Goal: Communication & Community: Answer question/provide support

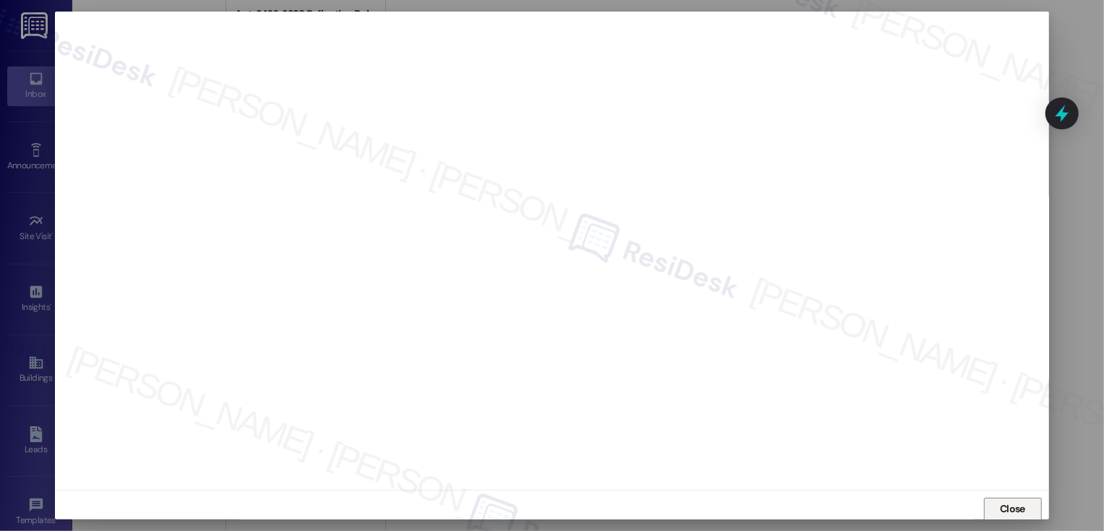
click at [1003, 509] on span "Close" at bounding box center [1012, 509] width 25 height 15
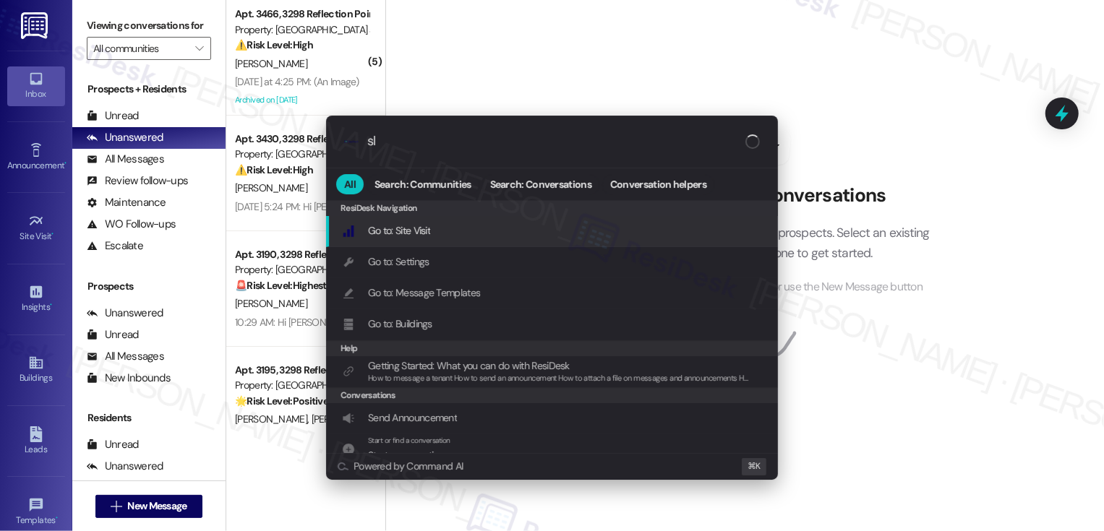
type input "sla"
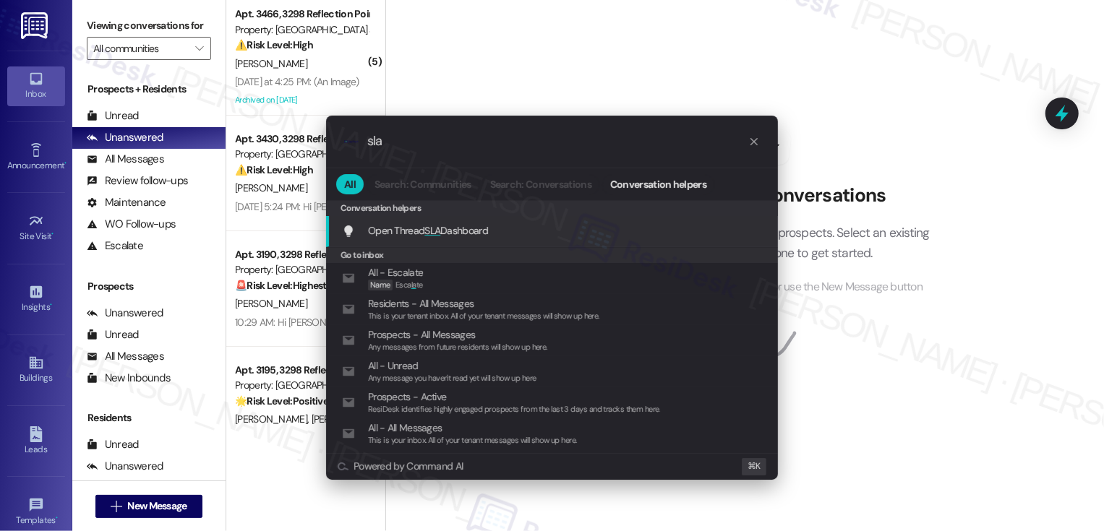
click at [477, 229] on span "Open Thread SLA Dashboard" at bounding box center [428, 230] width 120 height 13
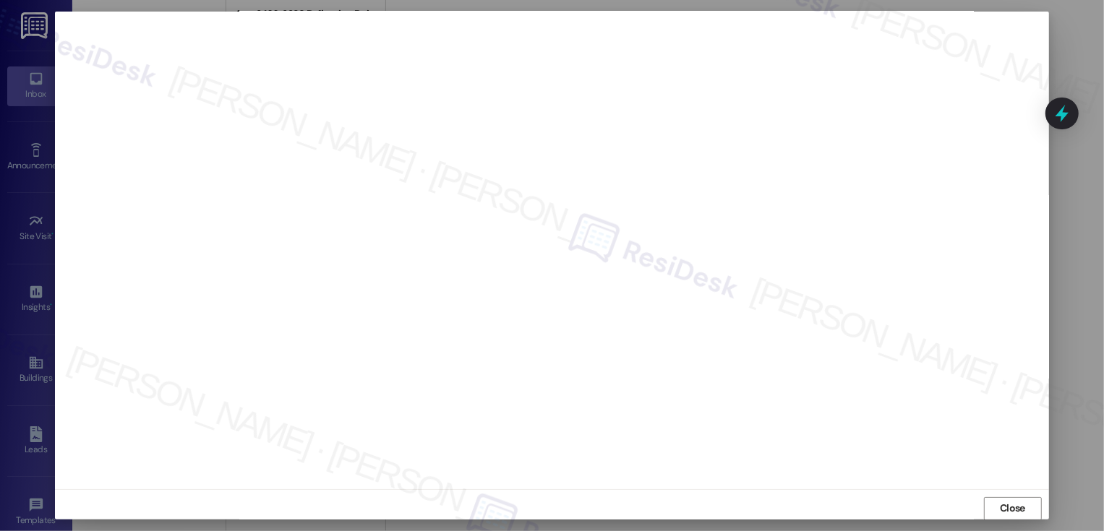
scroll to position [8, 0]
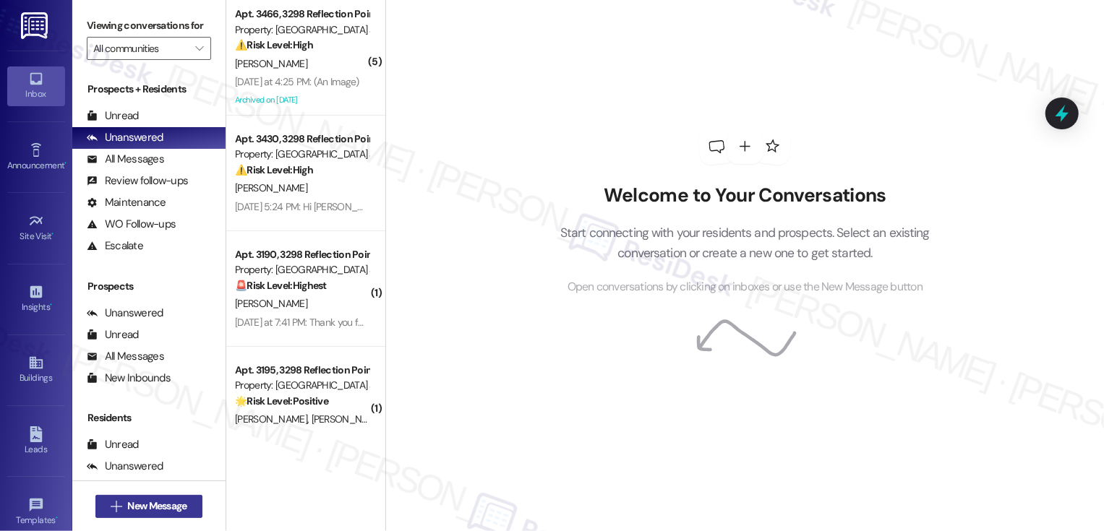
click at [132, 508] on span "New Message" at bounding box center [156, 506] width 59 height 15
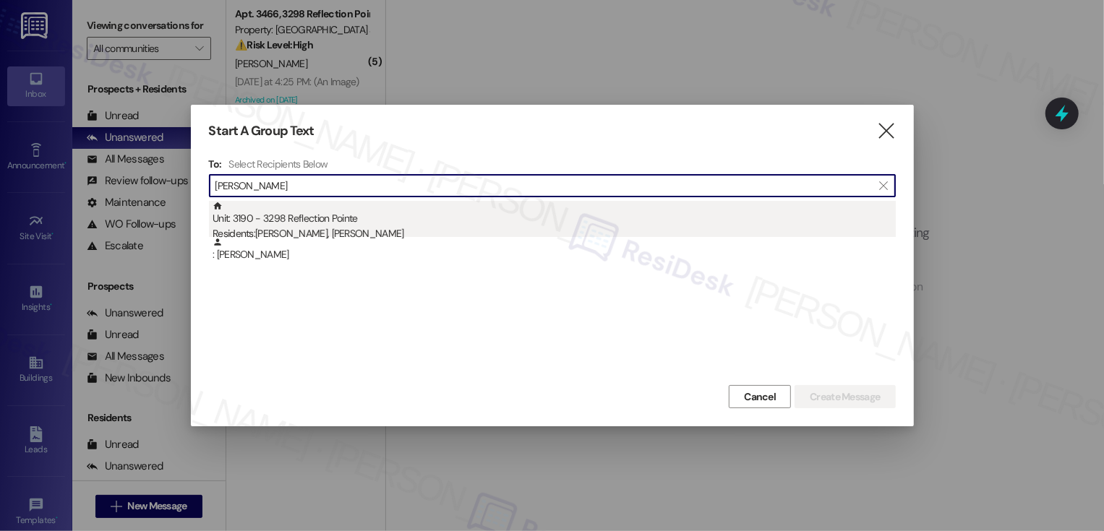
type input "[PERSON_NAME]"
click at [301, 230] on div "Residents: Marvin Ramos, Lorinda Ramos" at bounding box center [554, 233] width 683 height 15
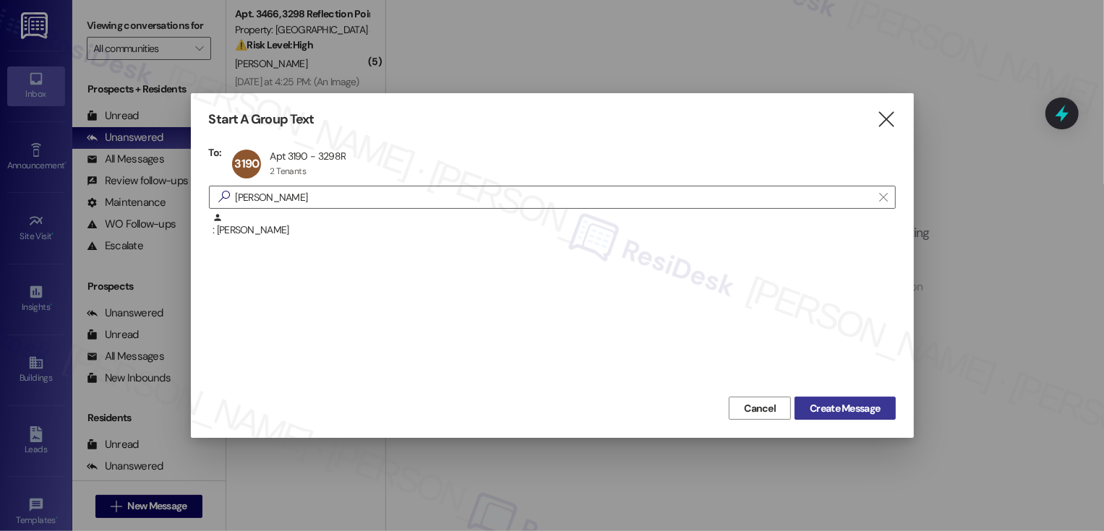
click at [839, 411] on span "Create Message" at bounding box center [845, 408] width 70 height 15
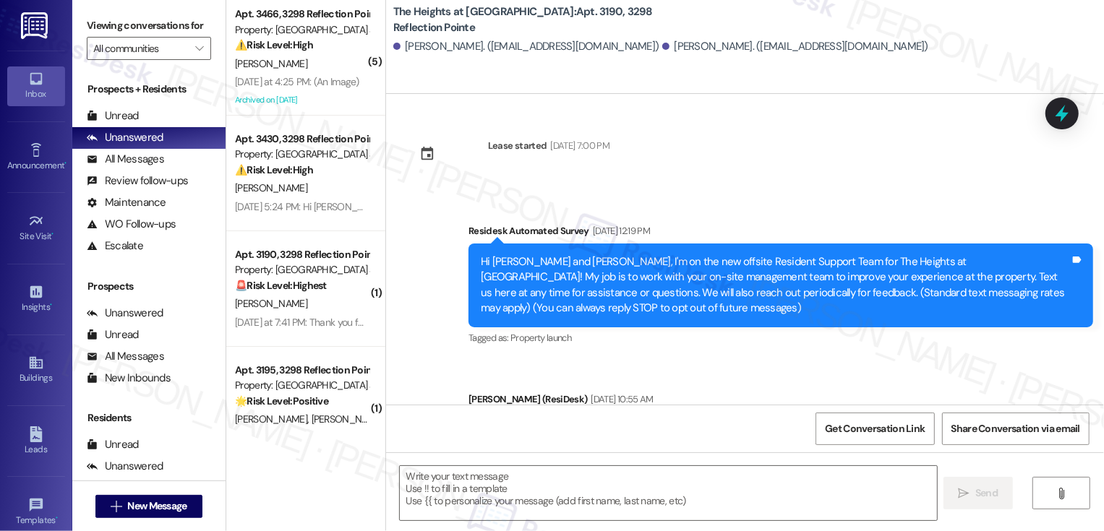
type textarea "Fetching suggested responses. Please feel free to read through the conversation…"
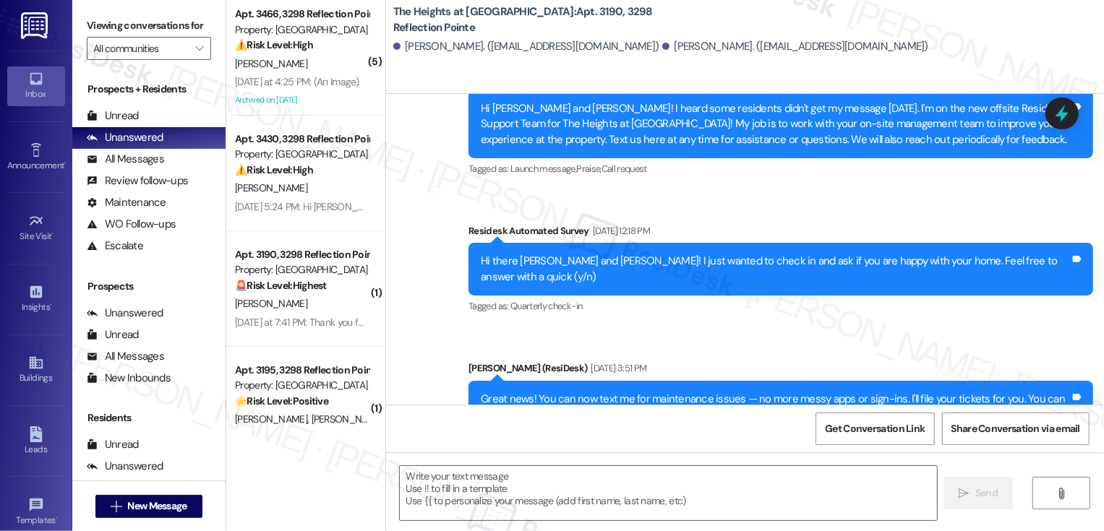
scroll to position [367, 0]
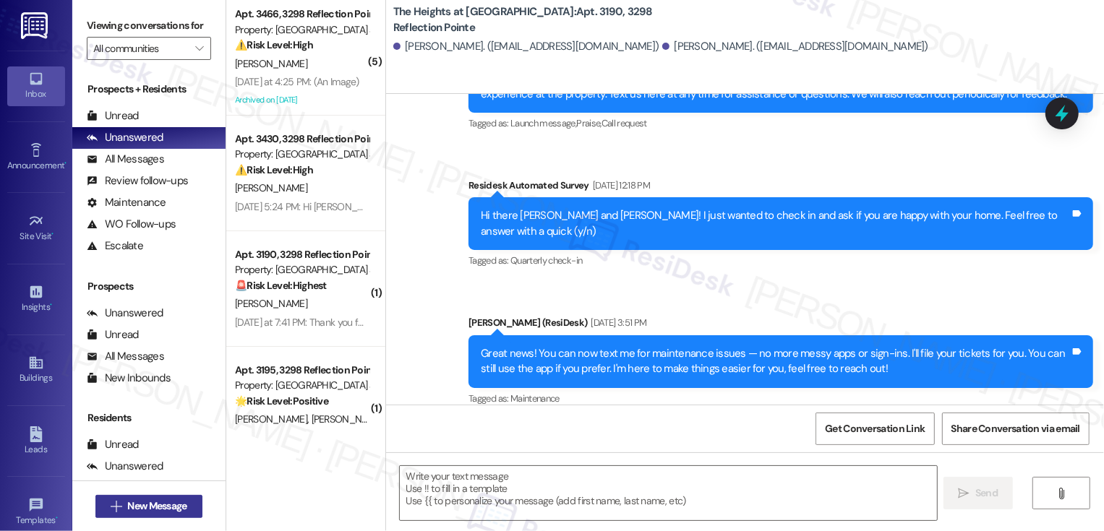
click at [163, 507] on span "New Message" at bounding box center [156, 506] width 59 height 15
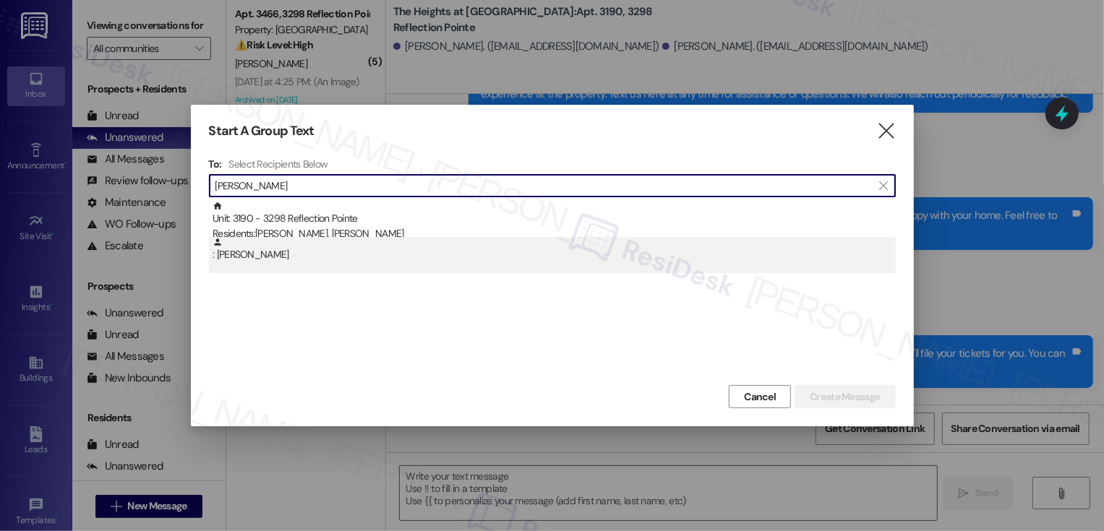
type input "marvin r"
click at [249, 255] on div ": Marvin Ramos" at bounding box center [554, 249] width 683 height 25
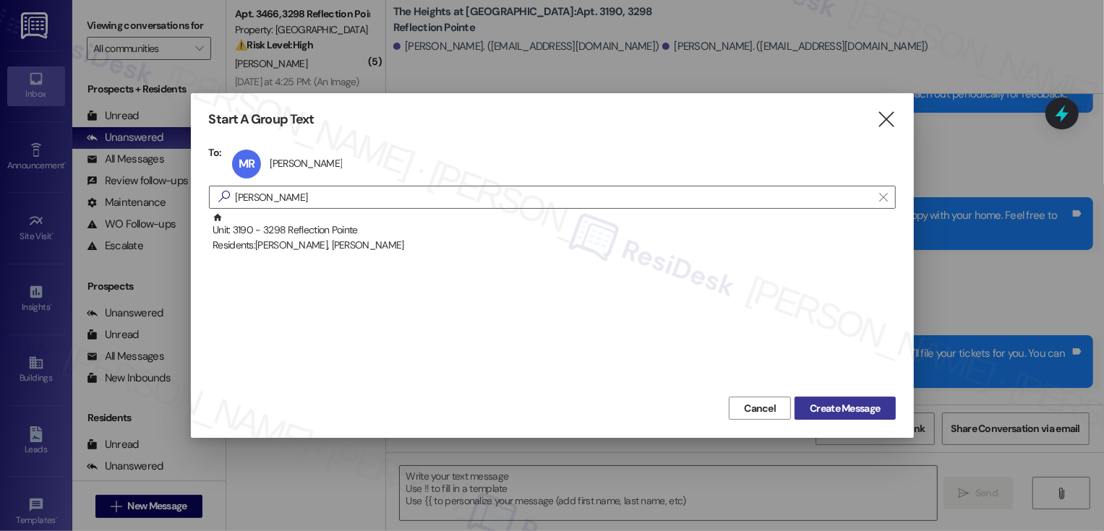
click at [870, 401] on span "Create Message" at bounding box center [845, 408] width 70 height 15
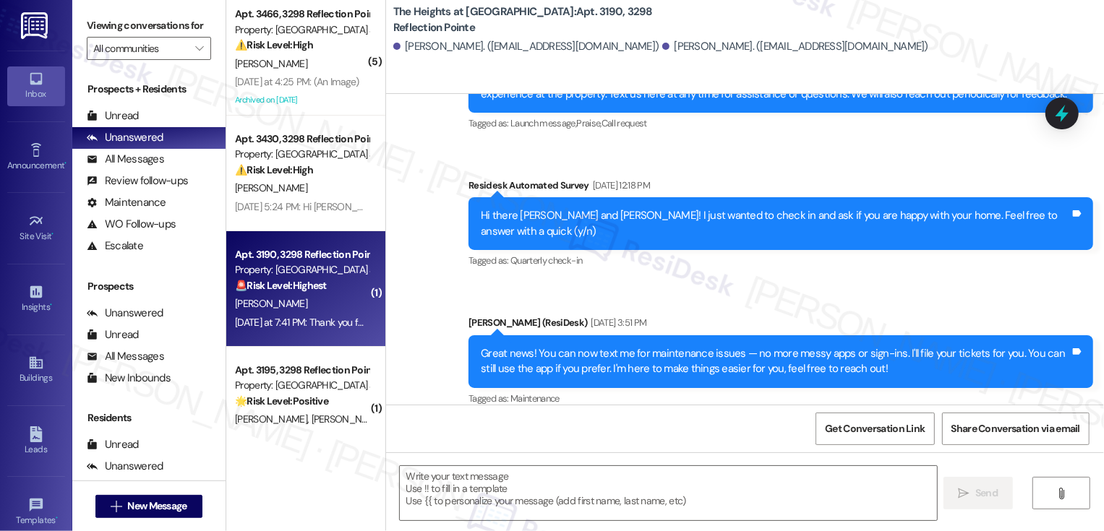
type textarea "Fetching suggested responses. Please feel free to read through the conversation…"
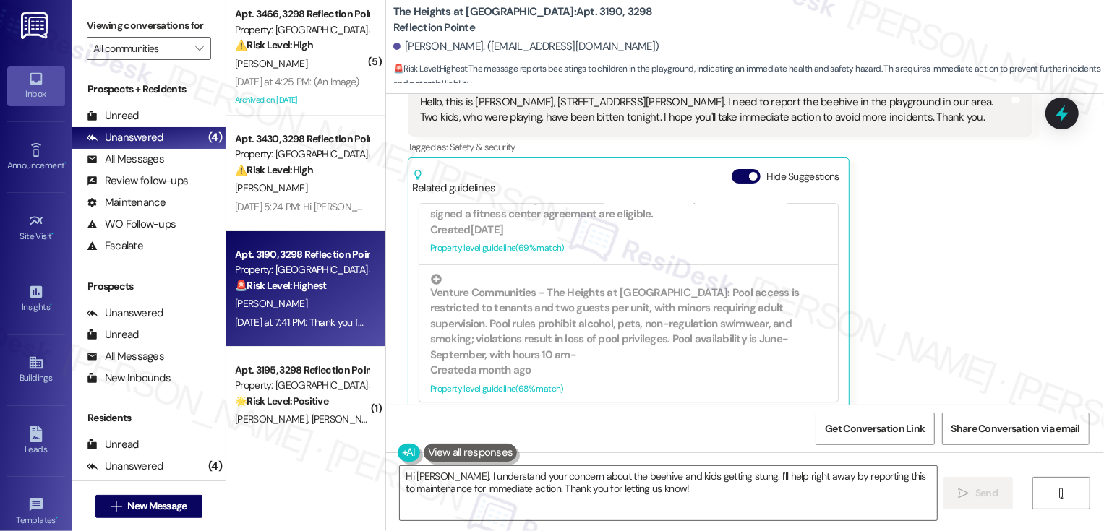
scroll to position [0, 0]
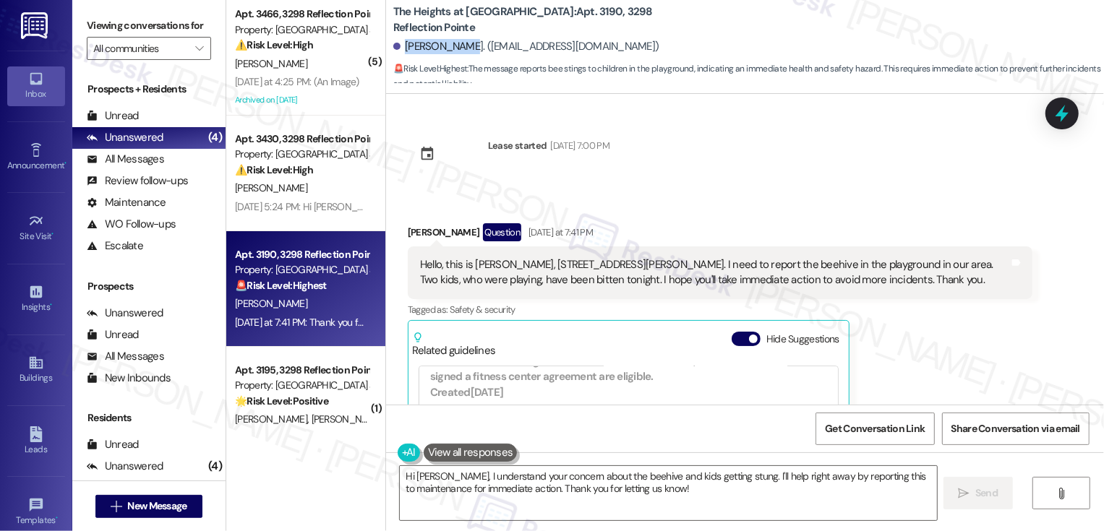
drag, startPoint x: 395, startPoint y: 46, endPoint x: 459, endPoint y: 48, distance: 63.7
click at [459, 48] on div "[PERSON_NAME]. ([EMAIL_ADDRESS][DOMAIN_NAME])" at bounding box center [526, 46] width 266 height 15
copy div "[PERSON_NAME]"
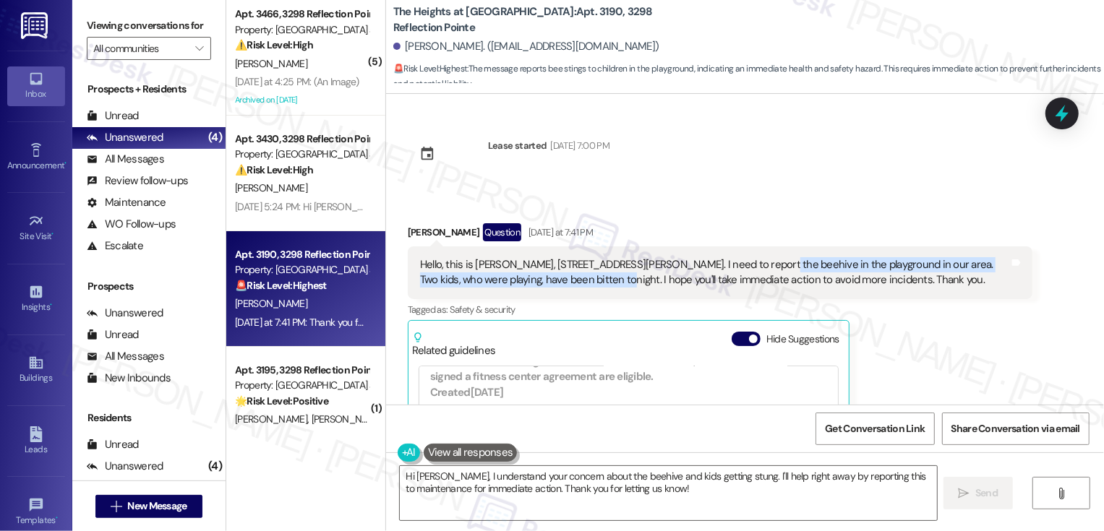
drag, startPoint x: 751, startPoint y: 265, endPoint x: 580, endPoint y: 281, distance: 172.1
click at [580, 281] on div "Hello, this is [PERSON_NAME], [STREET_ADDRESS][PERSON_NAME]. I need to report t…" at bounding box center [714, 272] width 589 height 31
copy div "beehive in the playground in our area. Two kids, who were playing, have been bi…"
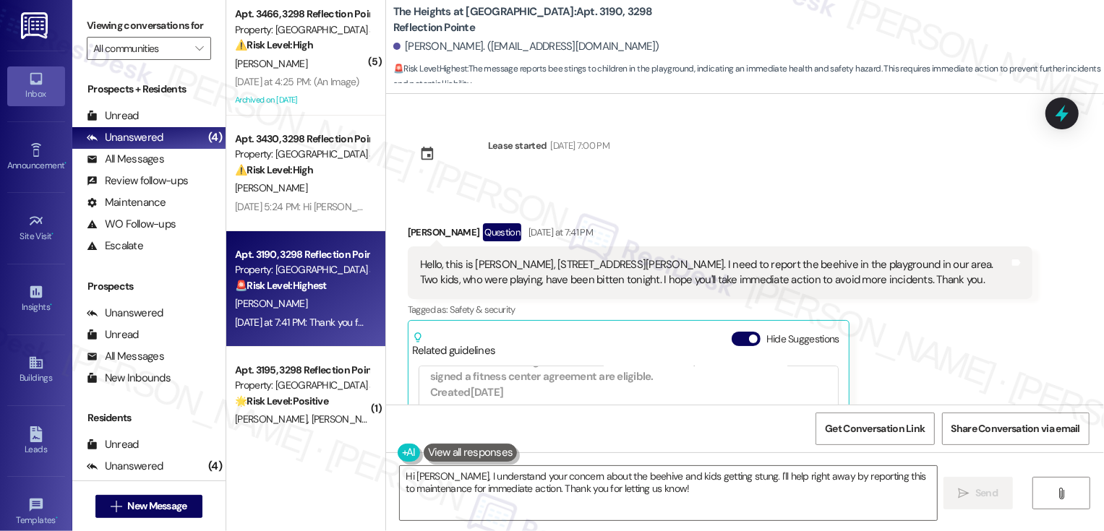
click at [414, 247] on div "Hello, this is Marvin Ramos, 3190 Spring Meadows Drive. I need to report the be…" at bounding box center [720, 273] width 625 height 53
click at [410, 231] on div "Marvin Ramos Question Yesterday at 7:41 PM" at bounding box center [720, 234] width 625 height 23
copy div "Marvin"
click at [438, 477] on textarea "Hi Marvin, I understand your concern about the beehive and kids getting stung. …" at bounding box center [668, 493] width 537 height 54
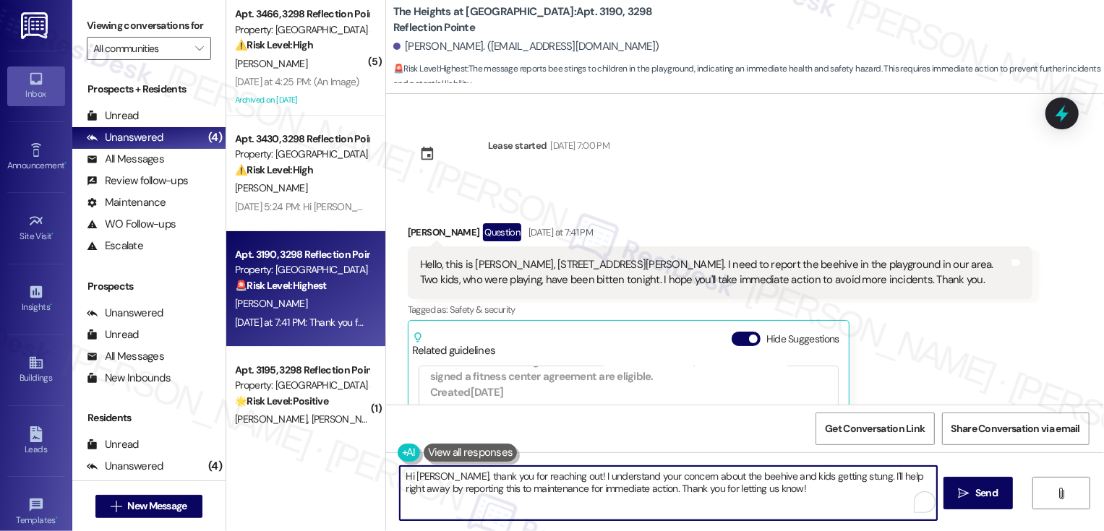
click at [554, 476] on textarea "Hi Marvin, thank you for reaching out! I understand your concern about the beeh…" at bounding box center [668, 493] width 537 height 54
click at [641, 483] on textarea "Hi Marvin, thank you for reaching out! I understand your concern about the beeh…" at bounding box center [668, 493] width 537 height 54
click at [551, 476] on textarea "Hi Marvin, thank you for reaching out! I understand your concern about the beeh…" at bounding box center [668, 493] width 537 height 54
drag, startPoint x: 559, startPoint y: 476, endPoint x: 836, endPoint y: 481, distance: 276.9
click at [836, 481] on textarea "Hi Marvin, thank you for reaching out! I understand your concern about the beeh…" at bounding box center [668, 493] width 537 height 54
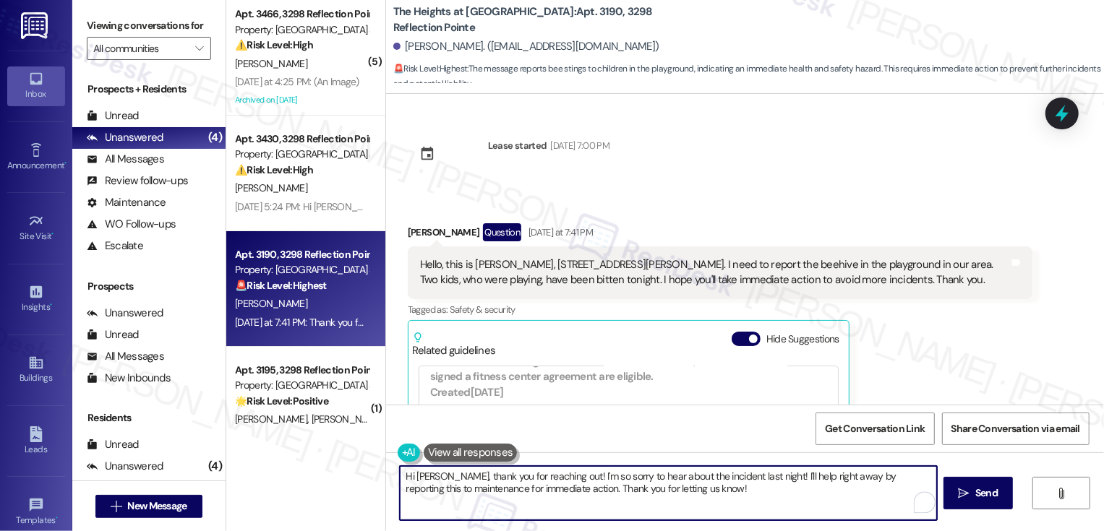
drag, startPoint x: 755, startPoint y: 474, endPoint x: 762, endPoint y: 495, distance: 22.2
click at [762, 495] on textarea "Hi Marvin, thank you for reaching out! I'm so sorry to hear about the incident …" at bounding box center [668, 493] width 537 height 54
type textarea "Hi [PERSON_NAME], thank you for reaching out! I'm so sorry to hear about the in…"
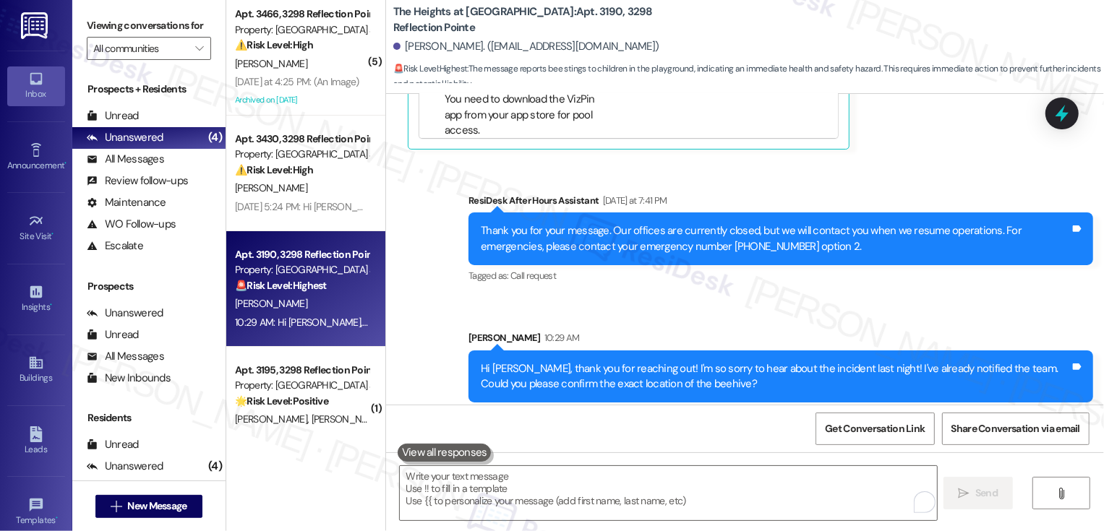
scroll to position [436, 0]
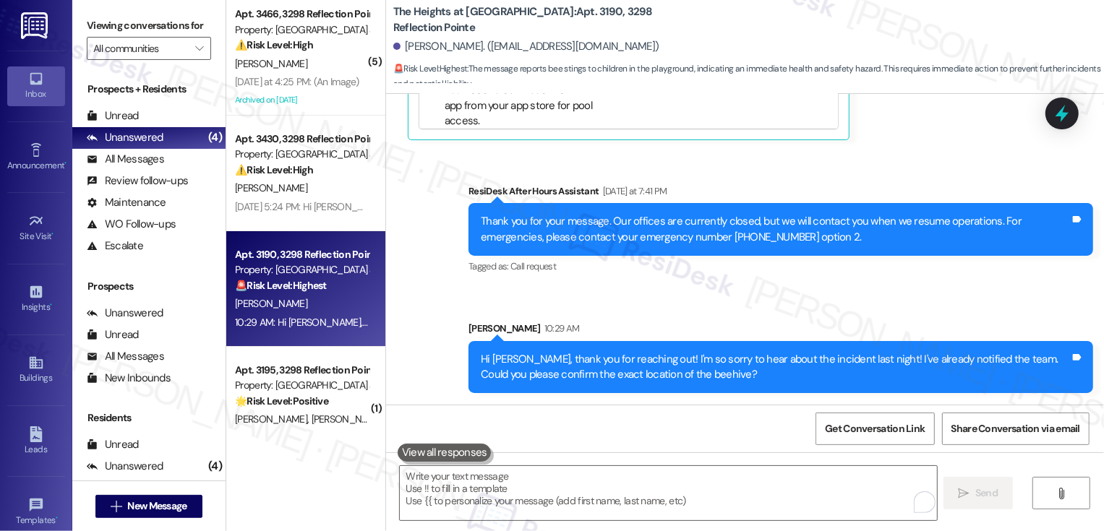
click at [912, 299] on div "Sent via SMS ResiDesk After Hours Assistant Yesterday at 7:41 PM Thank you for …" at bounding box center [745, 278] width 718 height 254
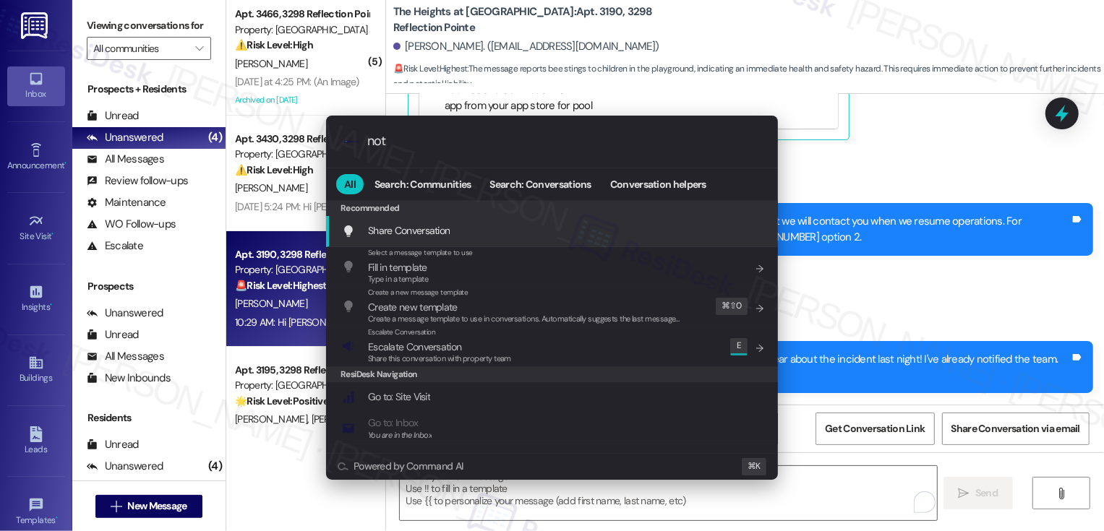
type input "note"
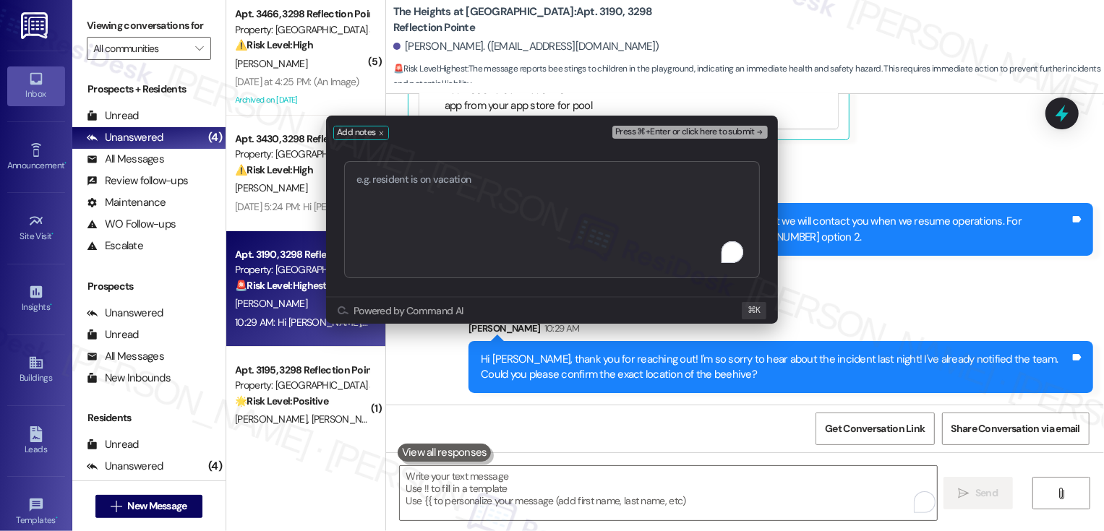
type textarea "Service Request #65697 has been created."
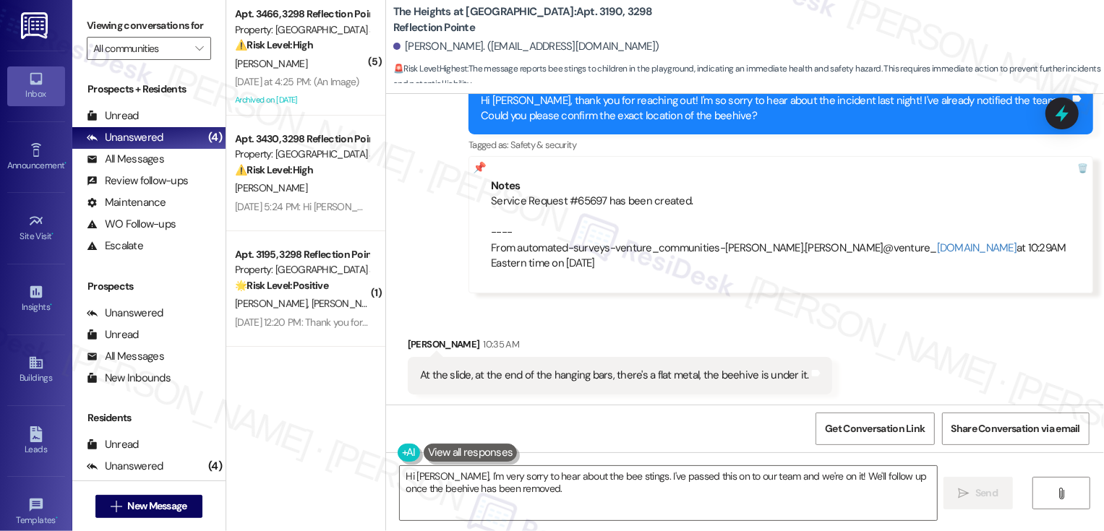
scroll to position [695, 0]
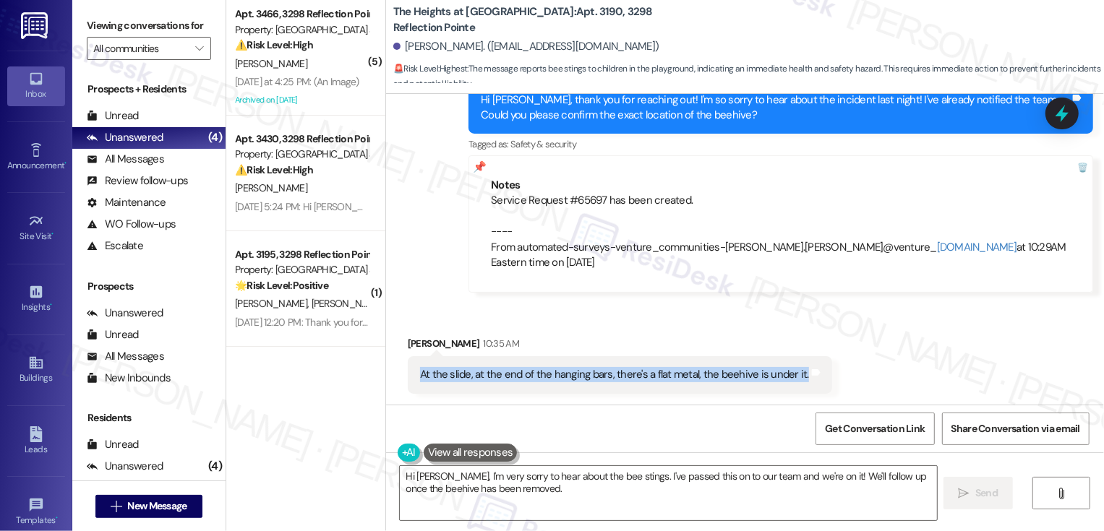
drag, startPoint x: 410, startPoint y: 374, endPoint x: 708, endPoint y: 387, distance: 298.1
click at [708, 387] on div "At the slide, at the end of the hanging bars, there's a flat metal, the beehive…" at bounding box center [620, 374] width 424 height 37
copy div "At the slide, at the end of the hanging bars, there's a flat metal, the beehive…"
click at [518, 487] on textarea "Hi Marvin, I'm very sorry to hear about the bee stings. I've passed this on to …" at bounding box center [668, 493] width 537 height 54
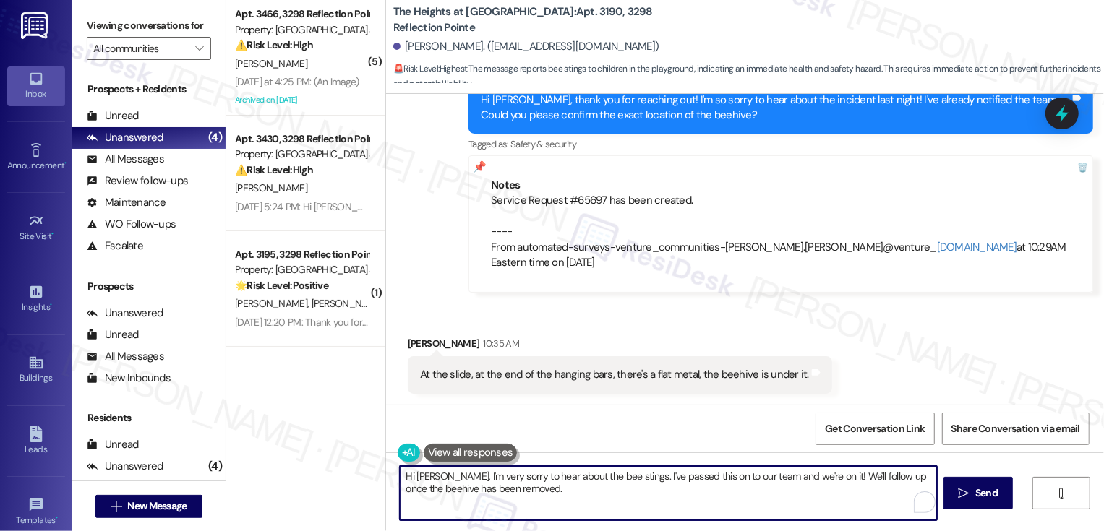
click at [549, 496] on textarea "Hi Marvin, I'm very sorry to hear about the bee stings. I've passed this on to …" at bounding box center [668, 493] width 537 height 54
click at [597, 497] on textarea "Hi Marvin, I'm very sorry to hear about the bee stings. I've passed this on to …" at bounding box center [668, 493] width 537 height 54
click at [614, 491] on textarea "Hi Marvin, I'm very sorry to hear about the bee stings. I've passed this on to …" at bounding box center [668, 493] width 537 height 54
click at [627, 508] on textarea "Hi Marvin, I'm very sorry to hear about the bee stings. I've passed this on to …" at bounding box center [668, 493] width 537 height 54
type textarea "Got it. Thank you very much for reporting this, [PERSON_NAME]!"
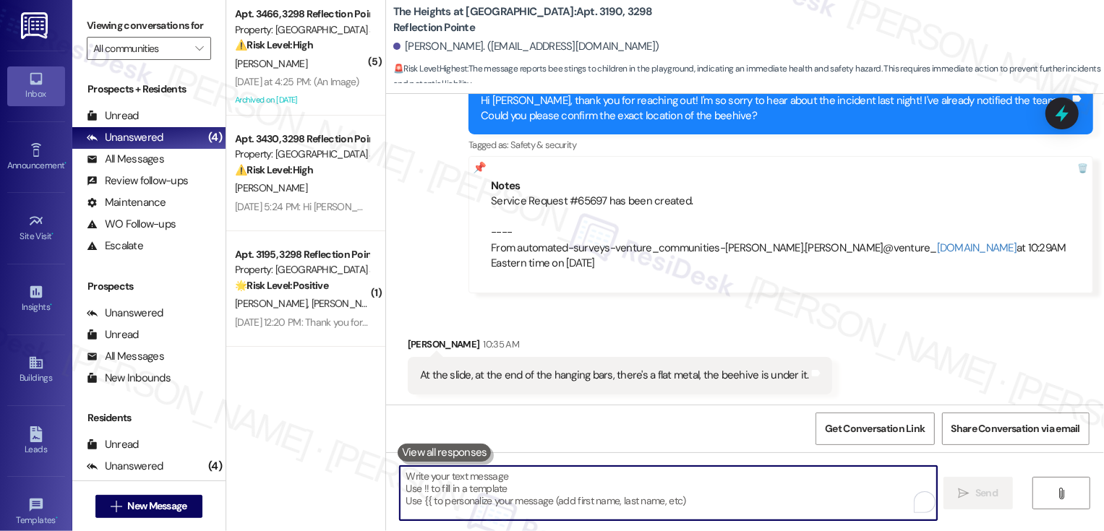
scroll to position [796, 0]
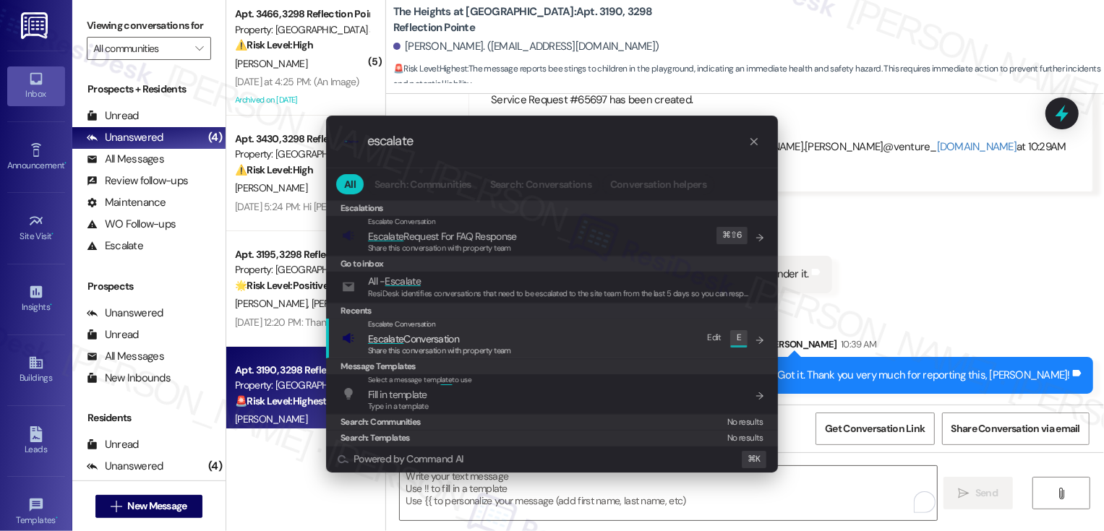
type input "escalate"
click at [393, 343] on span "Escalate" at bounding box center [385, 339] width 35 height 13
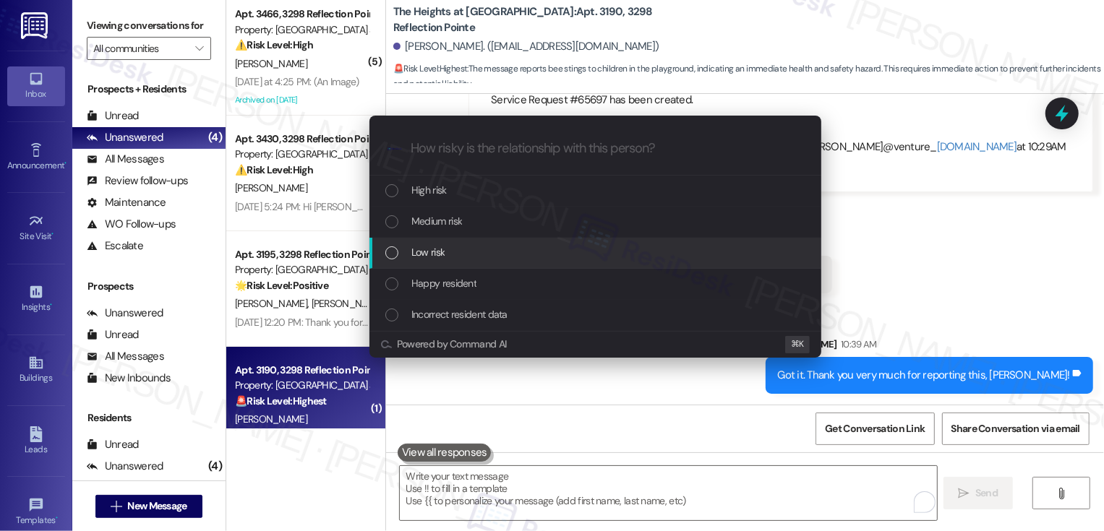
click at [455, 257] on div "Low risk" at bounding box center [596, 252] width 423 height 16
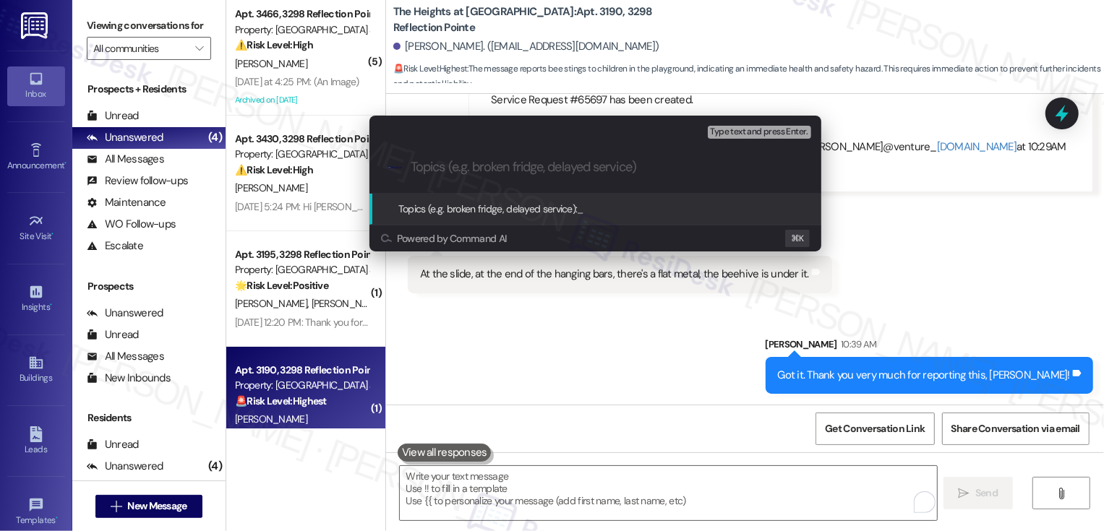
click at [570, 362] on div "Escalate Conversation Low risk Topics (e.g. broken fridge, delayed service) Any…" at bounding box center [552, 265] width 1104 height 531
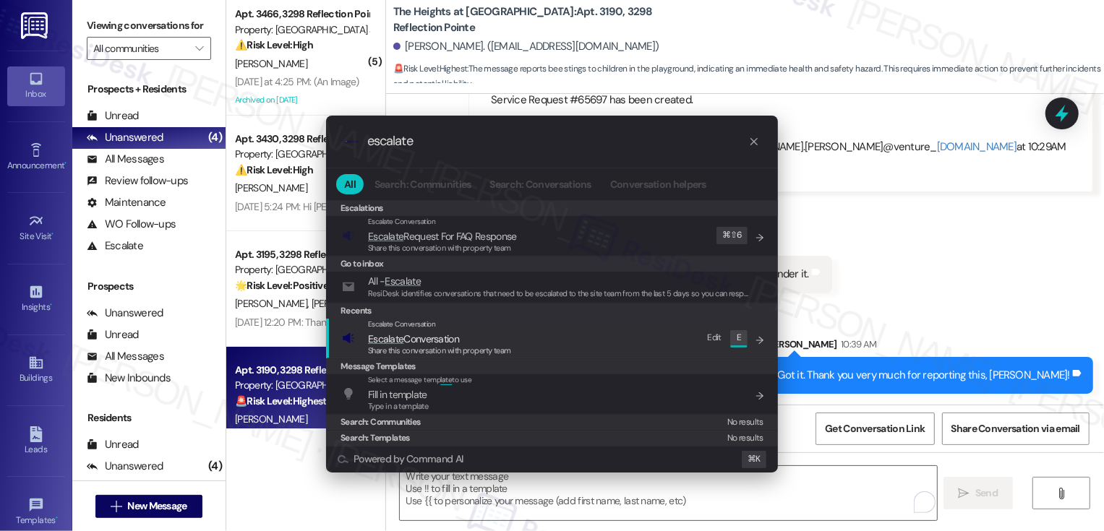
type input "escalate"
click at [398, 352] on span "Share this conversation with property team" at bounding box center [439, 351] width 143 height 10
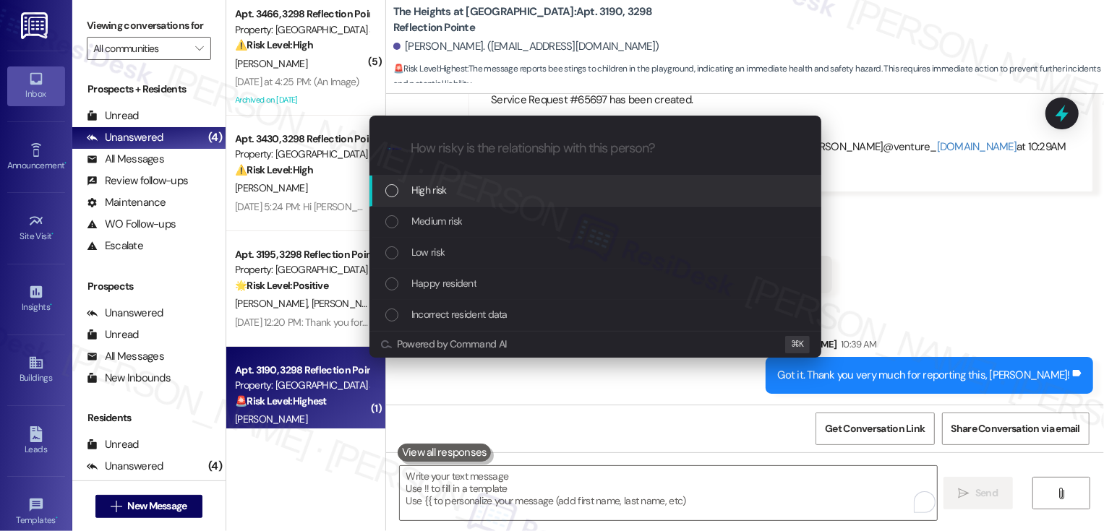
click at [427, 191] on span "High risk" at bounding box center [428, 190] width 35 height 16
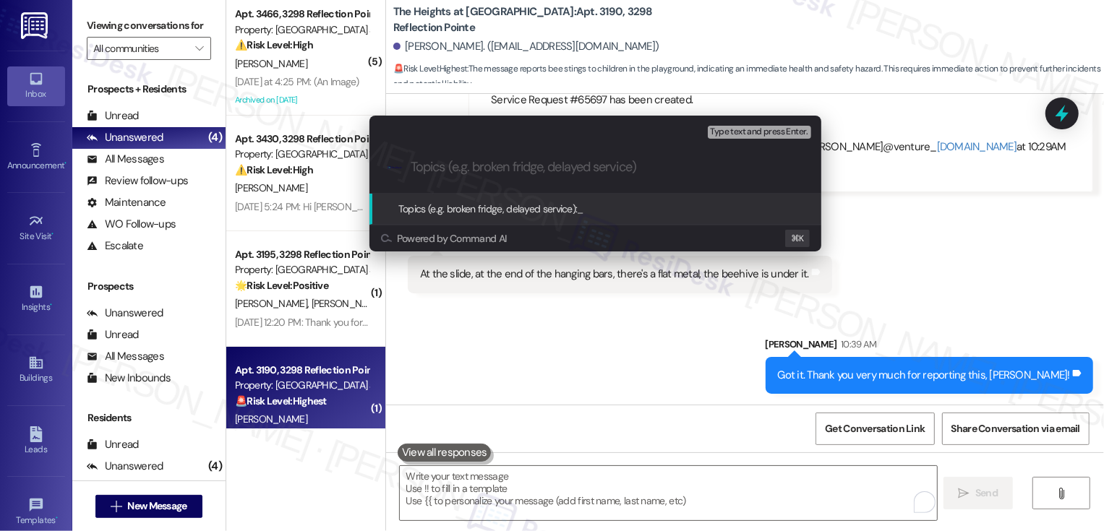
paste input "Service Request #65697"
click at [412, 161] on input "Service Request #65697" at bounding box center [601, 167] width 381 height 15
click at [517, 163] on input "Beehive removal (2 kids were bitten last night) Service Request #65697" at bounding box center [601, 167] width 381 height 15
click at [614, 171] on input "Beehive removal (Two kids were bitten last night) Service Request #65697" at bounding box center [601, 167] width 381 height 15
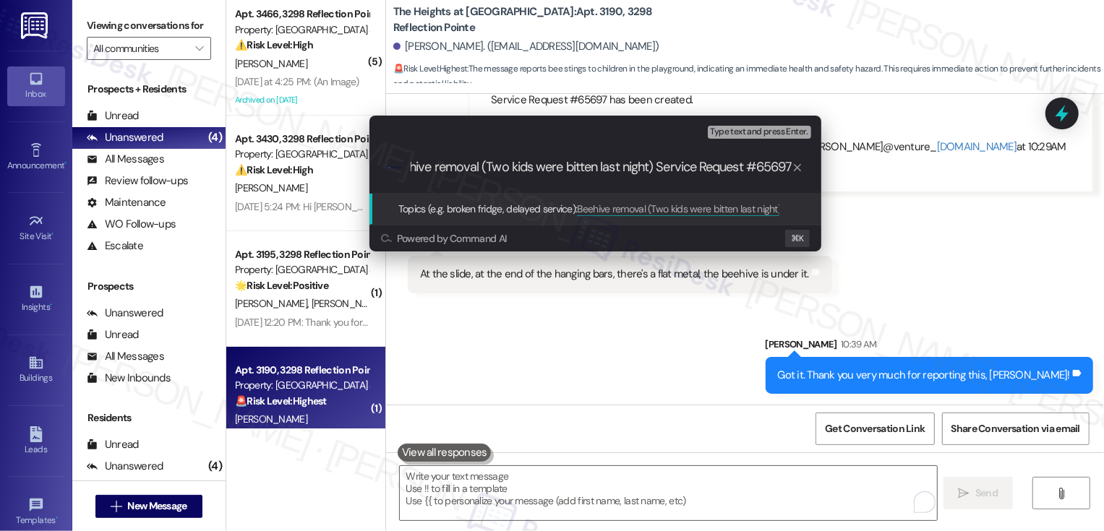
drag, startPoint x: 517, startPoint y: 168, endPoint x: 805, endPoint y: 171, distance: 288.4
click at [805, 171] on div ".cls-1{fill:#0a055f;}.cls-2{fill:#0cc4c4;} resideskLogoBlueOrange Beehive remov…" at bounding box center [595, 167] width 452 height 51
click at [773, 171] on input "Beehive removal (Two kids were bitten last night) Service Request #65697" at bounding box center [601, 167] width 381 height 15
type input "Beehive removal (Two kids were bitten last night) Service Request #65697 submit…"
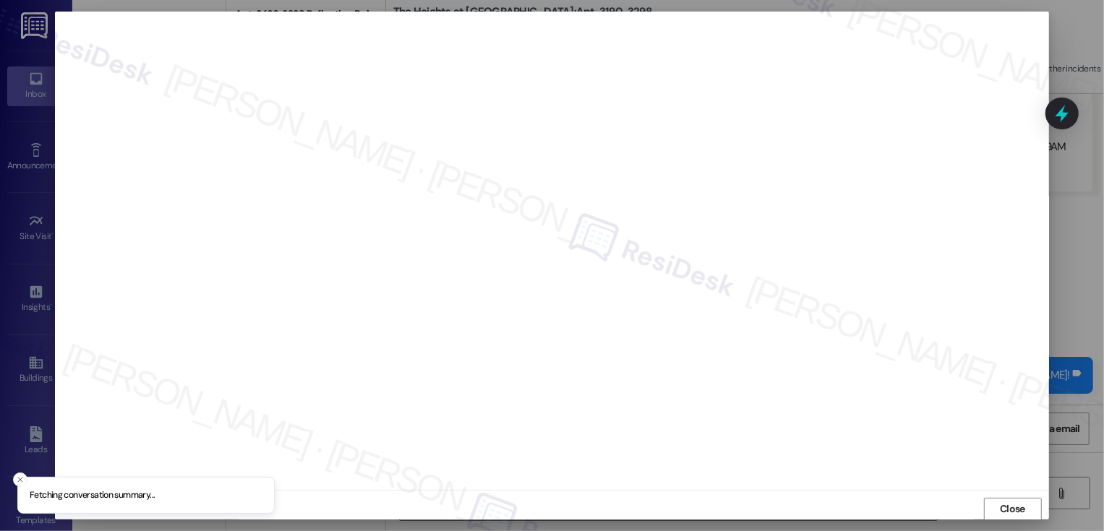
scroll to position [1, 0]
click at [1016, 505] on button "Close" at bounding box center [1013, 508] width 58 height 23
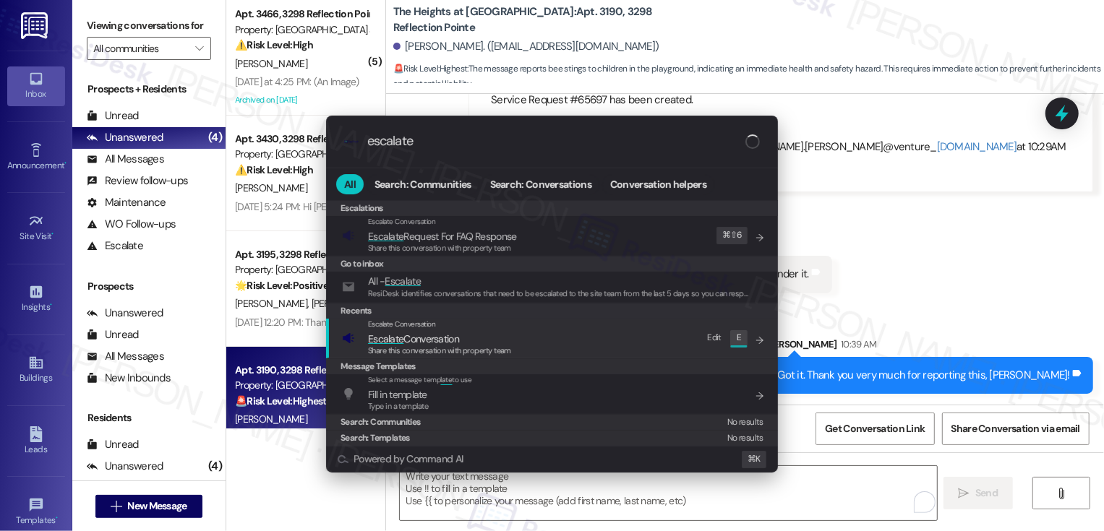
type input "escalate"
click at [567, 352] on div "Escalate Conversation Escalate Conversation Share this conversation with proper…" at bounding box center [553, 338] width 423 height 39
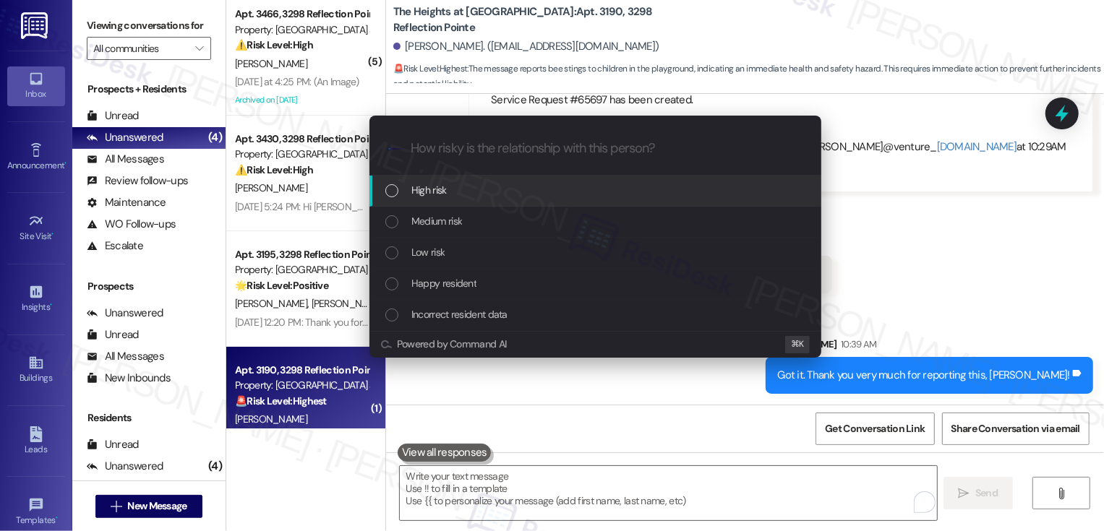
click at [426, 202] on div "High risk" at bounding box center [595, 191] width 452 height 31
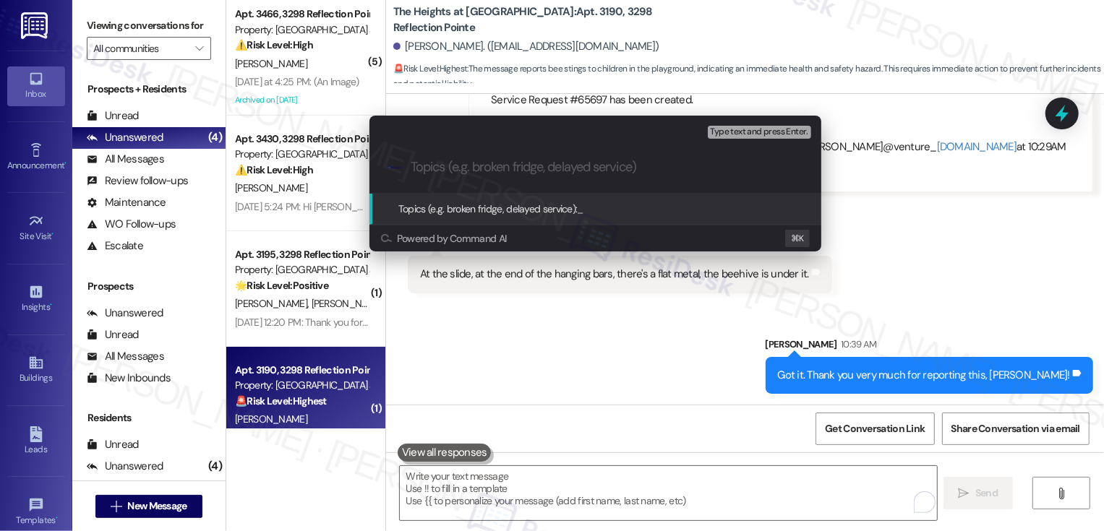
paste input "Beehive removal (Two kids were bitten last night) Service Request #65697 submit…"
type input "Beehive removal (Two kids were bitten last night) Service Request #65697 submit…"
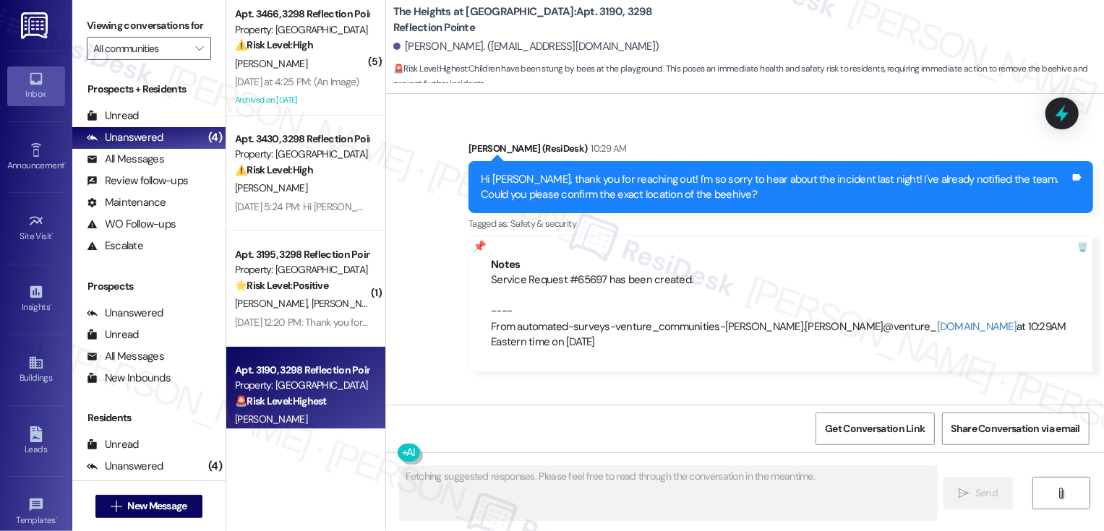
scroll to position [626, 0]
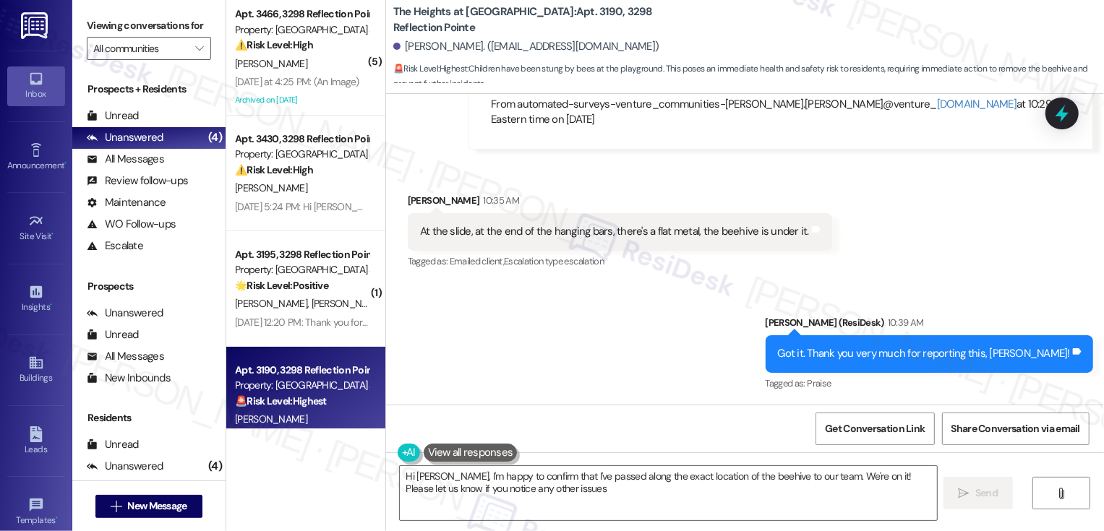
type textarea "Hi Marvin, I'm happy to confirm that I've passed along the exact location of th…"
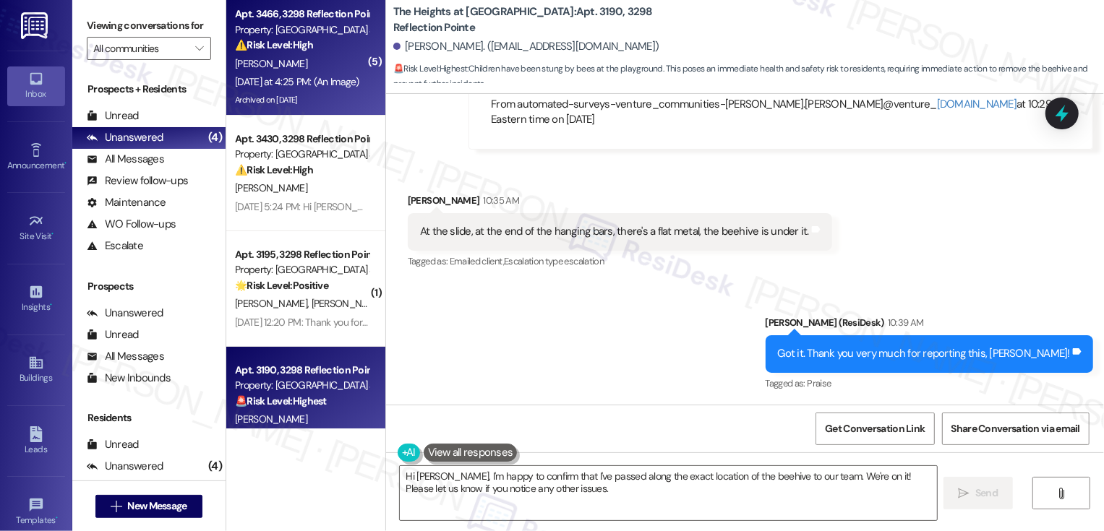
click at [307, 60] on div "[PERSON_NAME]" at bounding box center [301, 64] width 137 height 18
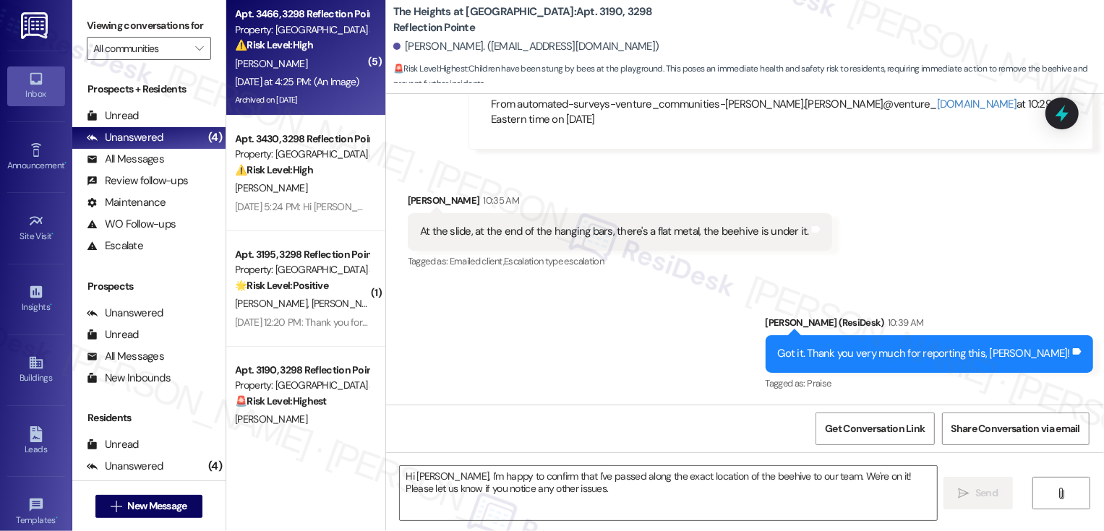
click at [307, 60] on div "[PERSON_NAME]" at bounding box center [301, 64] width 137 height 18
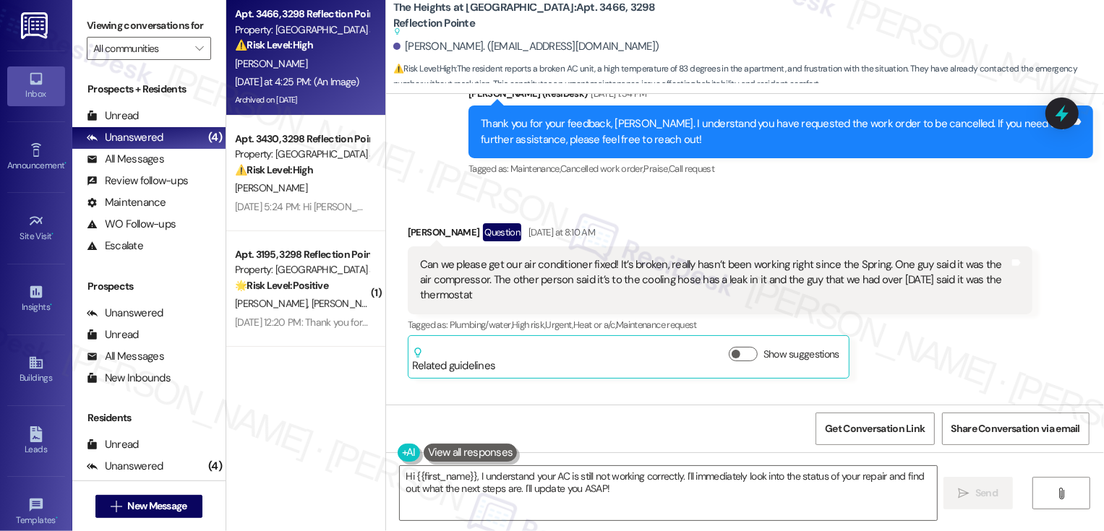
scroll to position [1157, 0]
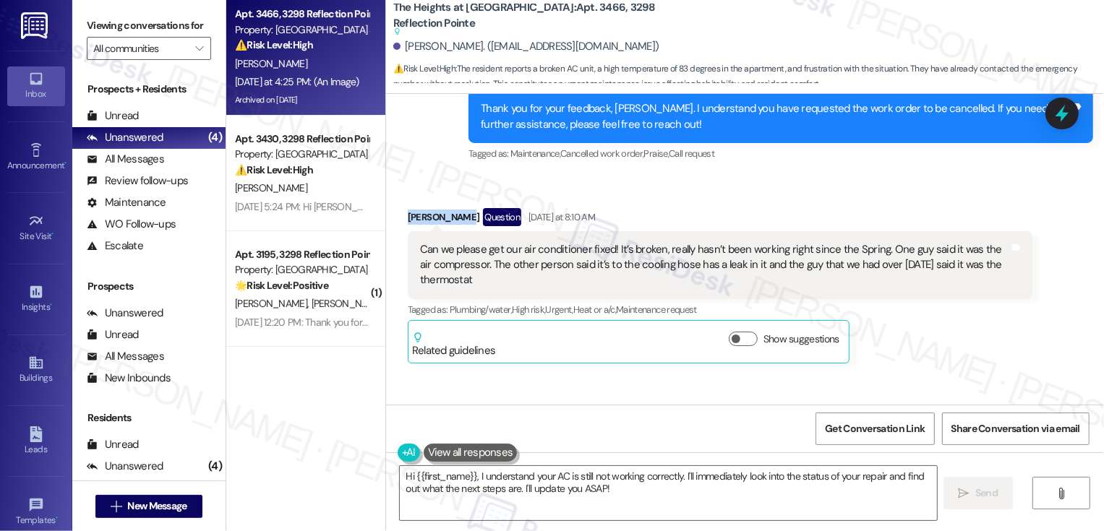
drag, startPoint x: 395, startPoint y: 215, endPoint x: 460, endPoint y: 218, distance: 64.4
click at [460, 218] on div "Received via SMS Donna Dingman Question Yesterday at 8:10 AM Can we please get …" at bounding box center [720, 285] width 646 height 177
click at [410, 218] on div "Donna Dingman Question Yesterday at 8:10 AM" at bounding box center [720, 219] width 625 height 23
drag, startPoint x: 399, startPoint y: 216, endPoint x: 463, endPoint y: 217, distance: 63.6
click at [463, 217] on div "Donna Dingman Question Yesterday at 8:10 AM" at bounding box center [720, 219] width 625 height 23
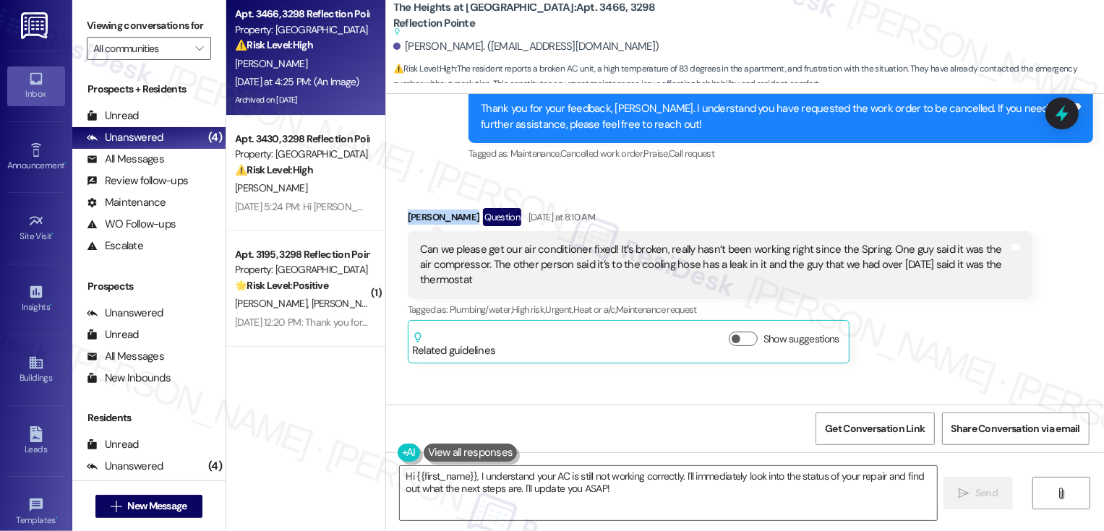
copy div "[PERSON_NAME]"
click at [541, 280] on div "Can we please get our air conditioner fixed! It’s broken, really hasn’t been wo…" at bounding box center [714, 265] width 589 height 46
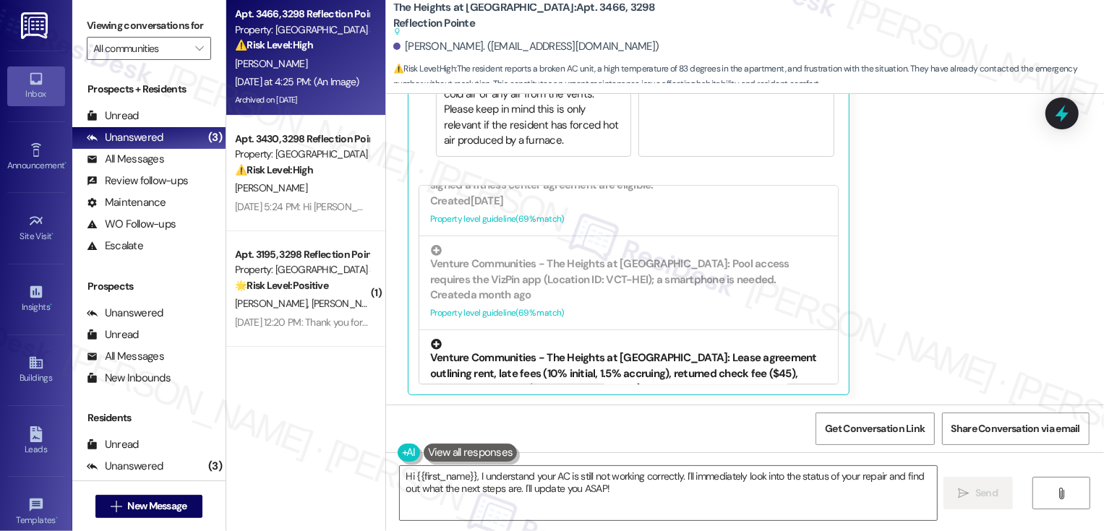
scroll to position [300, 0]
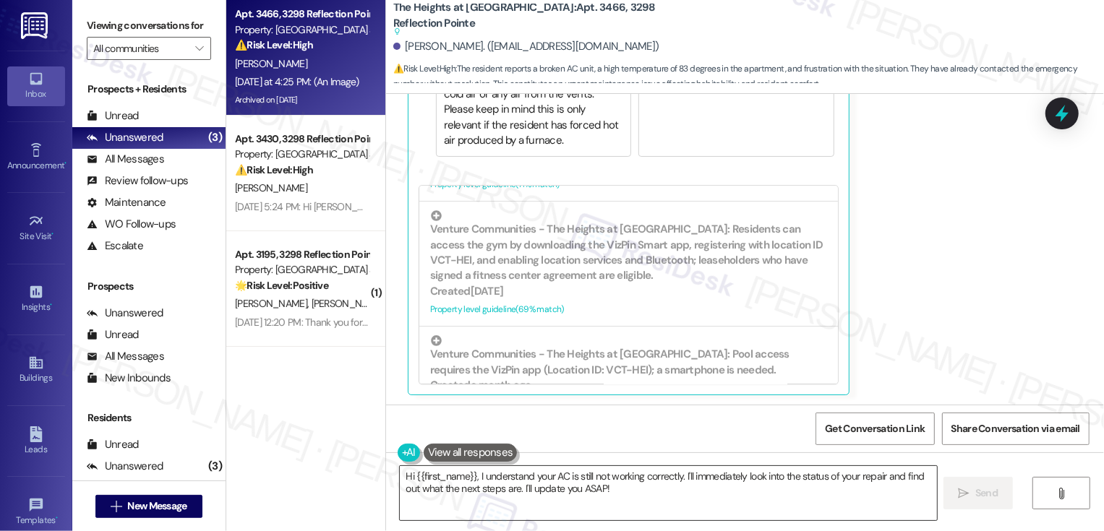
click at [476, 479] on textarea "Hi {{first_name}}, I understand your AC is still not working correctly. I'll im…" at bounding box center [668, 493] width 537 height 54
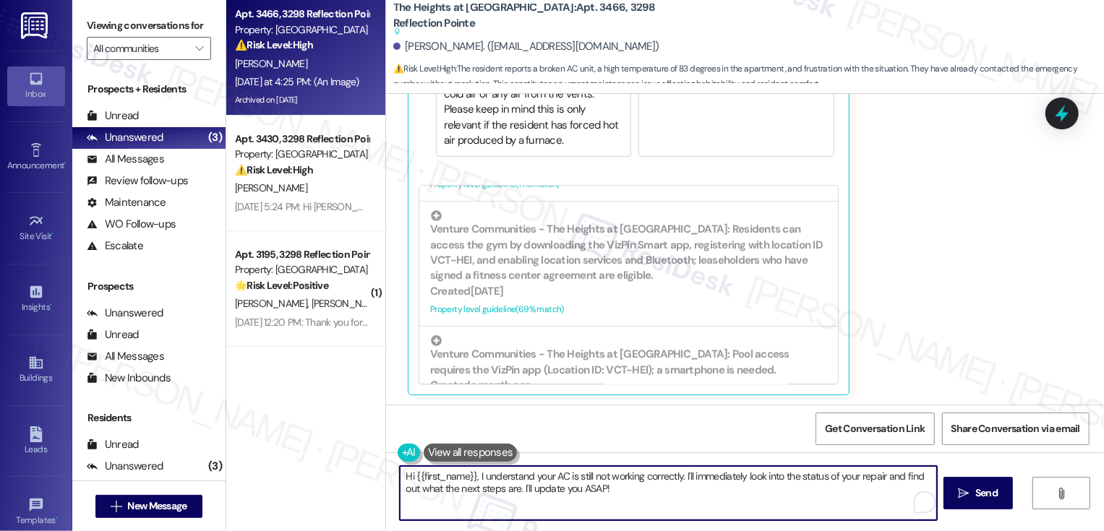
click at [471, 478] on textarea "Hi {{first_name}}, I understand your AC is still not working correctly. I'll im…" at bounding box center [668, 493] width 537 height 54
drag, startPoint x: 792, startPoint y: 473, endPoint x: 805, endPoint y: 498, distance: 27.5
click at [805, 498] on textarea "Hi {{first_name}}, thank you for reaching out! I understand your AC is still no…" at bounding box center [668, 493] width 537 height 54
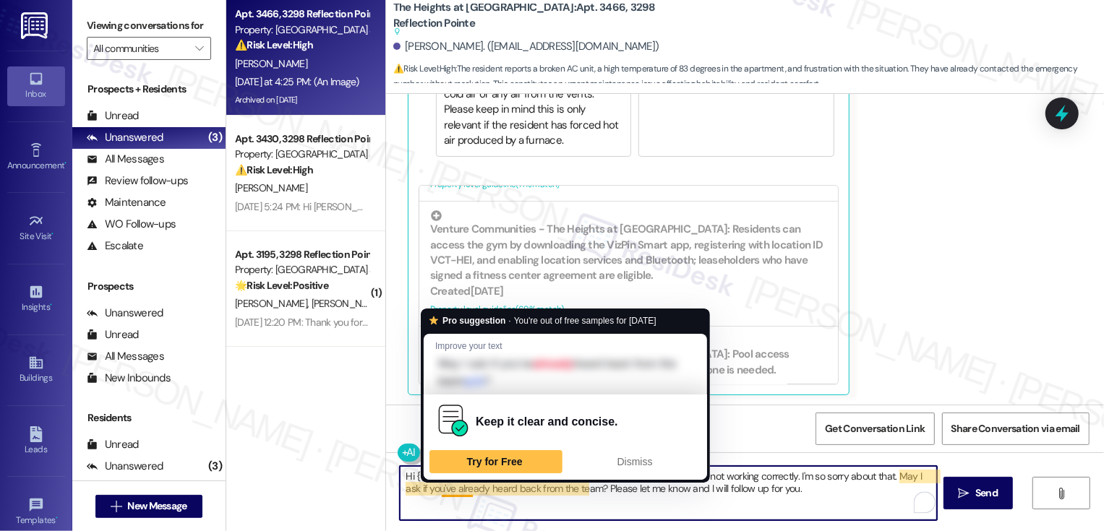
click at [455, 494] on textarea "Hi {{first_name}}, thank you for reaching out! I understand your AC is still no…" at bounding box center [668, 493] width 537 height 54
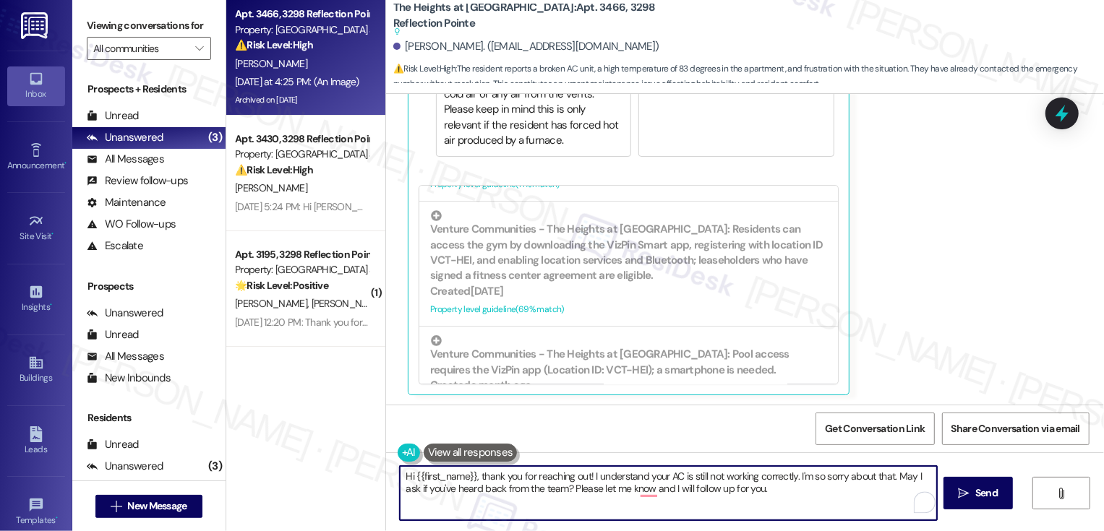
click at [542, 489] on textarea "Hi {{first_name}}, thank you for reaching out! I understand your AC is still no…" at bounding box center [668, 493] width 537 height 54
paste textarea "already"
click at [828, 479] on textarea "Hi {{first_name}}, thank you for reaching out! I understand your AC is still no…" at bounding box center [668, 493] width 537 height 54
click at [644, 480] on textarea "Hi {{first_name}}, thank you for reaching out! I understand your AC is still no…" at bounding box center [668, 493] width 537 height 54
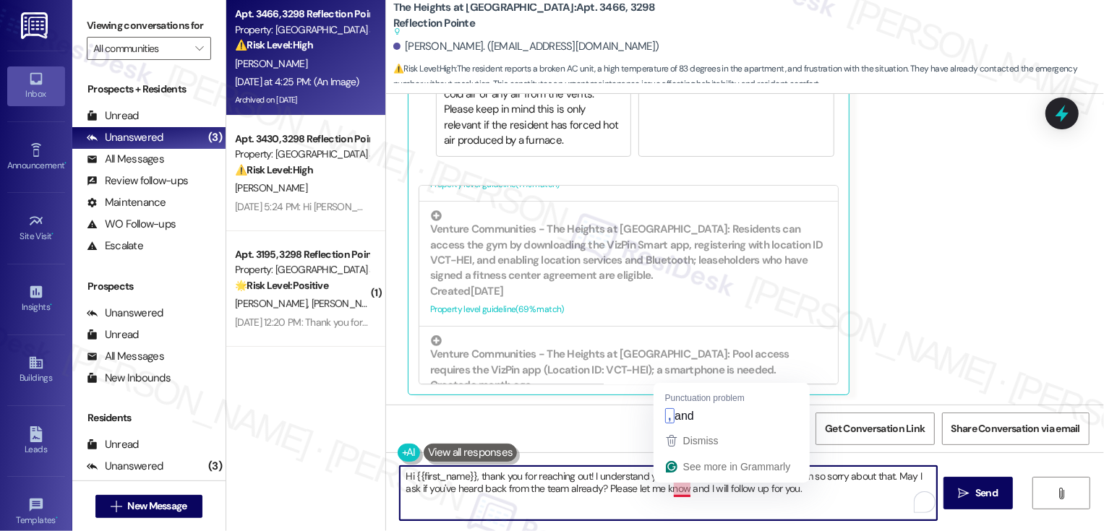
click at [677, 490] on textarea "Hi {{first_name}}, thank you for reaching out! I understand your AC is still no…" at bounding box center [668, 493] width 537 height 54
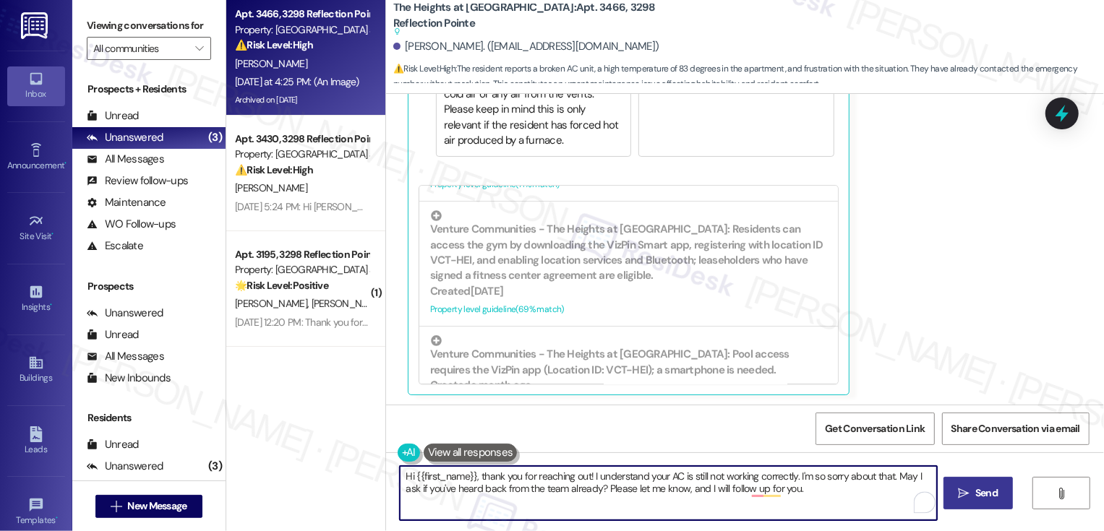
type textarea "Hi {{first_name}}, thank you for reaching out! I understand your AC is still no…"
click at [975, 491] on span "Send" at bounding box center [986, 493] width 22 height 15
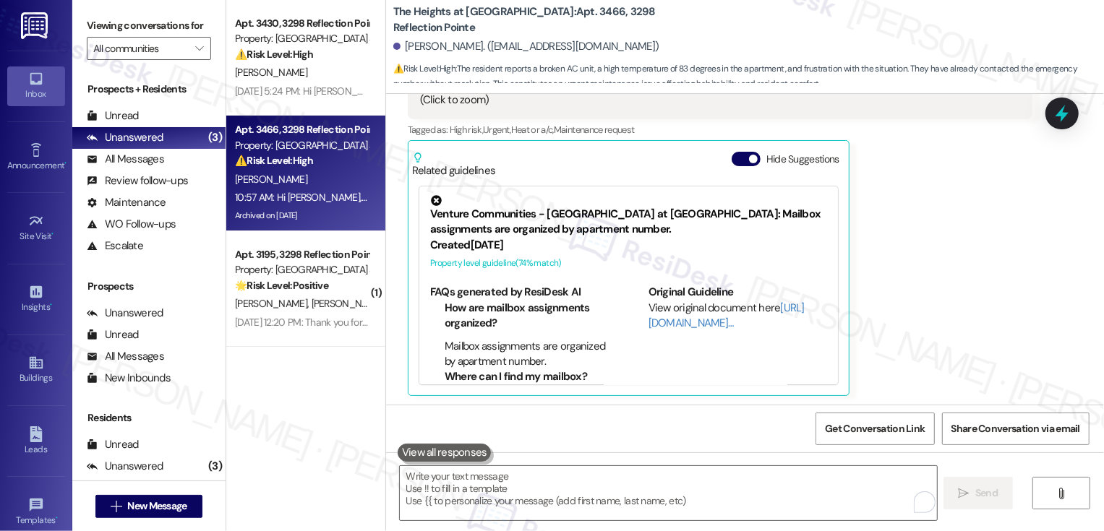
scroll to position [2501, 0]
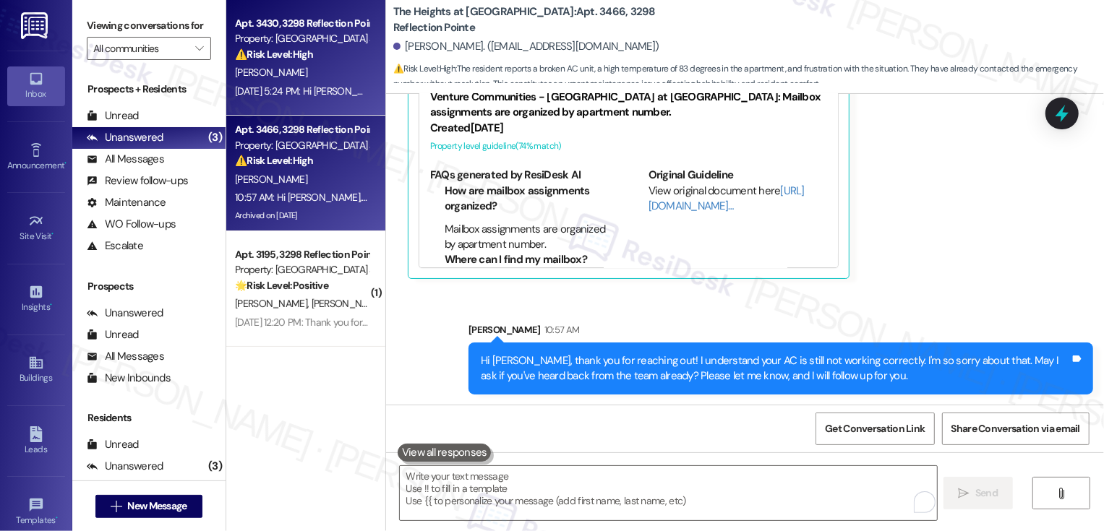
click at [273, 72] on div "[PERSON_NAME]" at bounding box center [301, 73] width 137 height 18
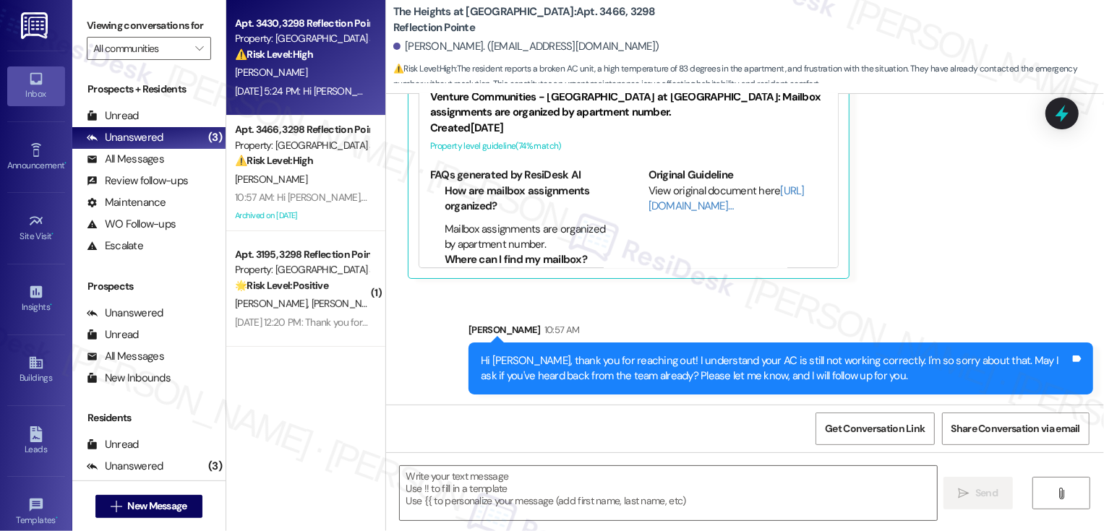
type textarea "Fetching suggested responses. Please feel free to read through the conversation…"
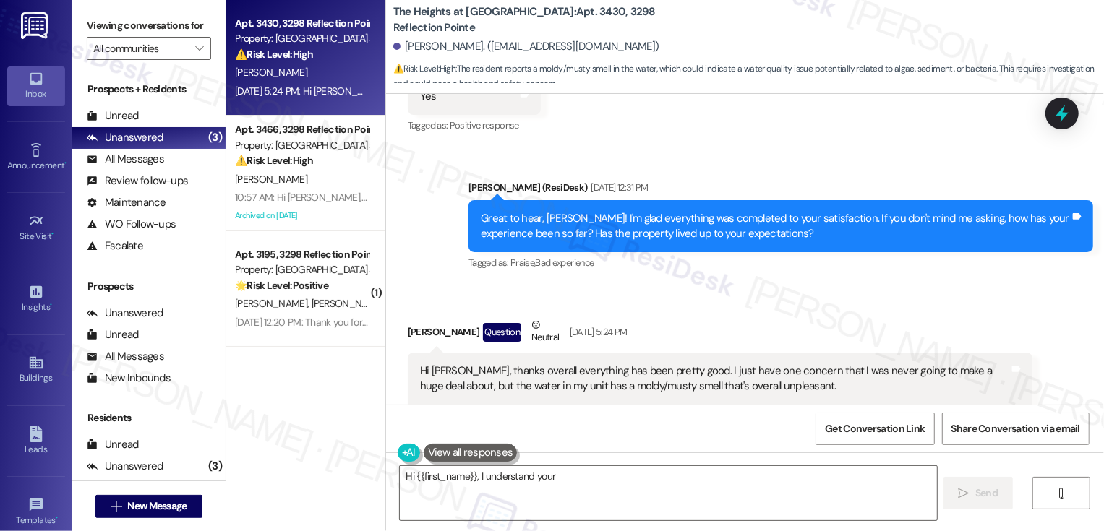
scroll to position [2683, 0]
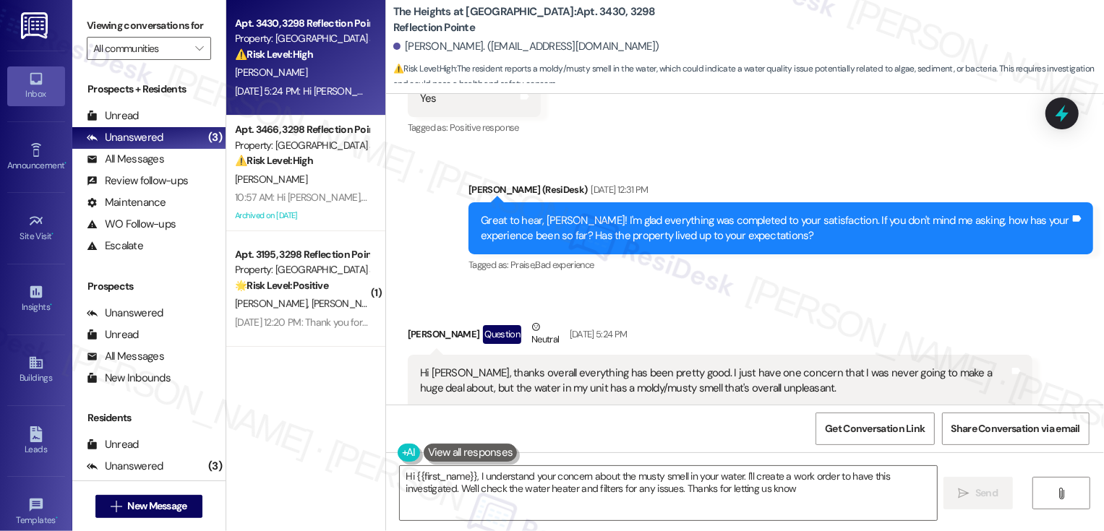
type textarea "Hi {{first_name}}, I understand your concern about the musty smell in your wate…"
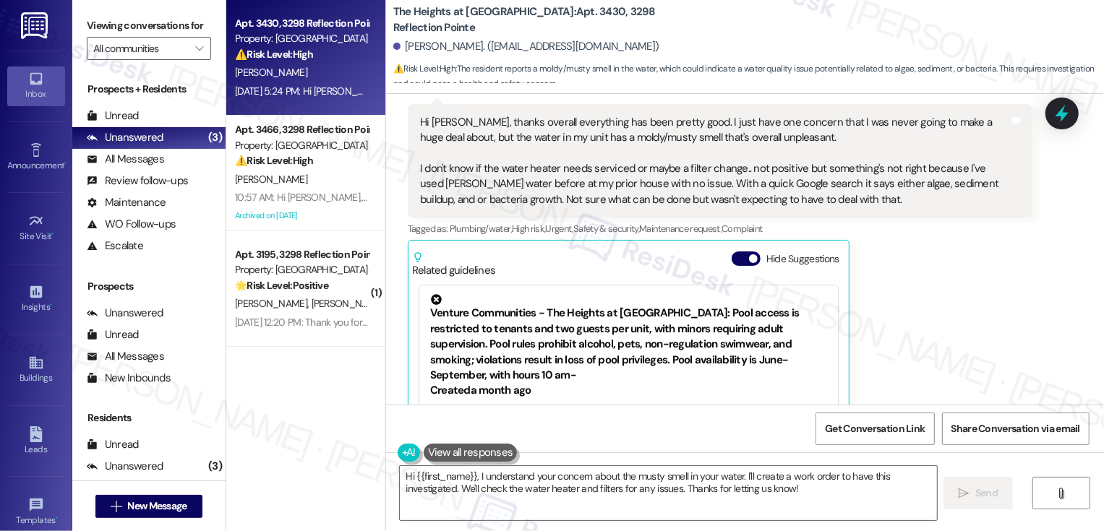
scroll to position [2911, 0]
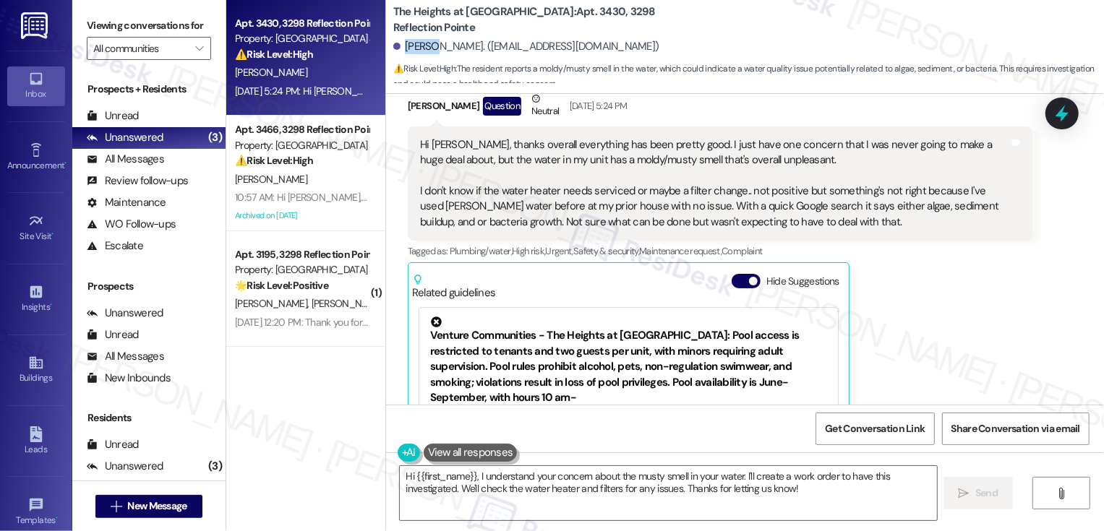
drag, startPoint x: 397, startPoint y: 44, endPoint x: 429, endPoint y: 45, distance: 31.8
click at [428, 44] on div "[PERSON_NAME]. ([EMAIL_ADDRESS][DOMAIN_NAME])" at bounding box center [526, 46] width 266 height 15
click at [407, 52] on div "[PERSON_NAME]. ([EMAIL_ADDRESS][DOMAIN_NAME])" at bounding box center [526, 46] width 266 height 15
drag, startPoint x: 397, startPoint y: 47, endPoint x: 456, endPoint y: 46, distance: 59.3
click at [456, 46] on div "[PERSON_NAME]. ([EMAIL_ADDRESS][DOMAIN_NAME])" at bounding box center [526, 46] width 266 height 15
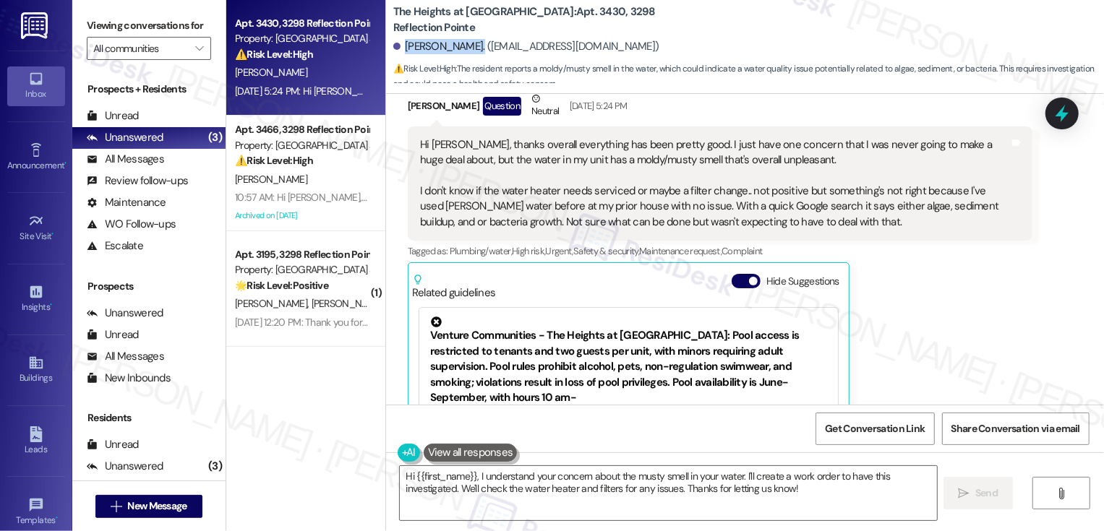
copy div "Brandi Foster."
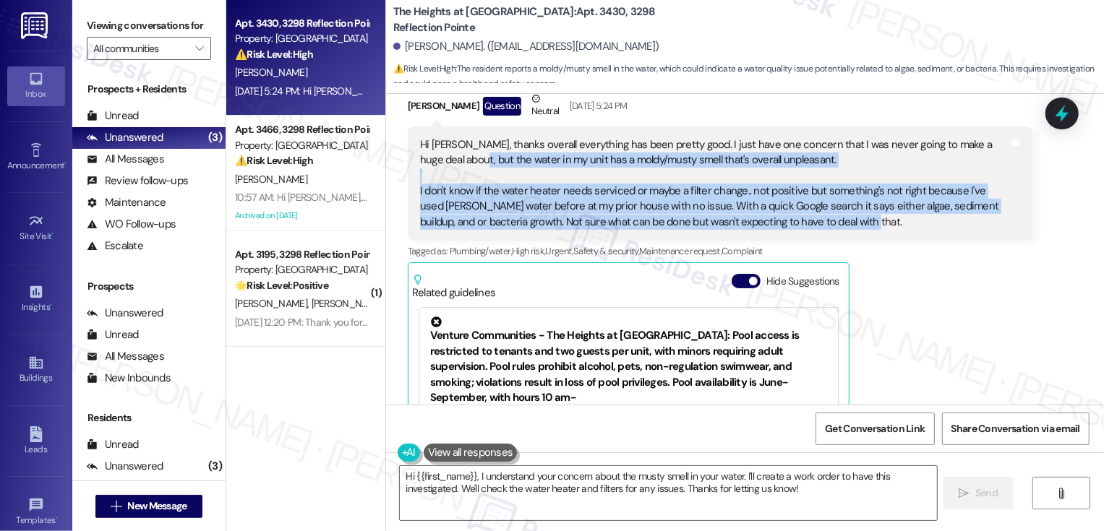
drag, startPoint x: 431, startPoint y: 159, endPoint x: 813, endPoint y: 228, distance: 388.5
click at [813, 228] on div "Hi Sarah, thanks overall everything has been pretty good. I just have one conce…" at bounding box center [714, 183] width 589 height 93
copy div "he water in my unit has a moldy/musty smell that's overall unpleasant. I don't …"
click at [764, 204] on div "Hi Sarah, thanks overall everything has been pretty good. I just have one conce…" at bounding box center [714, 183] width 589 height 93
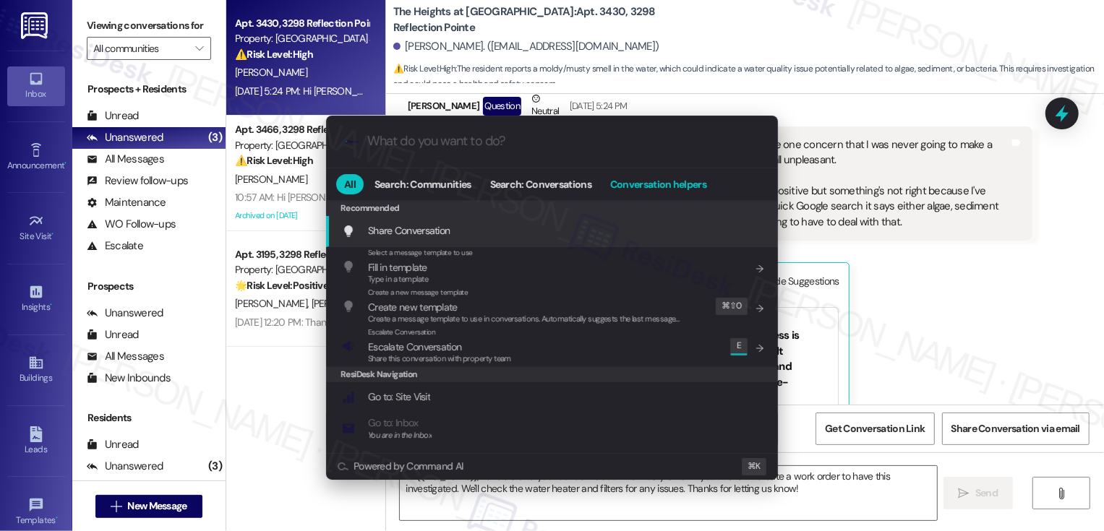
click at [674, 181] on span "Conversation helpers" at bounding box center [658, 184] width 96 height 10
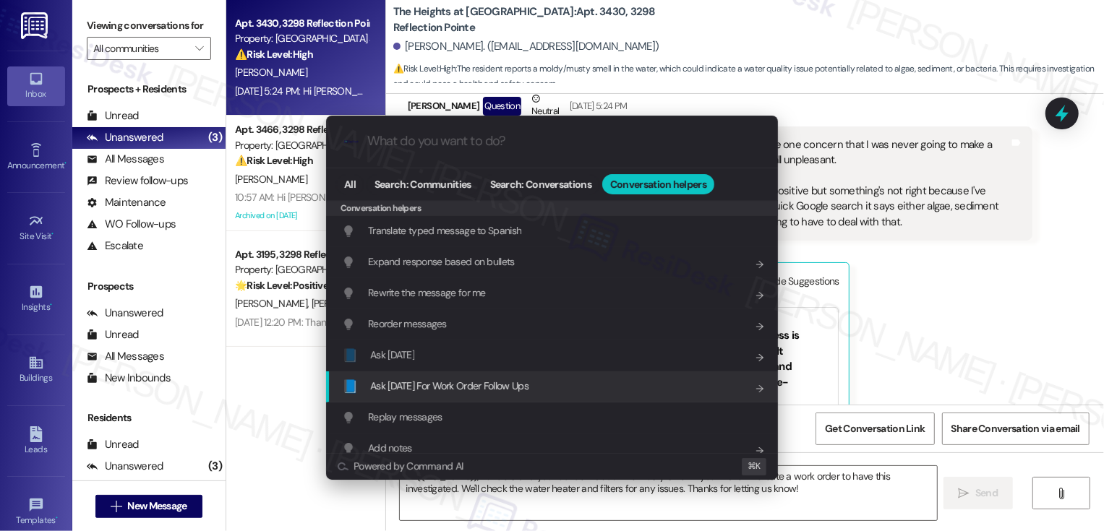
click at [506, 384] on span "Ask Friday For Work Order Follow Ups" at bounding box center [449, 386] width 158 height 13
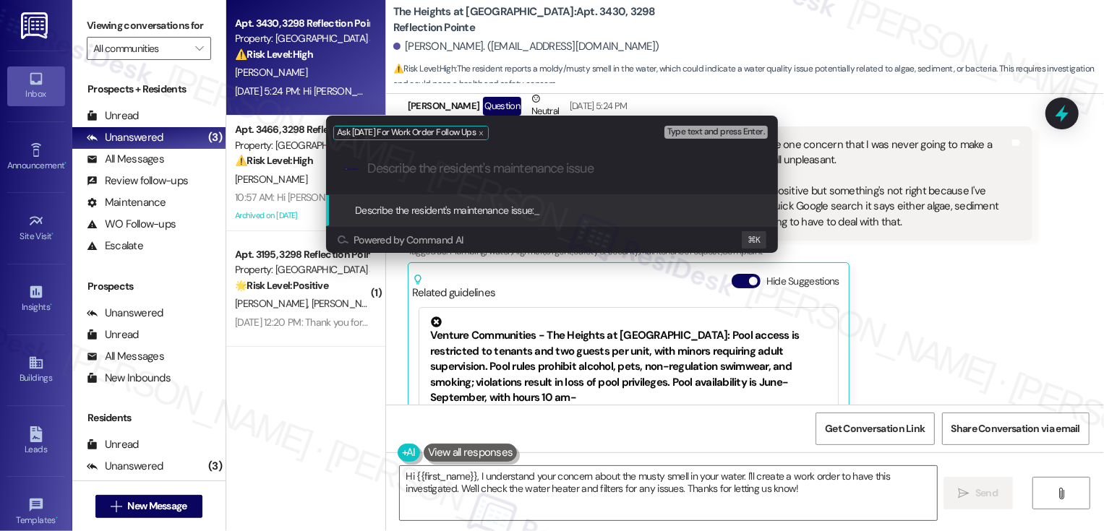
paste input "he water in my unit has a moldy/musty smell that's overall unpleasant. I don't …"
type input "he water in my unit has a moldy/musty smell that's overall unpleasant. I don't …"
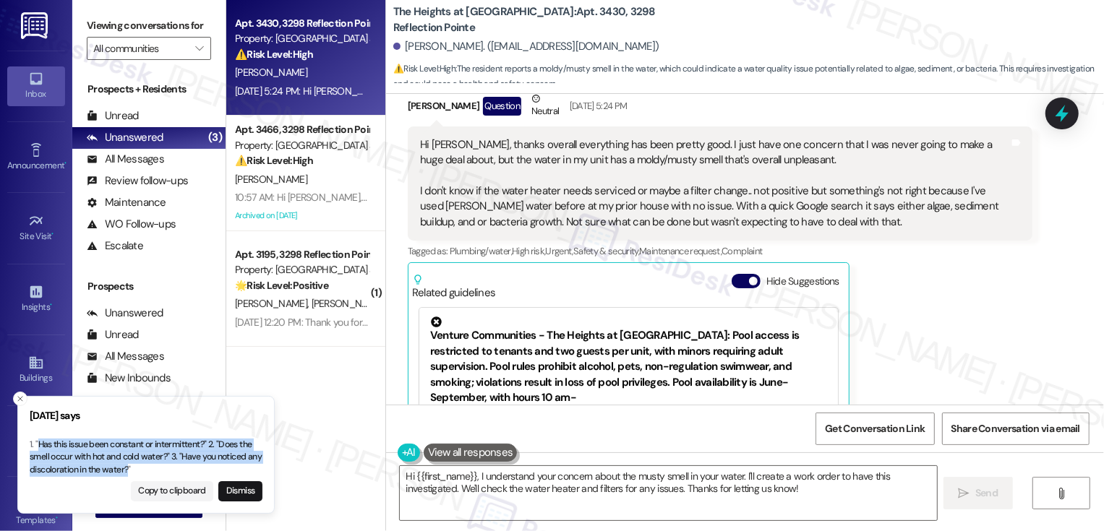
drag, startPoint x: 39, startPoint y: 443, endPoint x: 142, endPoint y: 472, distance: 106.6
click at [142, 472] on p "1. "Has this issue been constant or intermittent?" 2. "Does the smell occur wit…" at bounding box center [146, 458] width 233 height 38
copy p "Has this issue been constant or intermittent?" 2. "Does the smell occur with ho…"
click at [557, 478] on textarea "Hi {{first_name}}, I understand your concern about the musty smell in your wate…" at bounding box center [668, 493] width 537 height 54
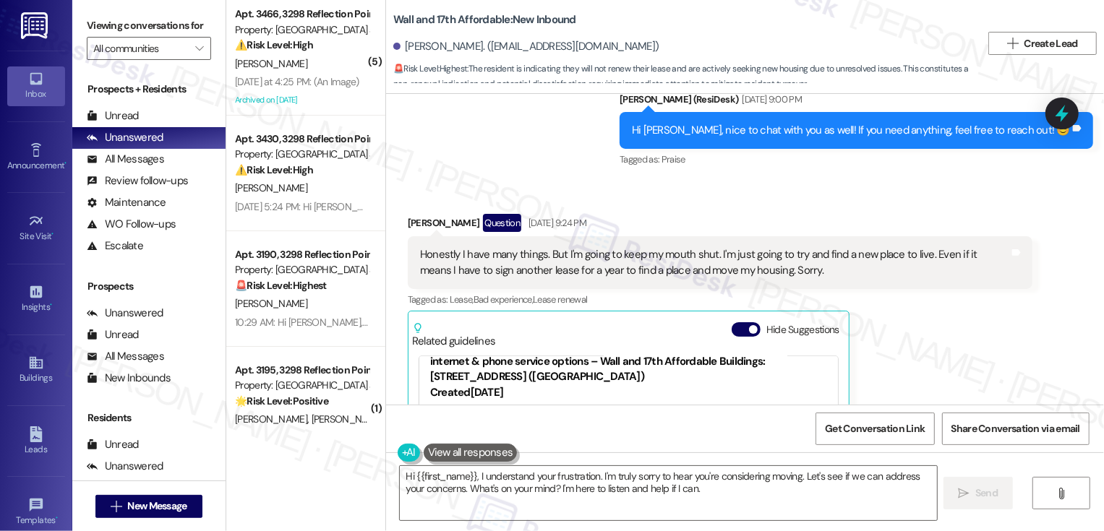
scroll to position [327, 0]
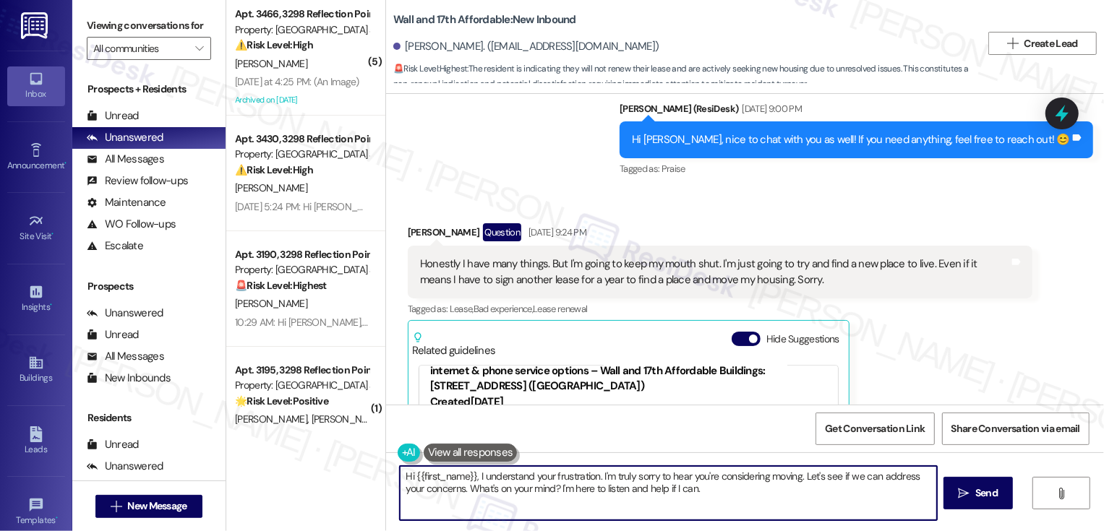
drag, startPoint x: 800, startPoint y: 473, endPoint x: 823, endPoint y: 525, distance: 56.0
click at [823, 525] on div "Hi {{first_name}}, I understand your frustration. I'm truly sorry to hear you'r…" at bounding box center [745, 507] width 718 height 108
paste textarea "I’d love to hear more about your experience. If you’re open to sharing, what fa…"
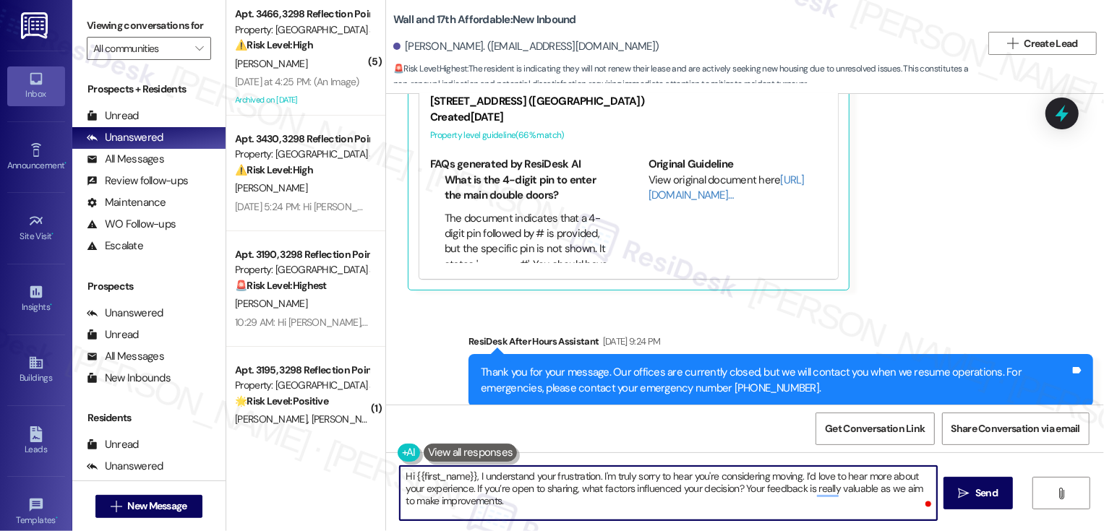
scroll to position [647, 0]
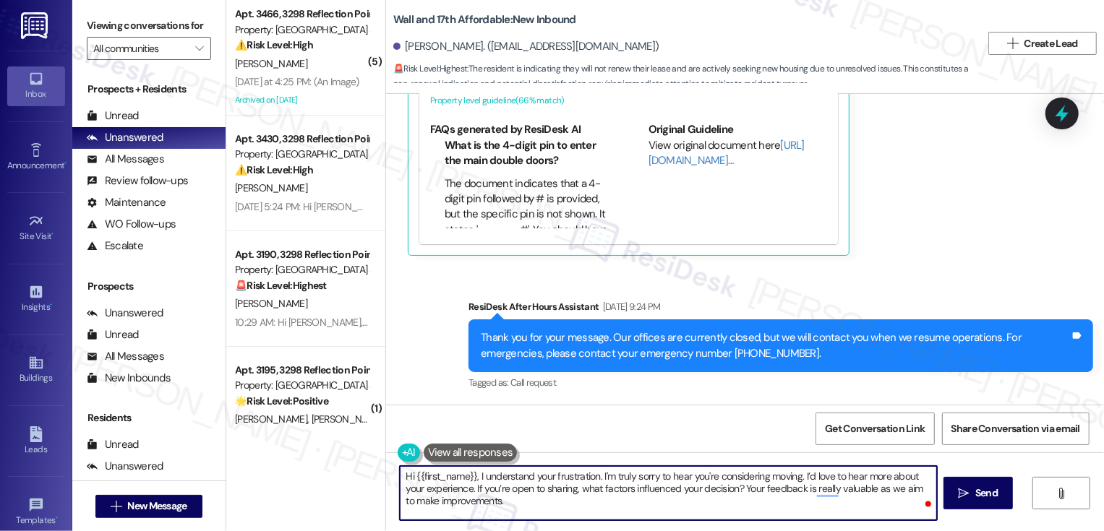
click at [573, 503] on textarea "Hi {{first_name}}, I understand your frustration. I'm truly sorry to hear you'r…" at bounding box center [668, 493] width 537 height 54
click at [742, 511] on textarea "Hi {{first_name}}, I understand your frustration. I'm truly sorry to hear you'r…" at bounding box center [668, 493] width 537 height 54
type textarea "Hi {{first_name}}, I understand your frustration. I'm truly sorry to hear you'r…"
click at [972, 495] on span "Send" at bounding box center [986, 493] width 28 height 15
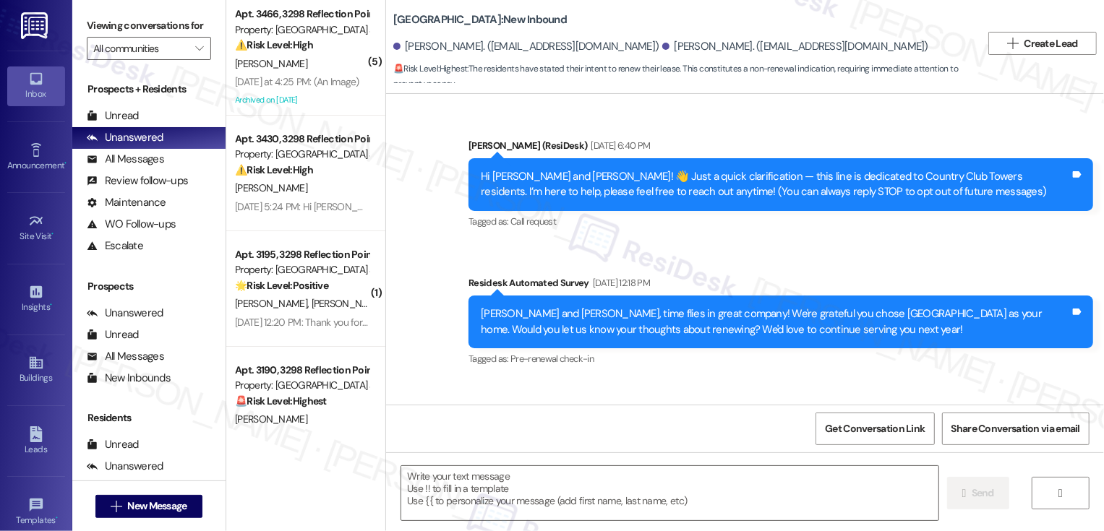
type textarea "Fetching suggested responses. Please feel free to read through the conversation…"
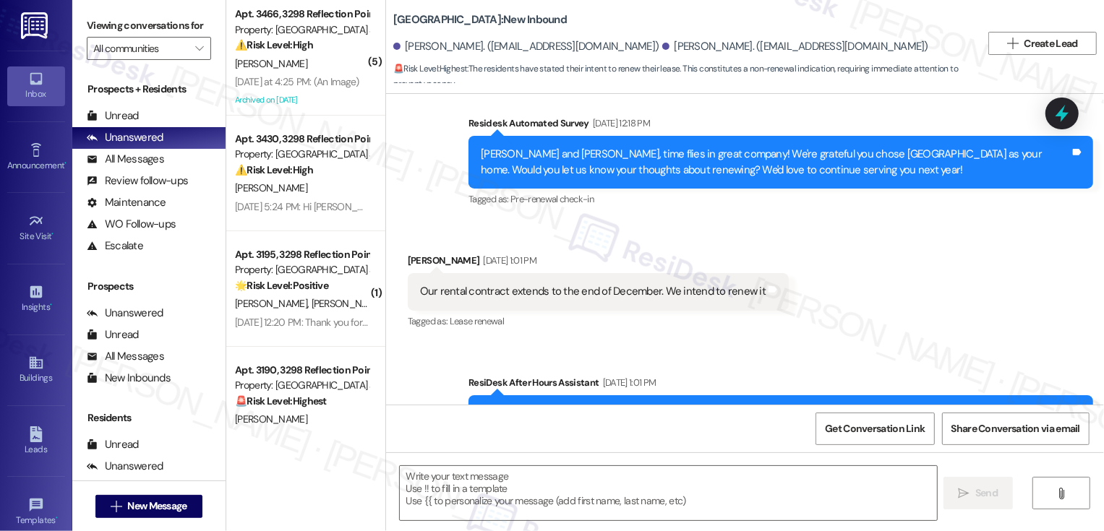
scroll to position [235, 0]
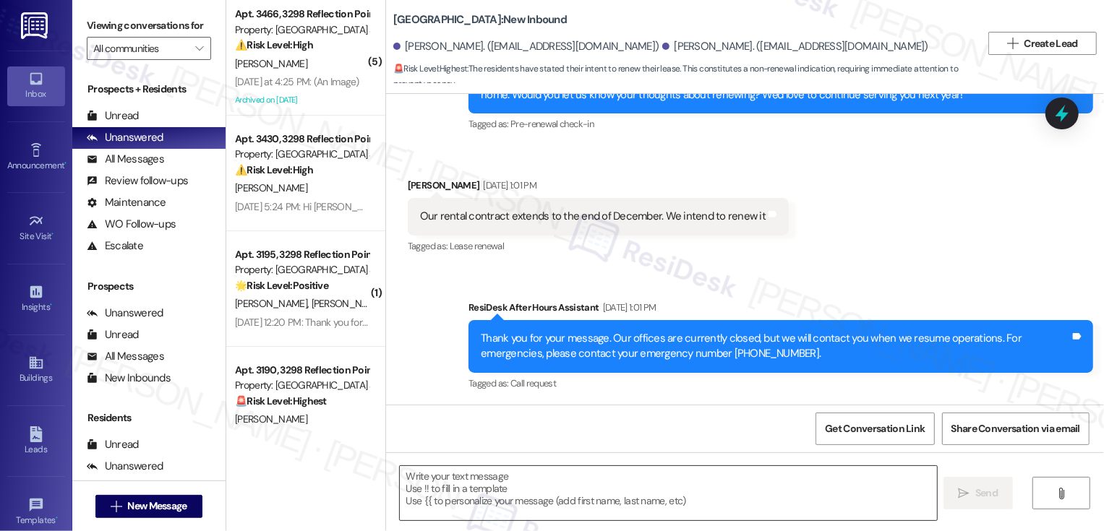
click at [468, 489] on textarea at bounding box center [668, 493] width 537 height 54
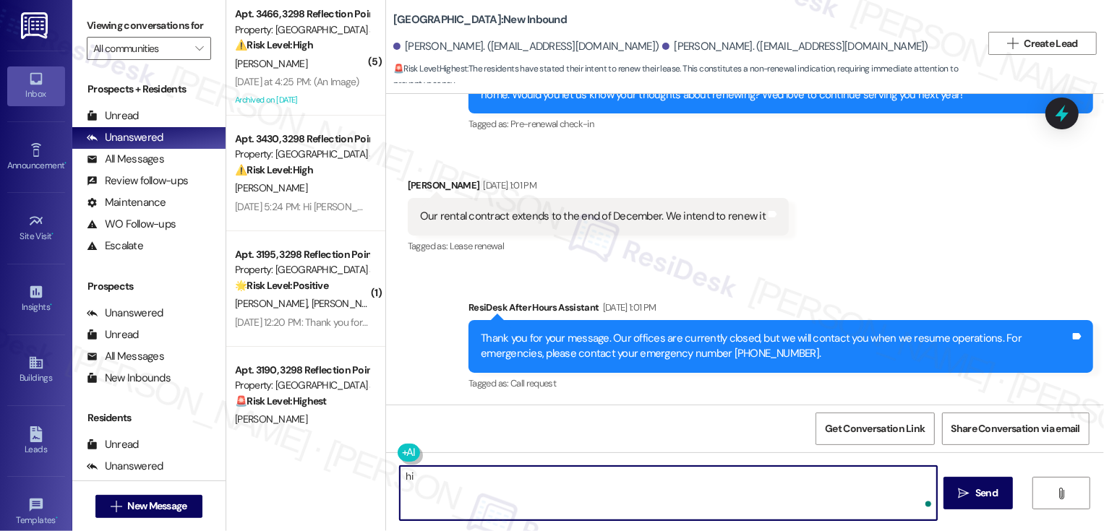
type textarea "h"
drag, startPoint x: 677, startPoint y: 479, endPoint x: 802, endPoint y: 486, distance: 126.0
click at [802, 486] on textarea "It's nice to meet you, Robert! I hope you had a wonderful weekend. Thank you for" at bounding box center [668, 493] width 537 height 54
paste textarea "If you have any questions or concerns regarding renewal, please feel free to le…"
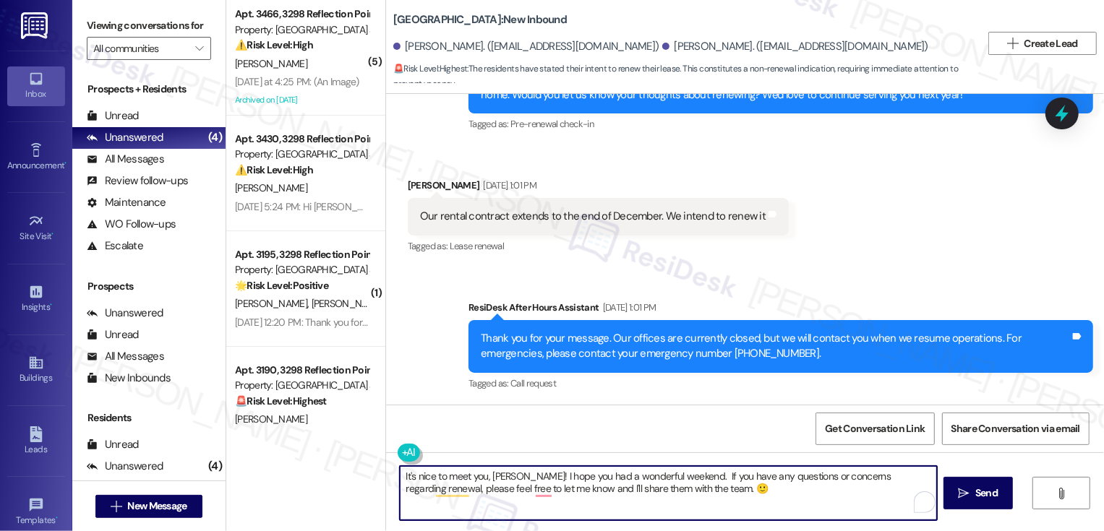
click at [673, 474] on textarea "It's nice to meet you, Robert! I hope you had a wonderful weekend. If you have …" at bounding box center [668, 493] width 537 height 54
paste textarea "thanks for your interest in renewing your lease! I"
click at [676, 474] on textarea "It's nice to meet you, Robert! I hope you had a wonderful weekend. thanks for y…" at bounding box center [668, 493] width 537 height 54
click at [928, 476] on textarea "It's nice to meet you, Robert! I hope you had a wonderful weekend. Thank you so…" at bounding box center [668, 493] width 537 height 54
click at [657, 493] on textarea "It's nice to meet you, Robert! I hope you had a wonderful weekend. Thank you so…" at bounding box center [668, 493] width 537 height 54
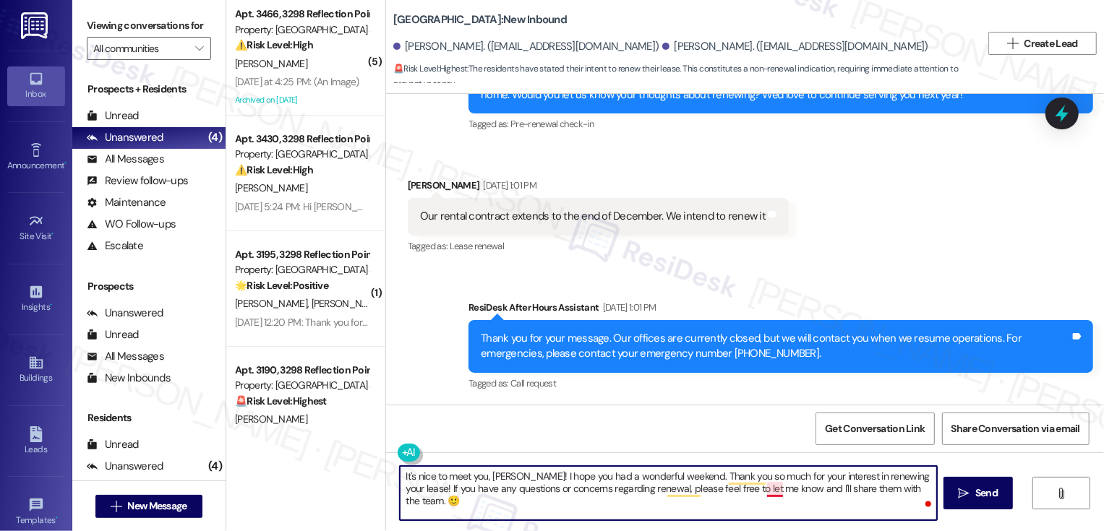
click at [764, 490] on textarea "It's nice to meet you, Robert! I hope you had a wonderful weekend. Thank you so…" at bounding box center [668, 493] width 537 height 54
type textarea "It's nice to meet you, Robert! I hope you had a wonderful weekend. Thank you so…"
click at [982, 504] on button " Send" at bounding box center [978, 493] width 70 height 33
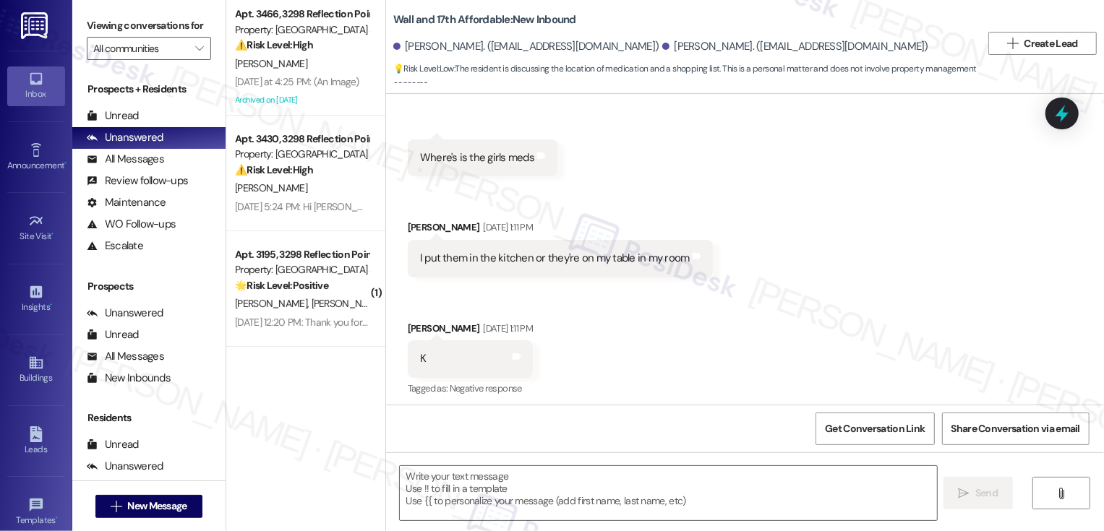
type textarea "Fetching suggested responses. Please feel free to read through the conversation…"
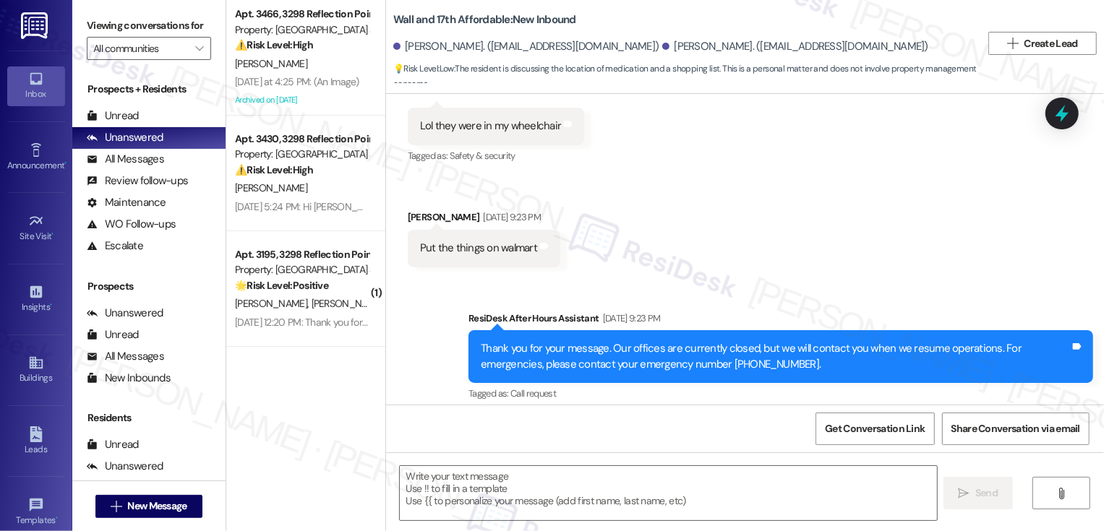
scroll to position [635, 0]
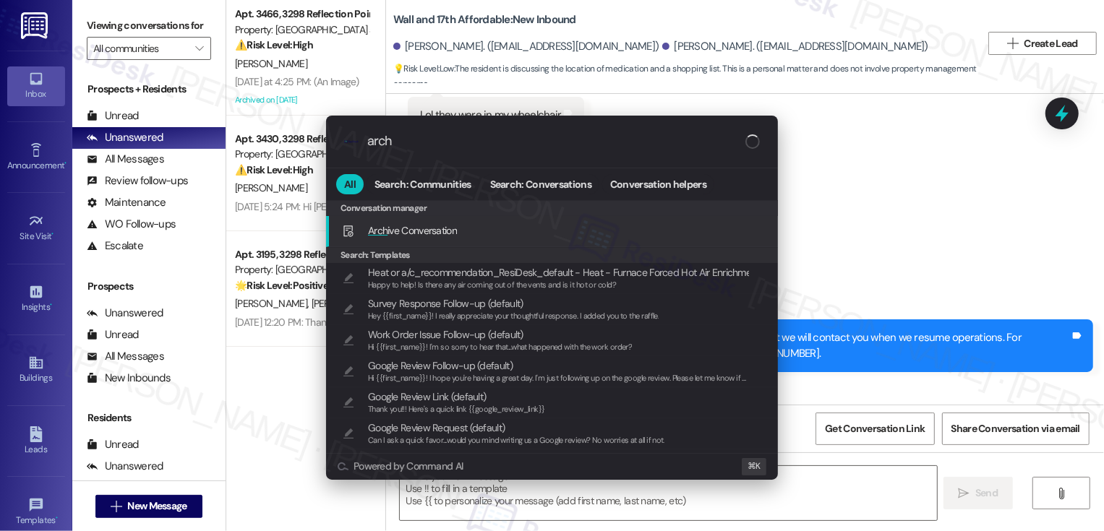
type input "archi"
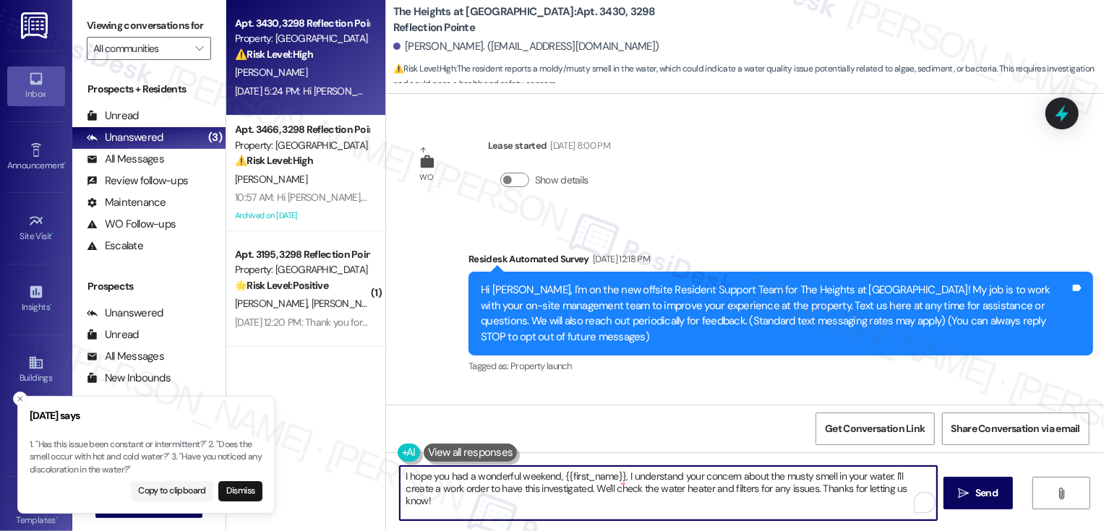
scroll to position [2958, 0]
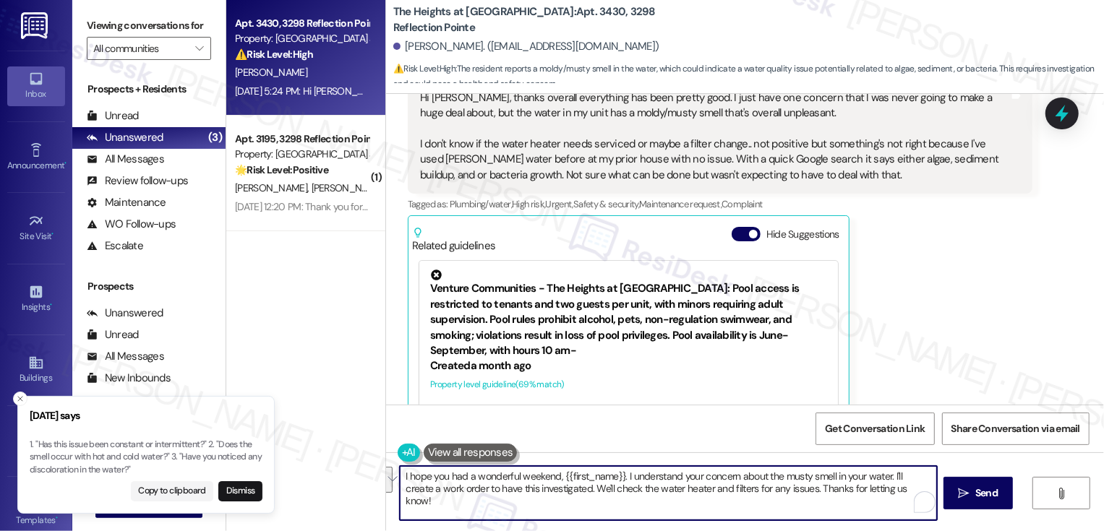
drag, startPoint x: 887, startPoint y: 475, endPoint x: 891, endPoint y: 507, distance: 32.0
click at [891, 507] on textarea "I hope you had a wonderful weekend, {{first_name}}. I understand your concern a…" at bounding box center [668, 493] width 537 height 54
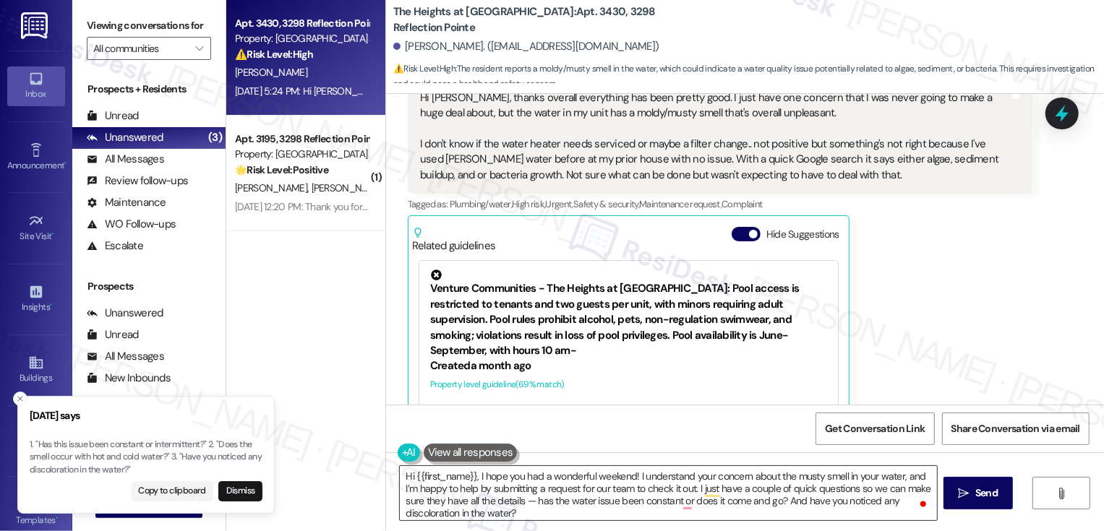
click at [530, 506] on textarea "Hi {{first_name}}, I hope you had a wonderful weekend! I understand your concer…" at bounding box center [668, 493] width 537 height 54
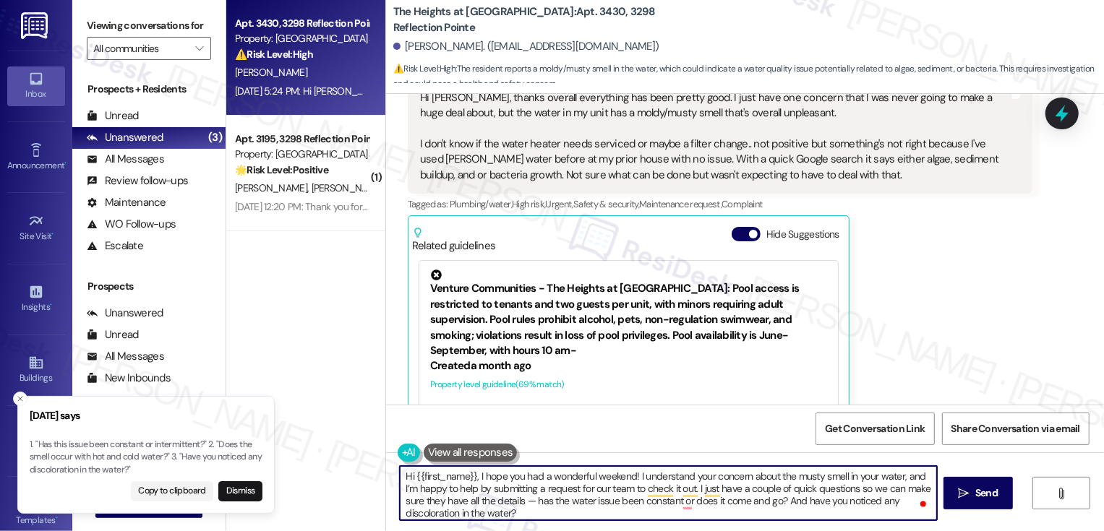
click at [519, 503] on textarea "Hi {{first_name}}, I hope you had a wonderful weekend! I understand your concer…" at bounding box center [668, 493] width 537 height 54
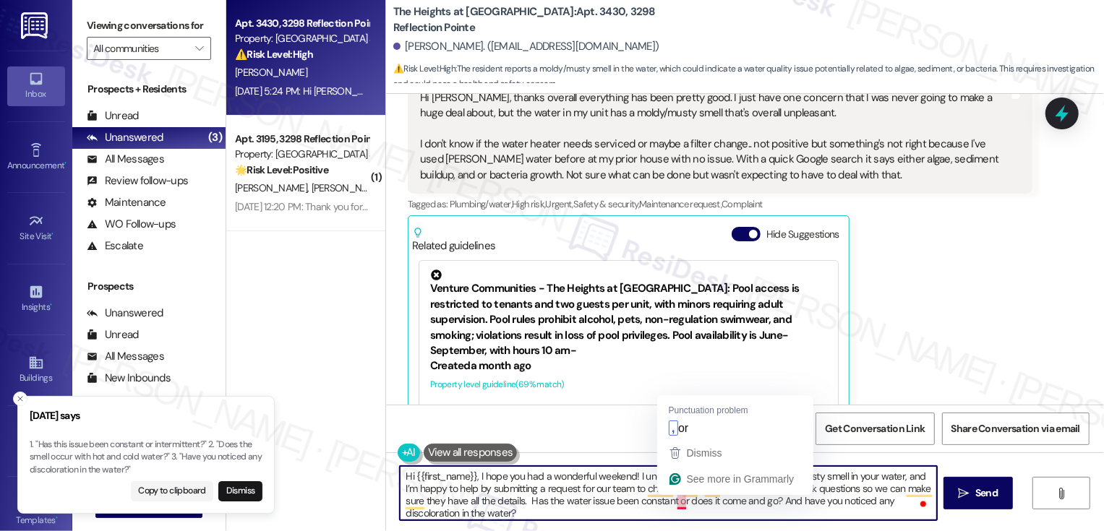
click at [775, 505] on textarea "Hi {{first_name}}, I hope you had a wonderful weekend! I understand your concer…" at bounding box center [668, 493] width 537 height 54
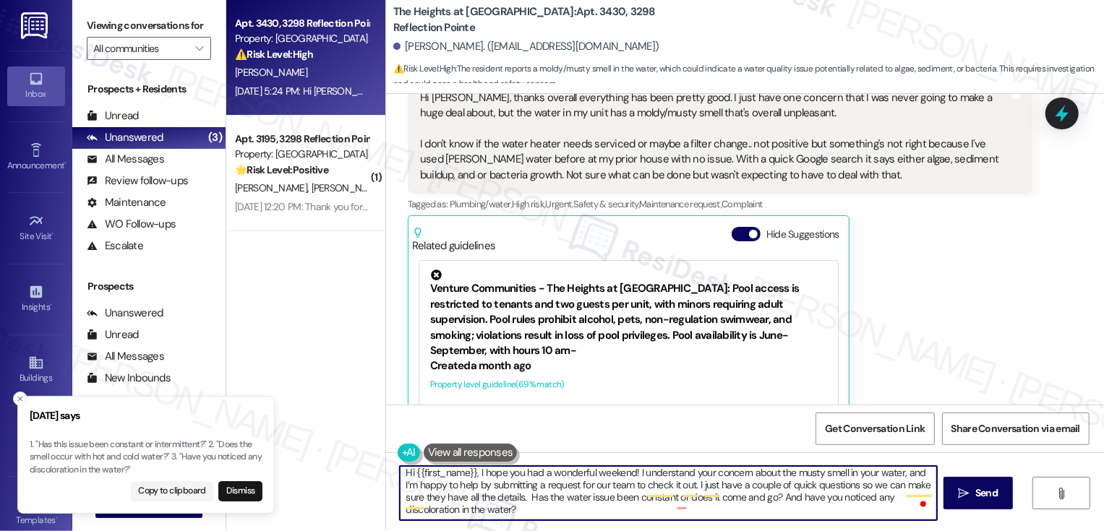
scroll to position [4, 0]
drag, startPoint x: 773, startPoint y: 501, endPoint x: 786, endPoint y: 520, distance: 23.3
click at [786, 520] on textarea "Hi {{first_name}}, I hope you had a wonderful weekend! I understand your concer…" at bounding box center [668, 493] width 537 height 54
click at [713, 506] on textarea "Hi {{first_name}}, I hope you had a wonderful weekend! I understand your concer…" at bounding box center [668, 493] width 537 height 54
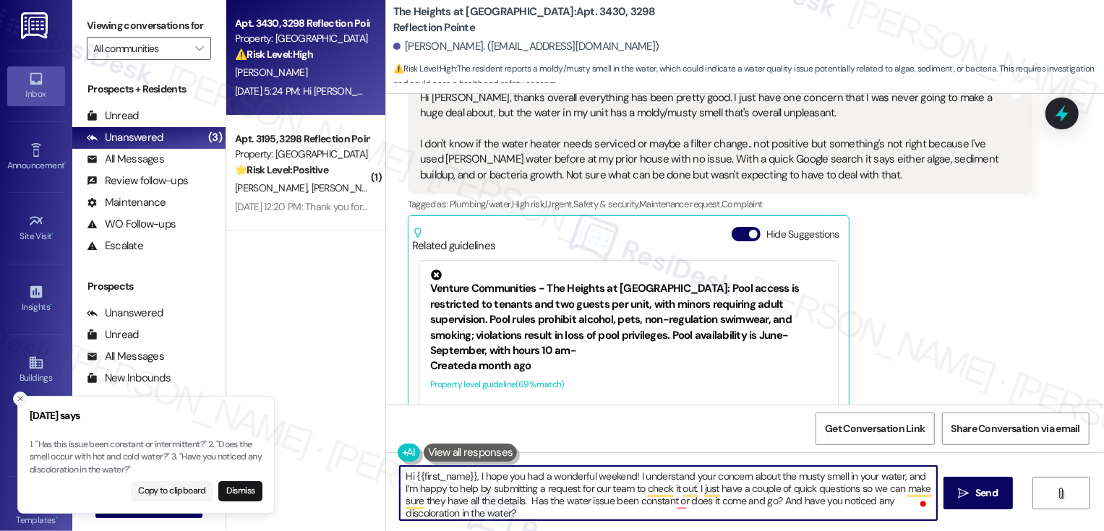
type textarea "Hi {{first_name}}, I hope you had a wonderful weekend! I understand your concer…"
click at [20, 400] on icon "Close toast" at bounding box center [20, 399] width 9 height 9
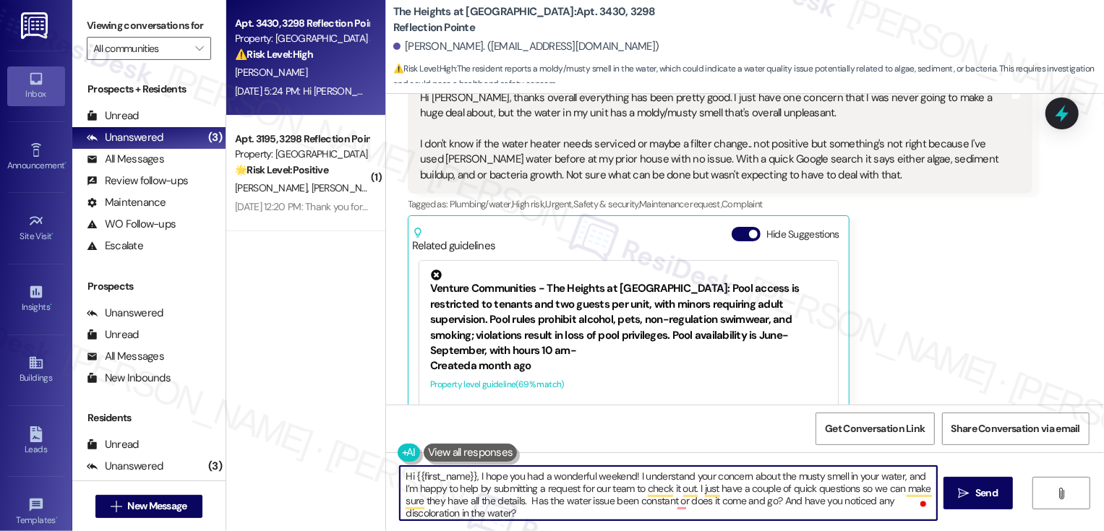
click at [752, 497] on textarea "Hi {{first_name}}, I hope you had a wonderful weekend! I understand your concer…" at bounding box center [668, 493] width 537 height 54
click at [530, 502] on textarea "Hi {{first_name}}, I hope you had a wonderful weekend! I understand your concer…" at bounding box center [668, 493] width 537 height 54
click at [573, 505] on textarea "Hi {{first_name}}, I hope you had a wonderful weekend! I understand your concer…" at bounding box center [668, 493] width 537 height 54
click at [692, 504] on textarea "Hi {{first_name}}, I hope you had a wonderful weekend! I understand your concer…" at bounding box center [668, 493] width 537 height 54
click at [758, 504] on textarea "Hi {{first_name}}, I hope you had a wonderful weekend! I understand your concer…" at bounding box center [668, 493] width 537 height 54
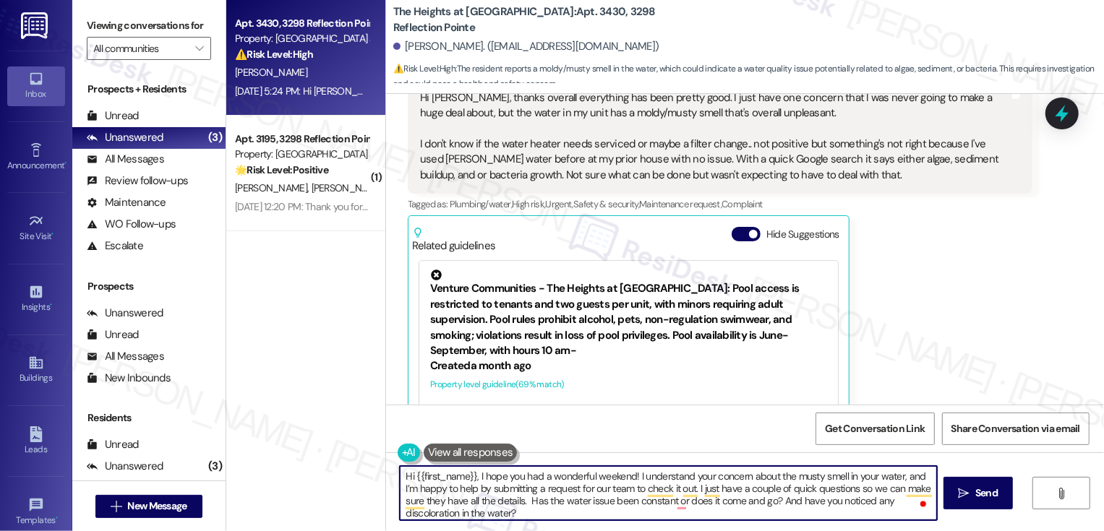
click at [820, 502] on textarea "Hi {{first_name}}, I hope you had a wonderful weekend! I understand your concer…" at bounding box center [668, 493] width 537 height 54
click at [993, 494] on span "Send" at bounding box center [986, 493] width 22 height 15
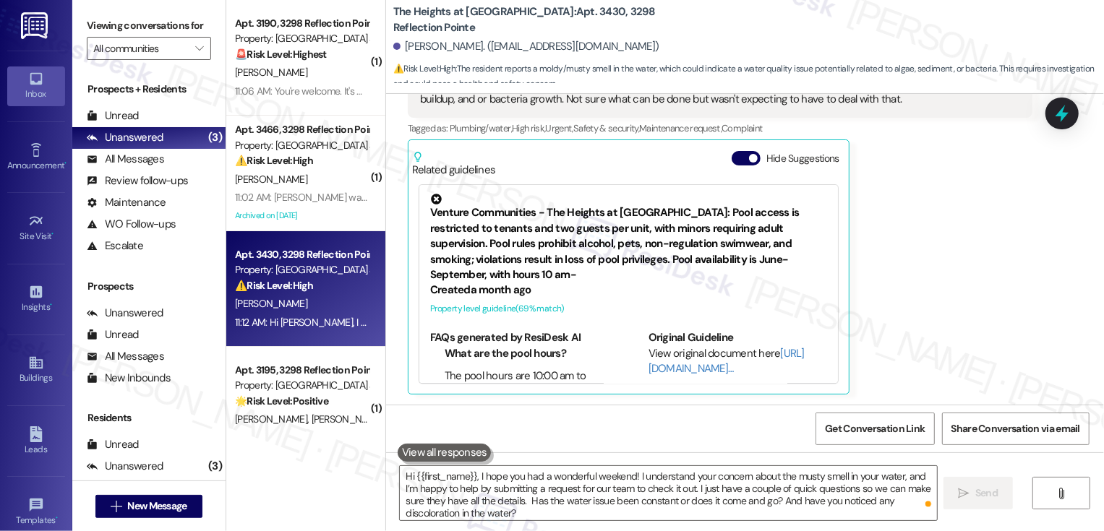
scroll to position [3166, 0]
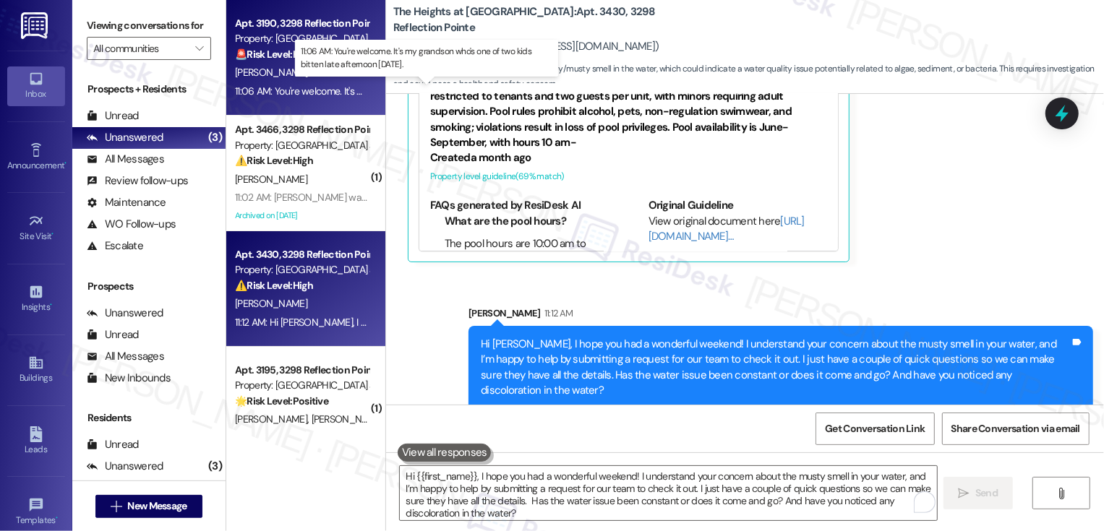
click at [315, 86] on div "11:06 AM: You're welcome. It's my grandson who's one of two kids bitten late af…" at bounding box center [428, 91] width 387 height 13
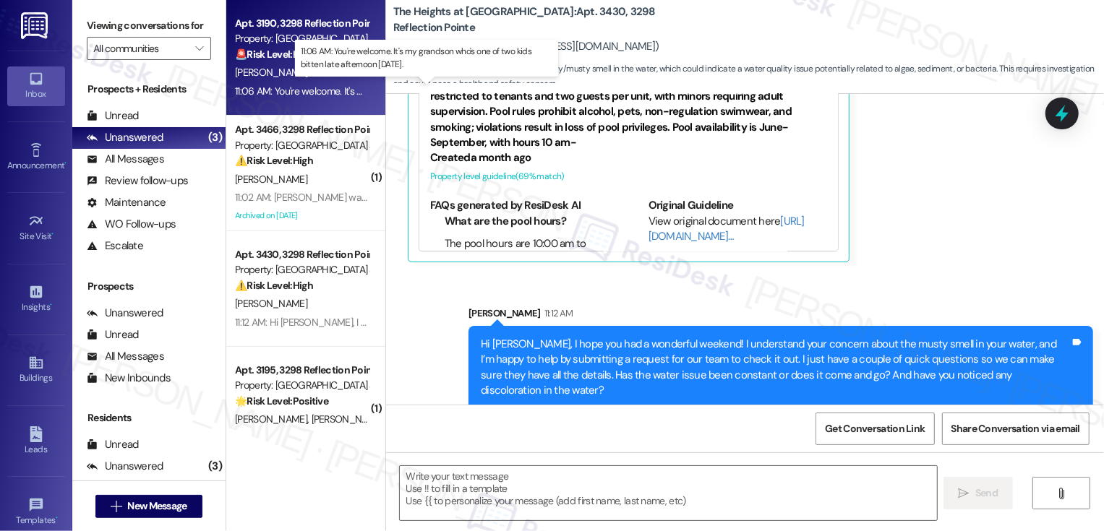
click at [315, 86] on div "11:06 AM: You're welcome. It's my grandson who's one of two kids bitten late af…" at bounding box center [428, 91] width 387 height 13
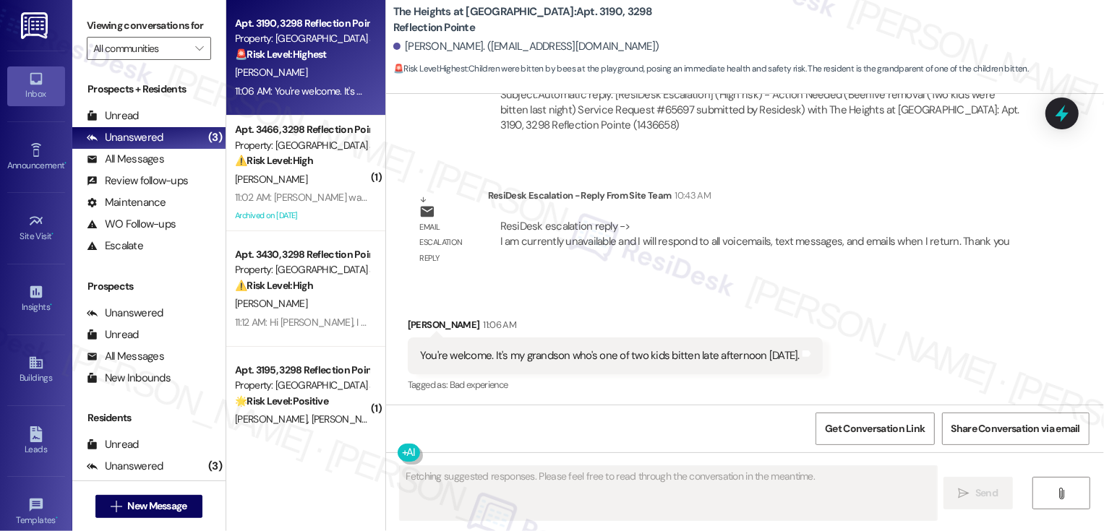
scroll to position [1071, 0]
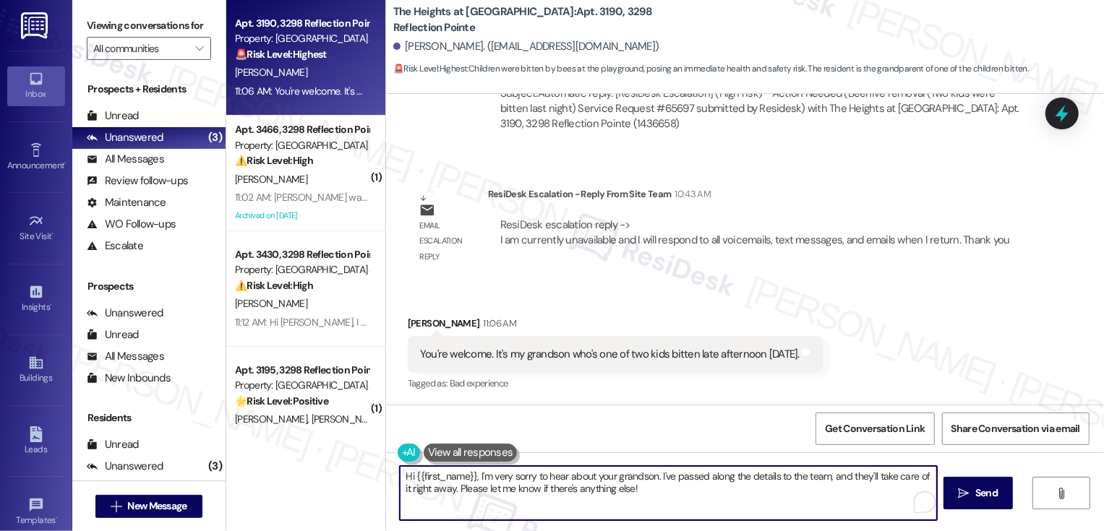
drag, startPoint x: 468, startPoint y: 476, endPoint x: 394, endPoint y: 476, distance: 73.7
click at [400, 476] on textarea "Hi {{first_name}}, I'm very sorry to hear about your grandson. I've passed alon…" at bounding box center [668, 493] width 537 height 54
click at [614, 492] on textarea "Oh no, I'm very sorry to hear about your grandson. I've passed along the detail…" at bounding box center [668, 493] width 537 height 54
drag, startPoint x: 606, startPoint y: 475, endPoint x: 926, endPoint y: 476, distance: 319.5
click at [926, 476] on textarea "Oh no, I'm very sorry to hear about your grandson. I've passed along the detail…" at bounding box center [668, 493] width 537 height 54
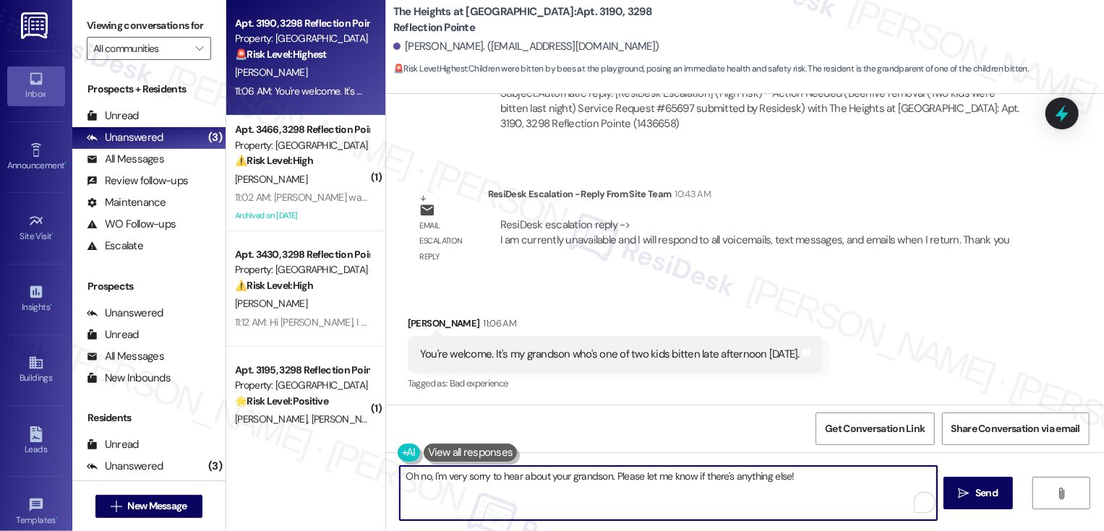
drag, startPoint x: 609, startPoint y: 477, endPoint x: 819, endPoint y: 494, distance: 211.1
click at [819, 494] on textarea "Oh no, I'm very sorry to hear about your grandson. Please let me know if there'…" at bounding box center [668, 493] width 537 height 54
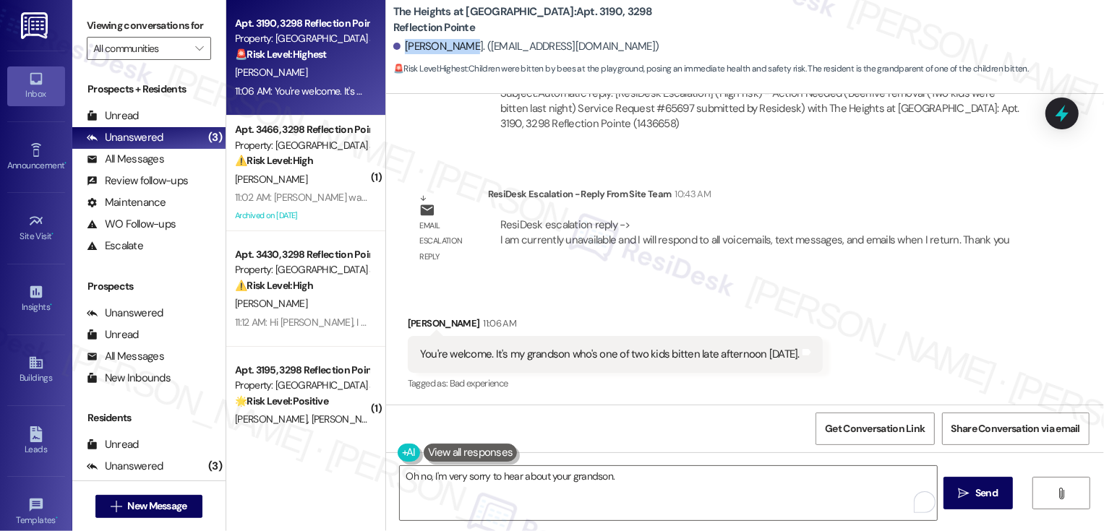
drag, startPoint x: 398, startPoint y: 50, endPoint x: 459, endPoint y: 54, distance: 60.9
click at [459, 54] on div "[PERSON_NAME]. ([EMAIL_ADDRESS][DOMAIN_NAME])" at bounding box center [526, 46] width 266 height 15
copy div "[PERSON_NAME]"
click at [640, 479] on textarea "Oh no, I'm very sorry to hear about your grandson." at bounding box center [668, 493] width 537 height 54
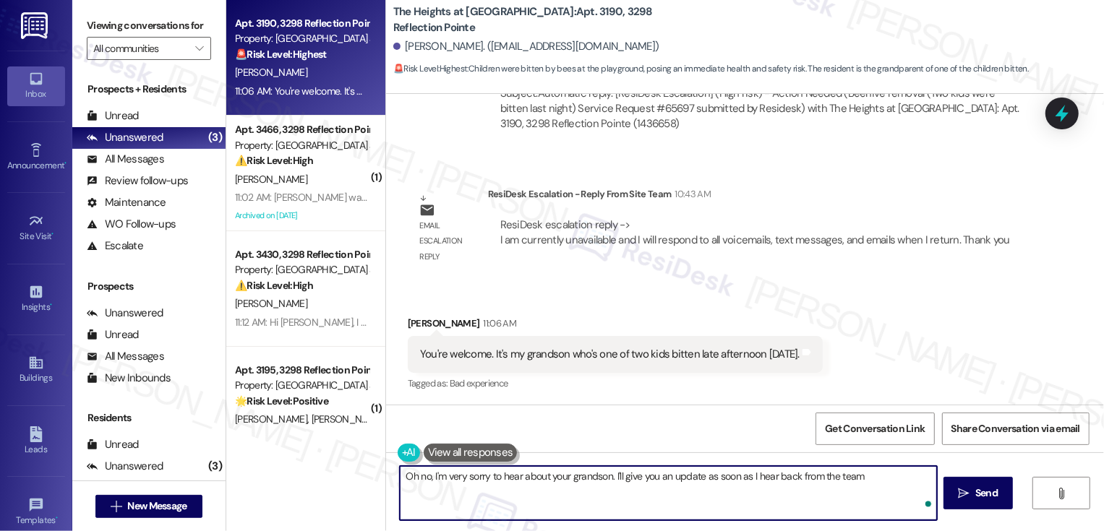
type textarea "Oh no, I'm very sorry to hear about your grandson. I'll give you an update as s…"
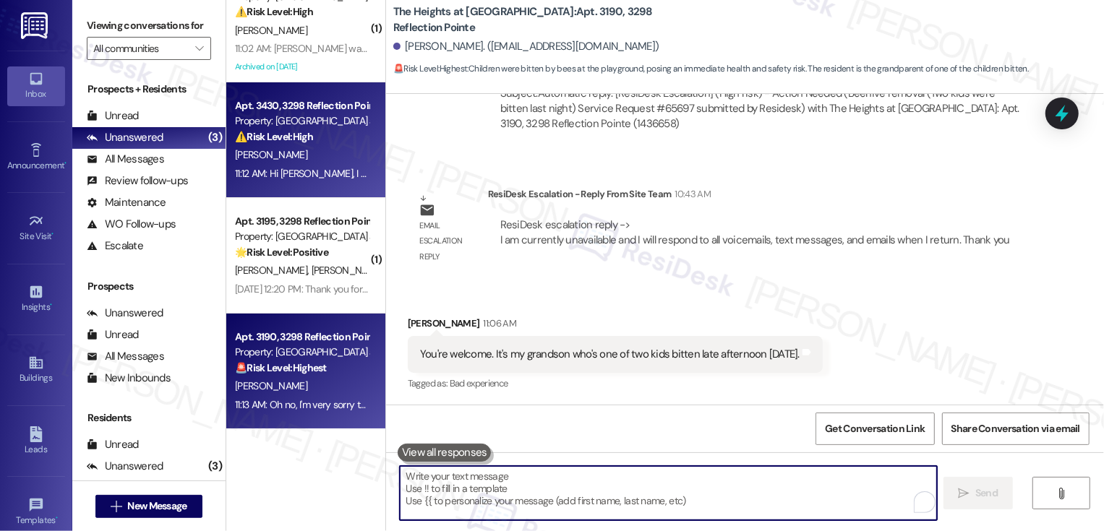
scroll to position [0, 0]
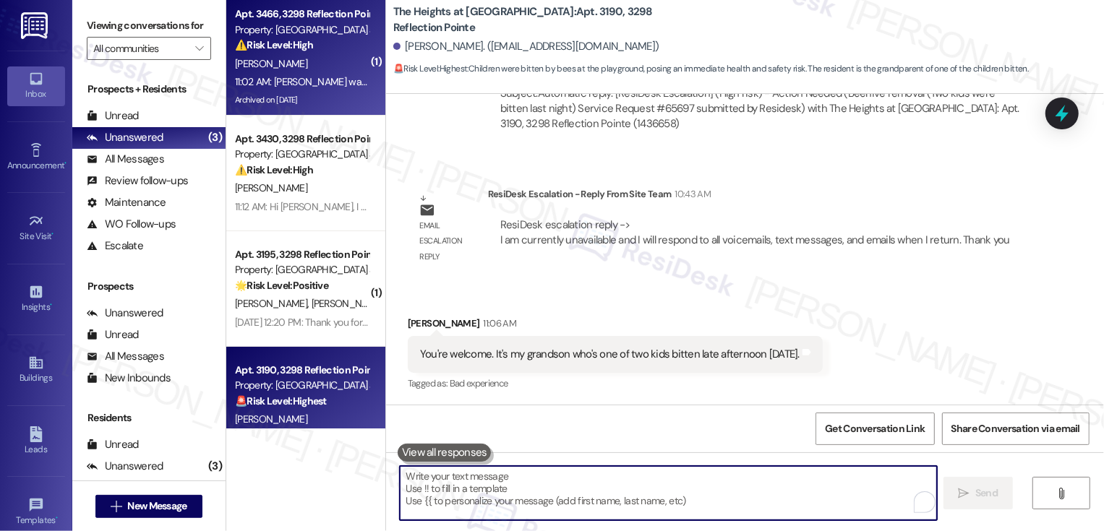
click at [317, 90] on div "11:02 AM: [PERSON_NAME] was here, the motor is broken, he's on another call rig…" at bounding box center [301, 82] width 137 height 18
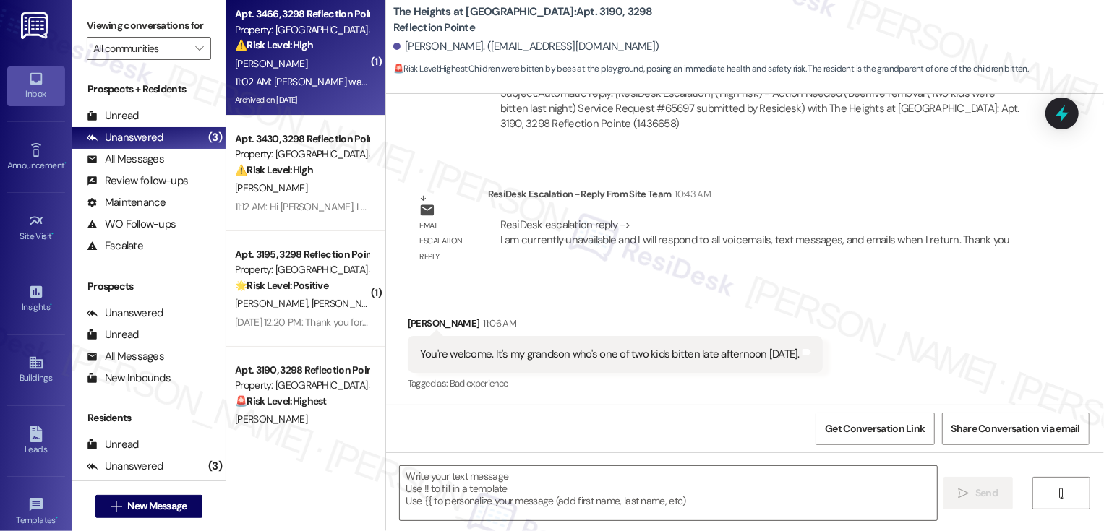
click at [317, 90] on div "11:02 AM: [PERSON_NAME] was here, the motor is broken, he's on another call rig…" at bounding box center [301, 82] width 137 height 18
type textarea "Fetching suggested responses. Please feel free to read through the conversation…"
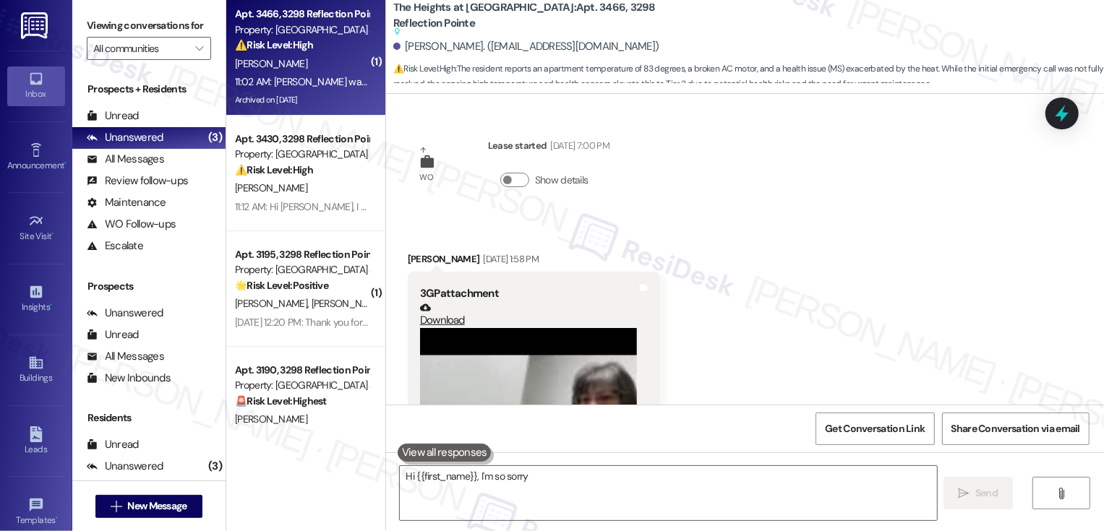
click at [317, 90] on div "11:02 AM: [PERSON_NAME] was here, the motor is broken, he's on another call rig…" at bounding box center [301, 82] width 137 height 18
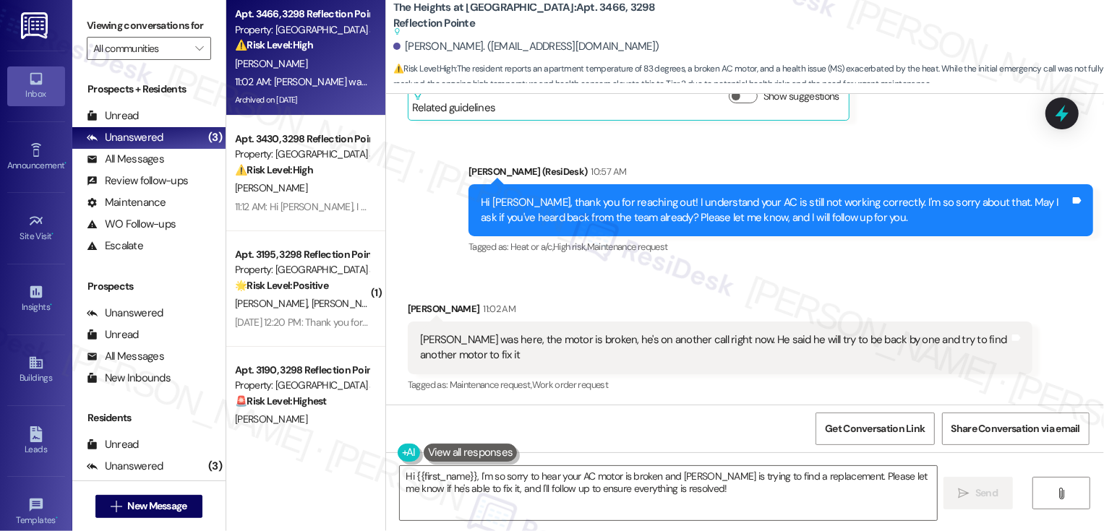
scroll to position [2447, 0]
click at [510, 503] on textarea "Hi {{first_name}}, I'm so sorry to hear your AC motor is broken and [PERSON_NAM…" at bounding box center [668, 493] width 537 height 54
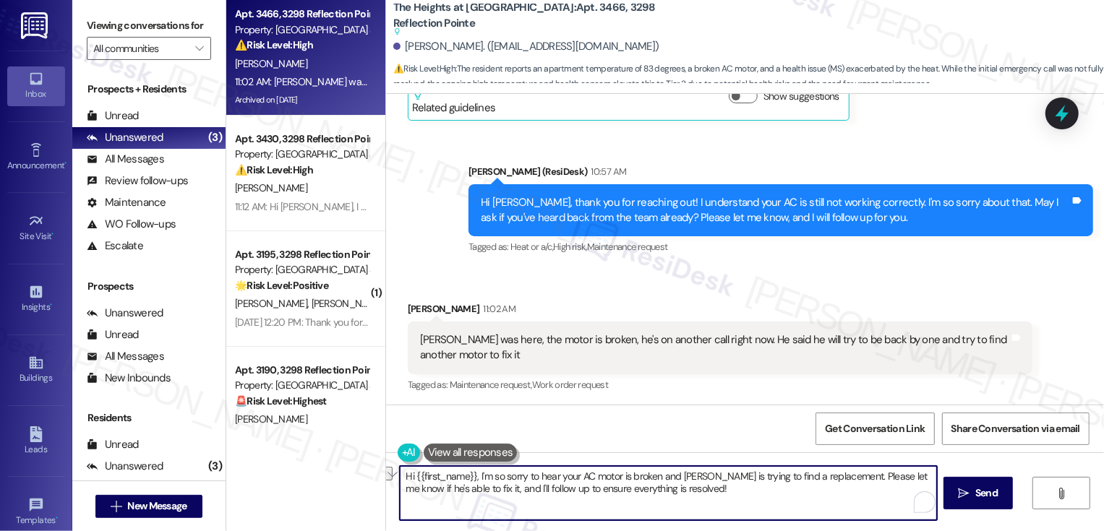
drag, startPoint x: 825, startPoint y: 476, endPoint x: 361, endPoint y: 476, distance: 464.1
click at [361, 476] on div "Apt. 3466, 3298 Reflection Pointe Property: [GEOGRAPHIC_DATA] at [GEOGRAPHIC_DA…" at bounding box center [665, 265] width 878 height 531
click at [747, 497] on textarea "Got it! Please let me know if he's able to fix it, and I'll follow up to ensure…" at bounding box center [668, 493] width 537 height 54
click at [823, 486] on textarea "Got it! Please let me know if he's able to fix it, and I'll follow up to ensure…" at bounding box center [668, 493] width 537 height 54
drag, startPoint x: 653, startPoint y: 475, endPoint x: 860, endPoint y: 493, distance: 207.5
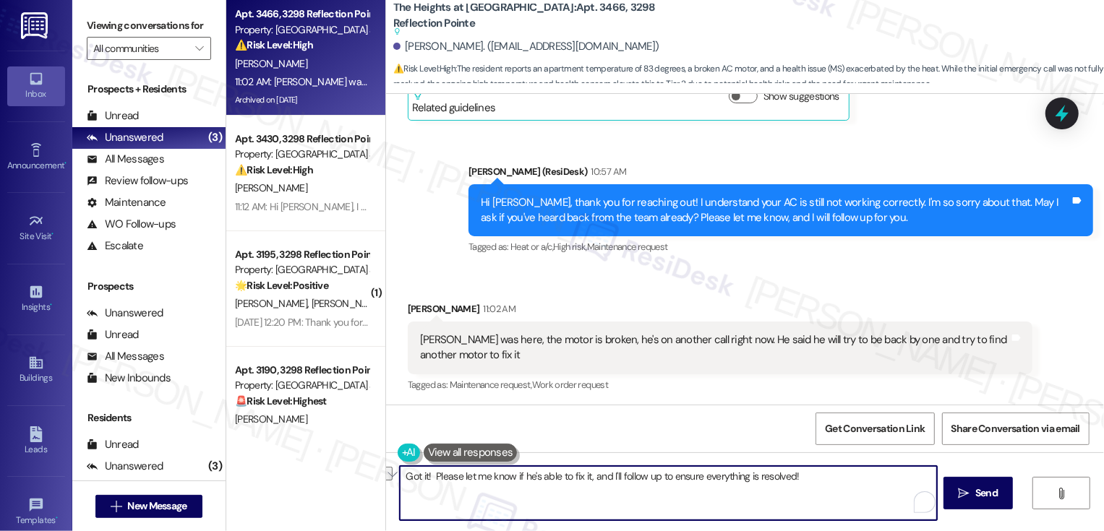
click at [860, 493] on textarea "Got it! Please let me know if he's able to fix it, and I'll follow up to ensure…" at bounding box center [668, 493] width 537 height 54
click at [424, 479] on textarea "Got it! Please let me know if he's able to fix it, and I'll follow up with the …" at bounding box center [668, 493] width 537 height 54
click at [676, 486] on textarea "Got it! It's great to know that [PERSON_NAME] is assisting you. Please let me k…" at bounding box center [668, 493] width 537 height 54
click at [748, 484] on textarea "Got it! It's great to know that [PERSON_NAME] is assisting you. Please let me k…" at bounding box center [668, 493] width 537 height 54
type textarea "Got it! It's great to know that [PERSON_NAME] is assisting you. Please let me k…"
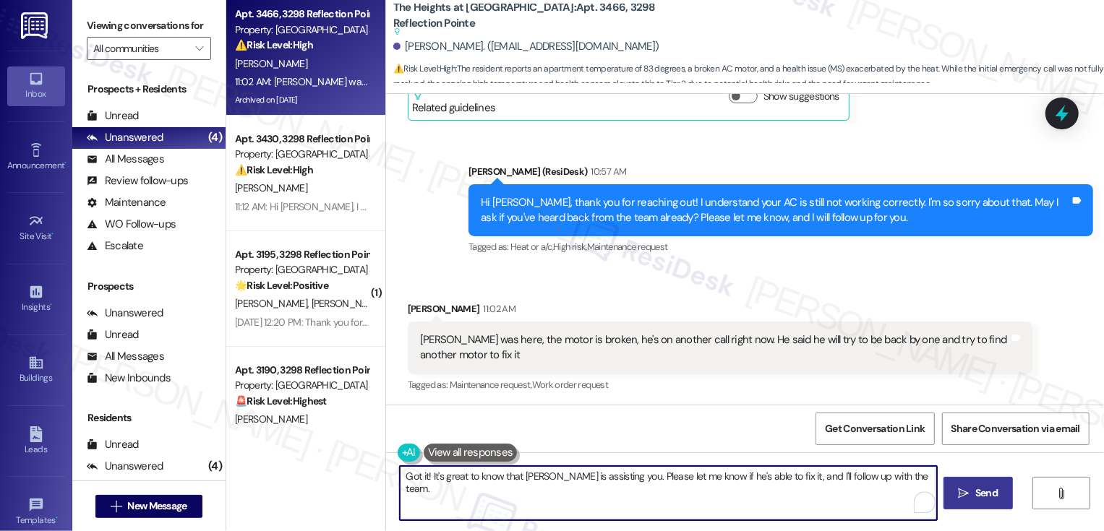
click at [977, 494] on span "Send" at bounding box center [986, 493] width 22 height 15
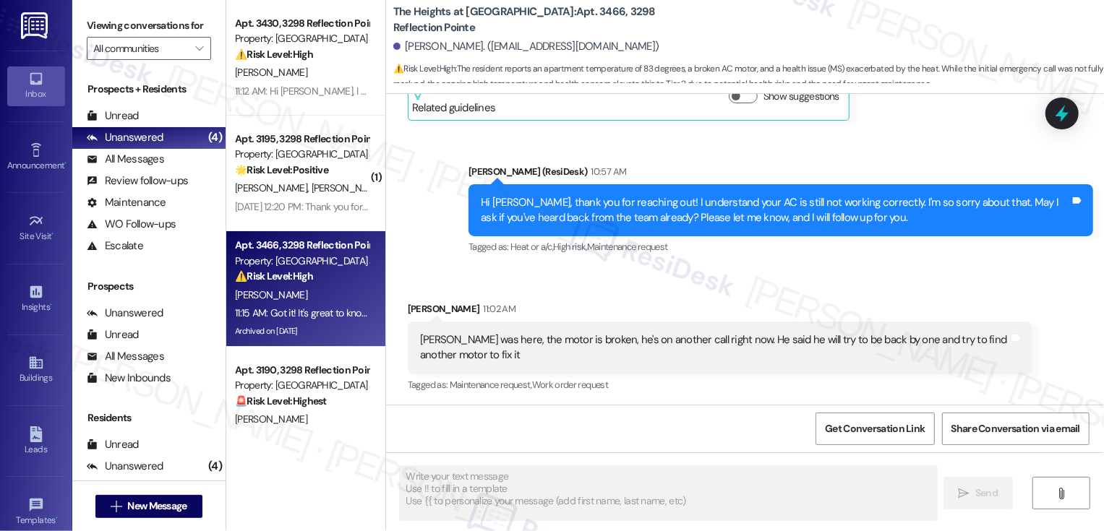
scroll to position [33, 0]
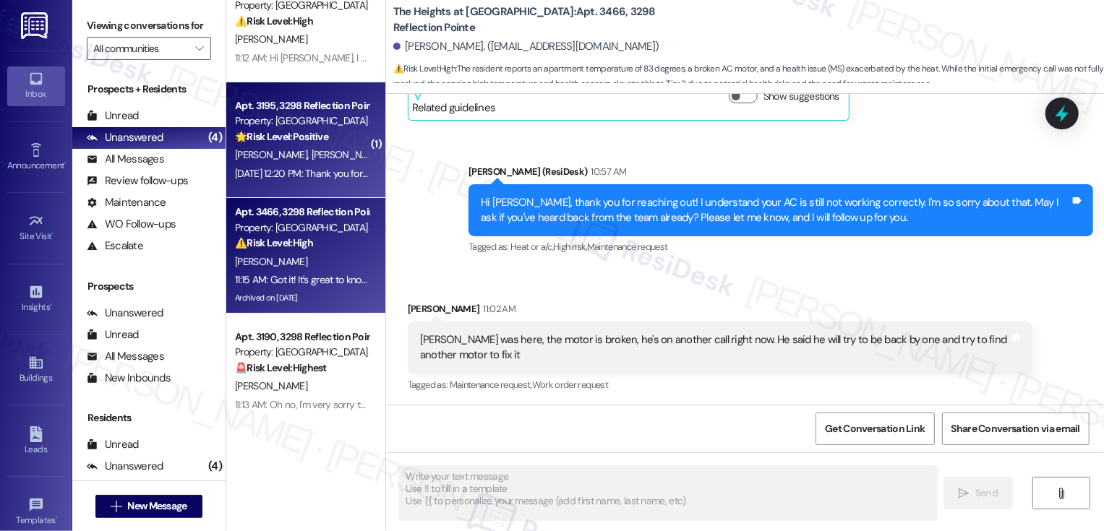
click at [291, 168] on div "[DATE] 12:20 PM: Thank you for your message. Our offices are currently closed, …" at bounding box center [711, 173] width 953 height 13
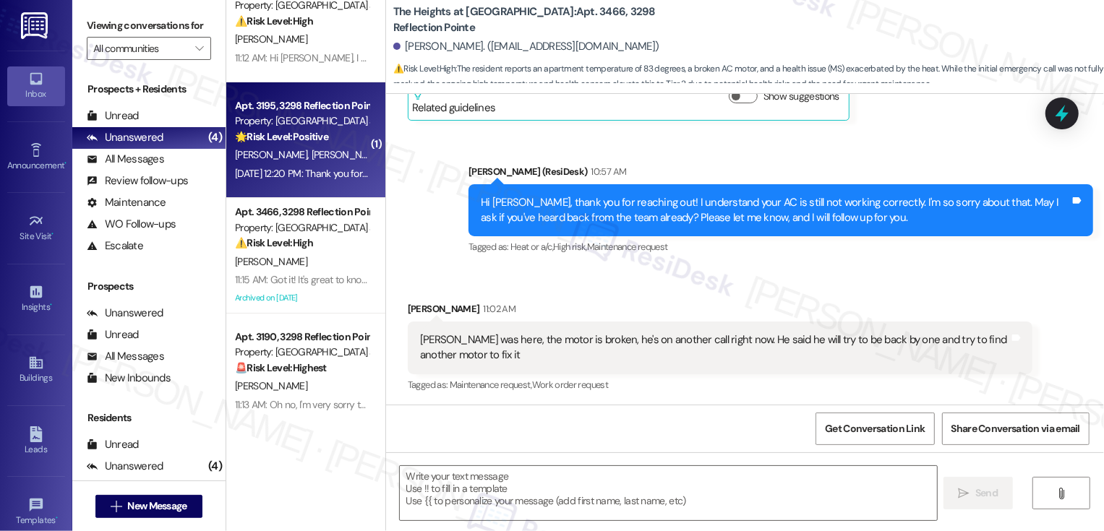
type textarea "Fetching suggested responses. Please feel free to read through the conversation…"
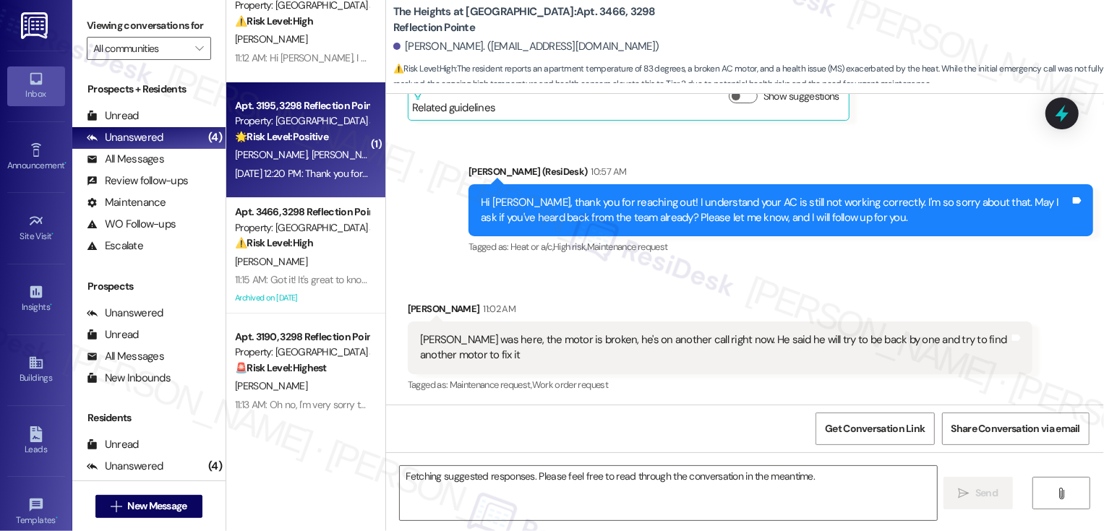
click at [291, 168] on div "[DATE] 12:20 PM: Thank you for your message. Our offices are currently closed, …" at bounding box center [711, 173] width 953 height 13
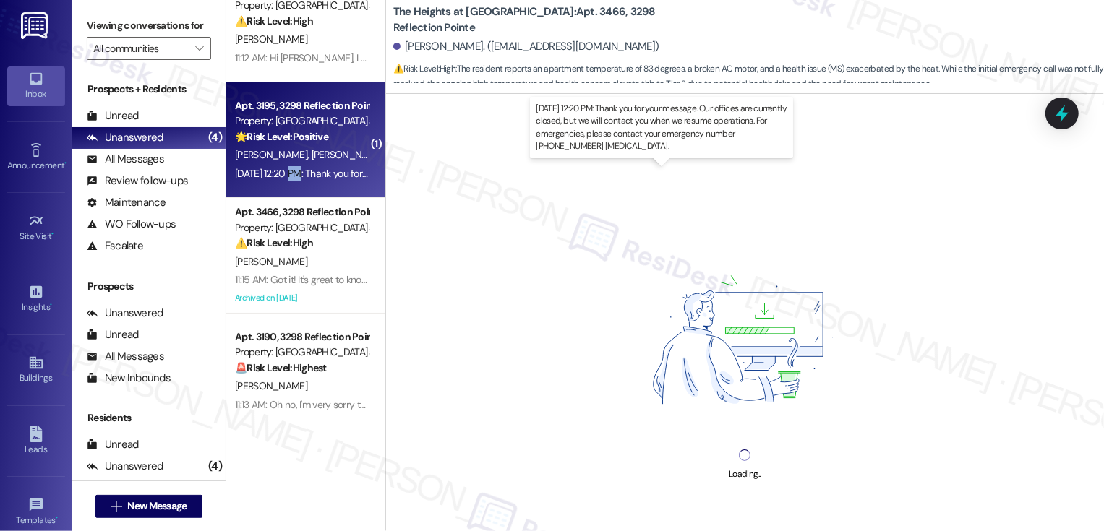
click at [291, 168] on div "[DATE] 12:20 PM: Thank you for your message. Our offices are currently closed, …" at bounding box center [711, 173] width 953 height 13
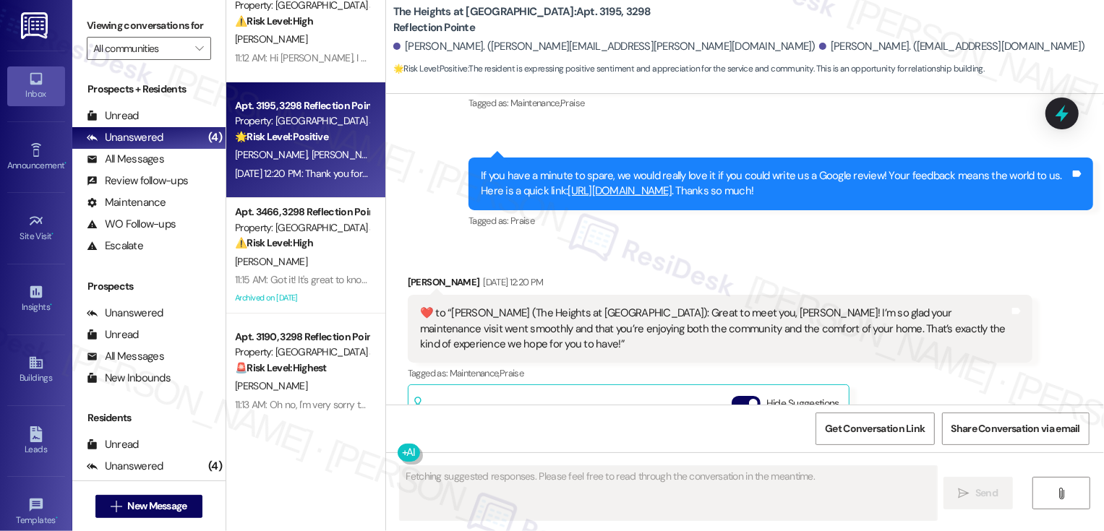
scroll to position [972, 0]
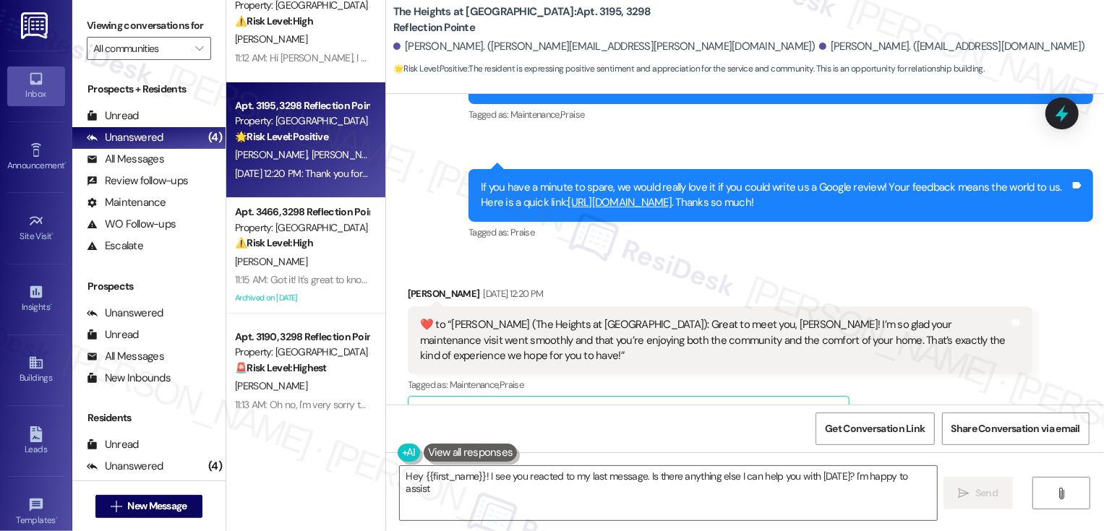
type textarea "Hey {{first_name}}! I see you reacted to my last message. Is there anything els…"
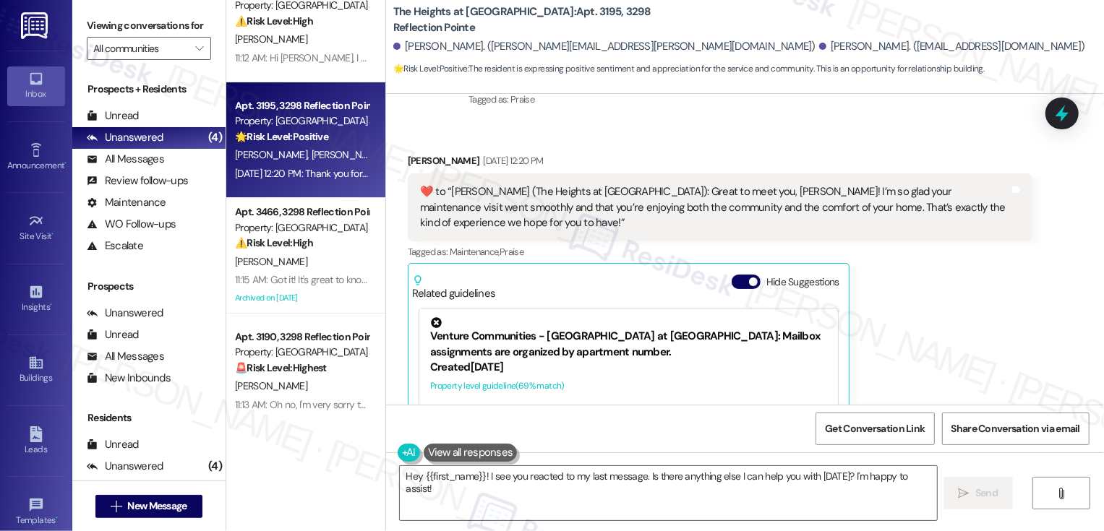
scroll to position [854, 0]
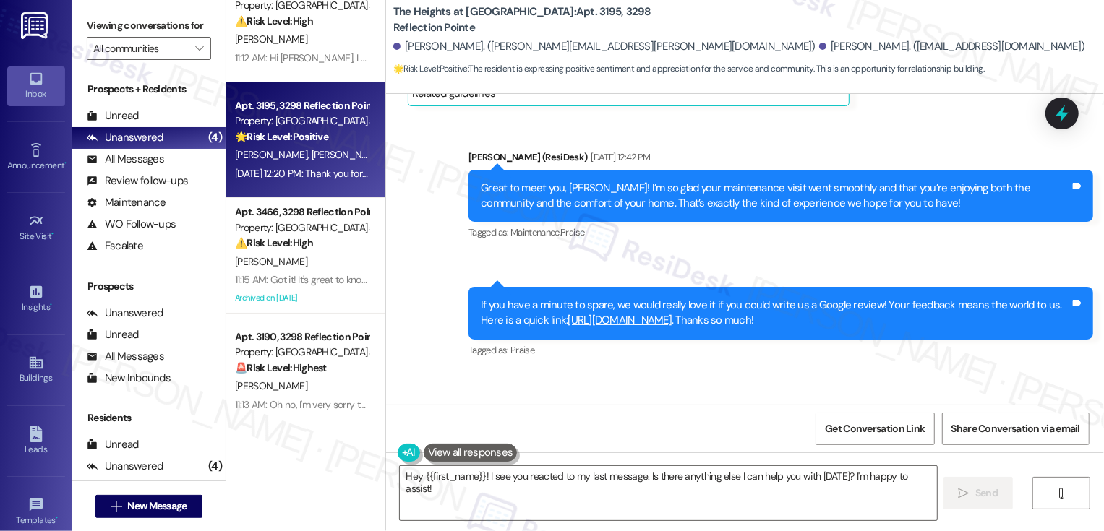
click at [646, 313] on link "[URL][DOMAIN_NAME]" at bounding box center [619, 320] width 104 height 14
